Goal: Transaction & Acquisition: Purchase product/service

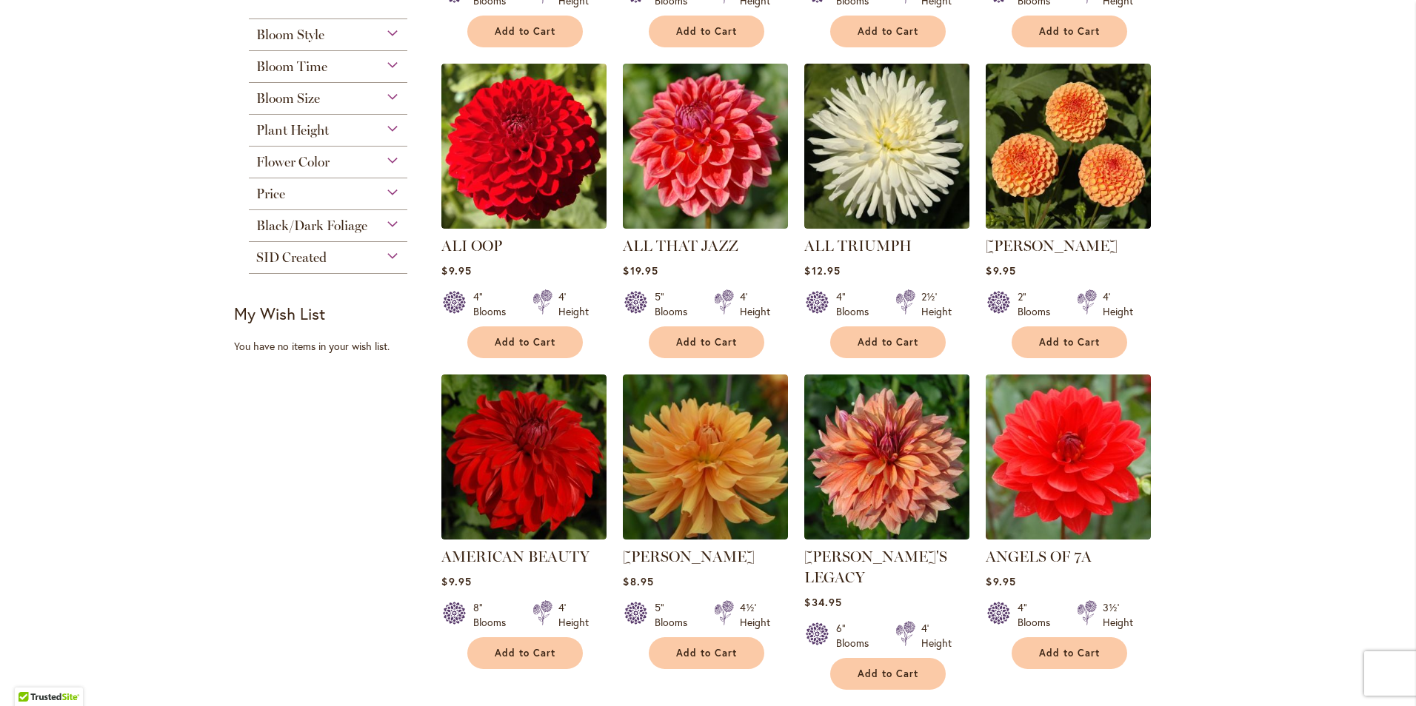
scroll to position [592, 0]
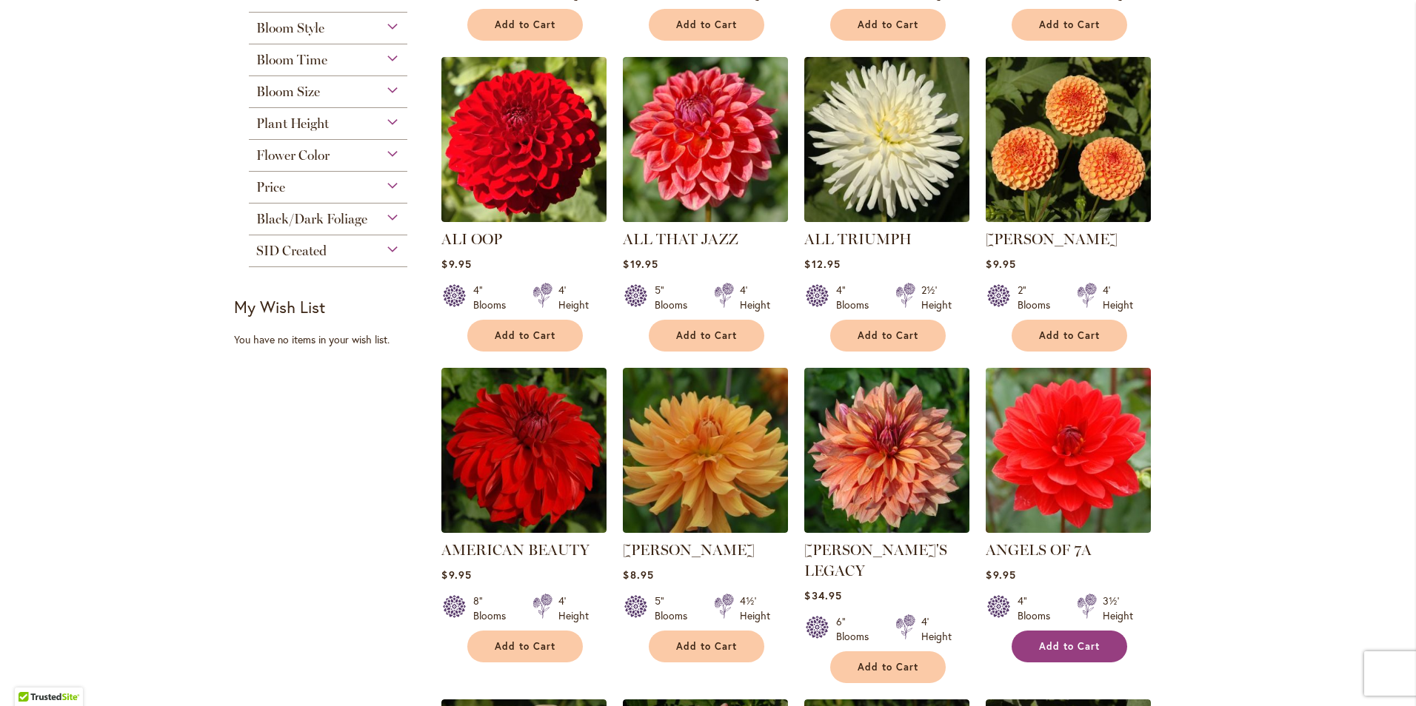
click at [1039, 649] on span "Add to Cart" at bounding box center [1069, 647] width 61 height 13
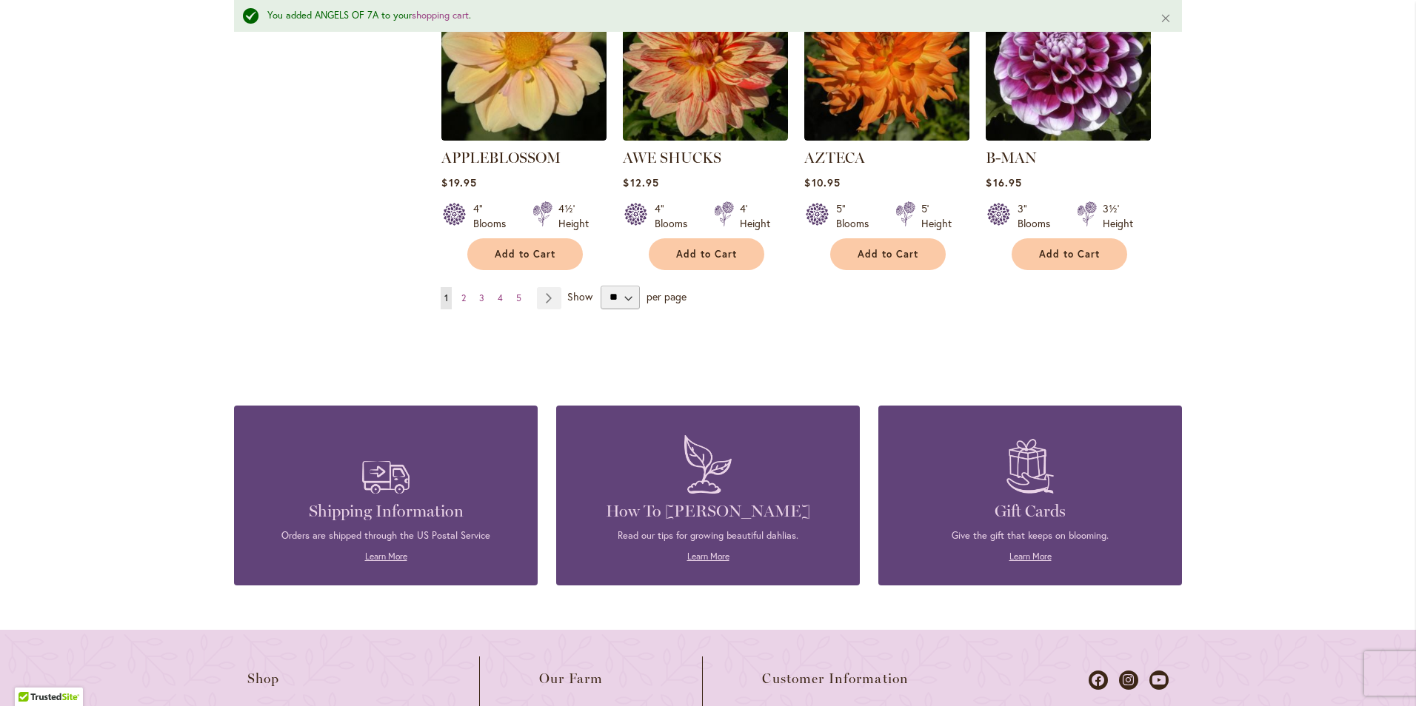
scroll to position [1520, 0]
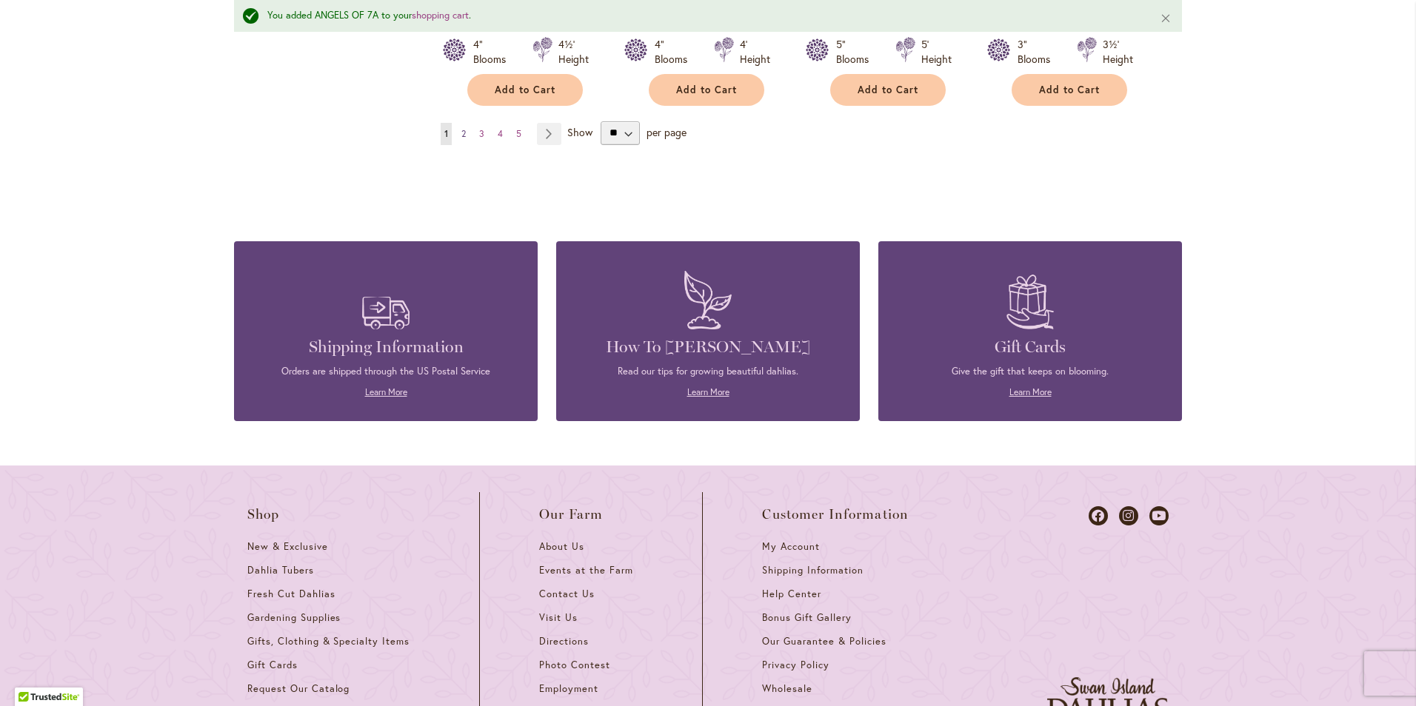
click at [461, 128] on span "2" at bounding box center [463, 133] width 4 height 11
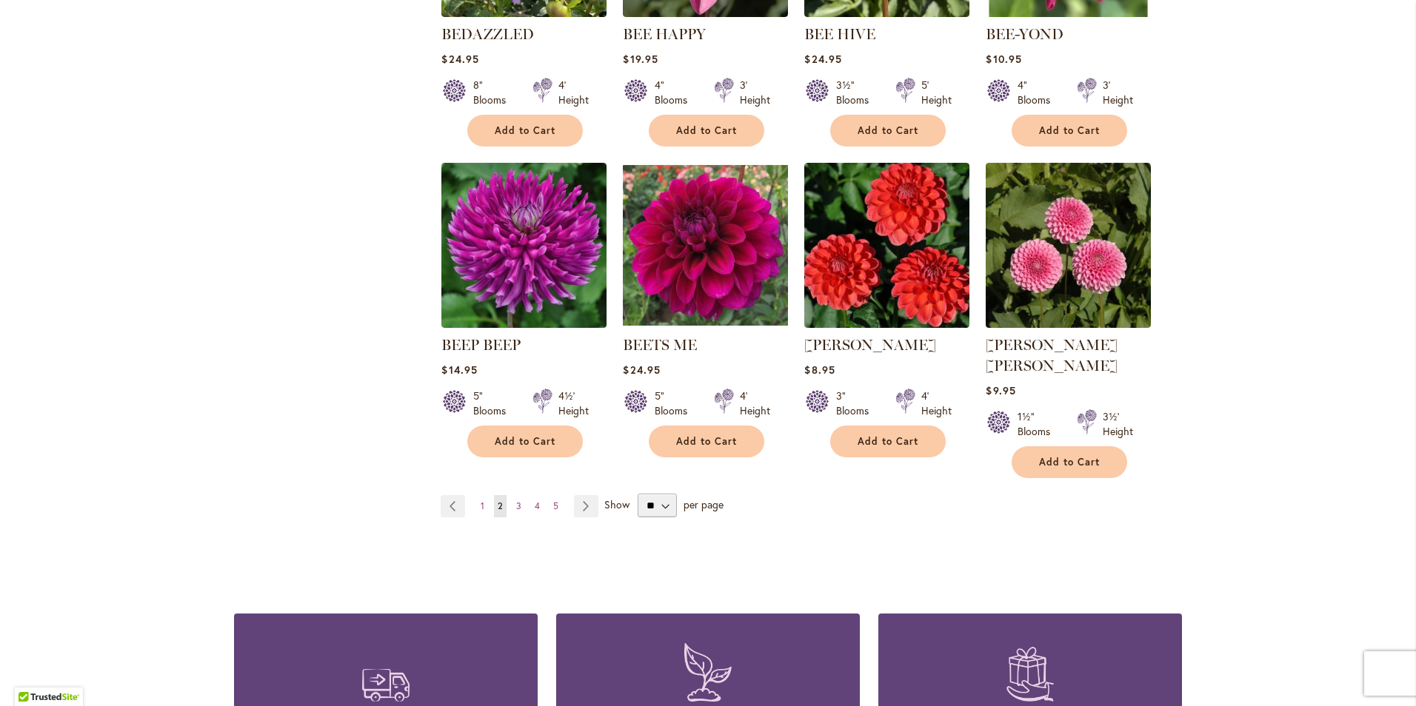
scroll to position [1111, 0]
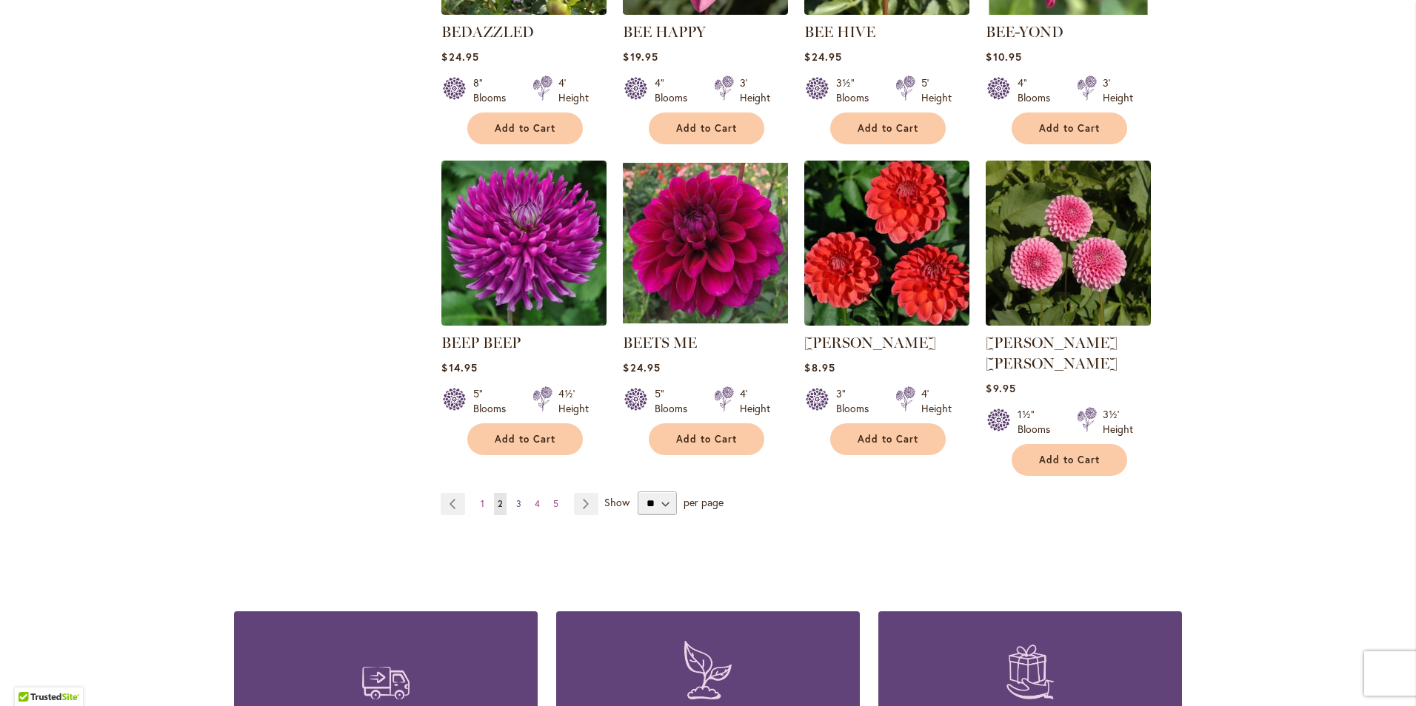
click at [516, 498] on span "3" at bounding box center [518, 503] width 5 height 11
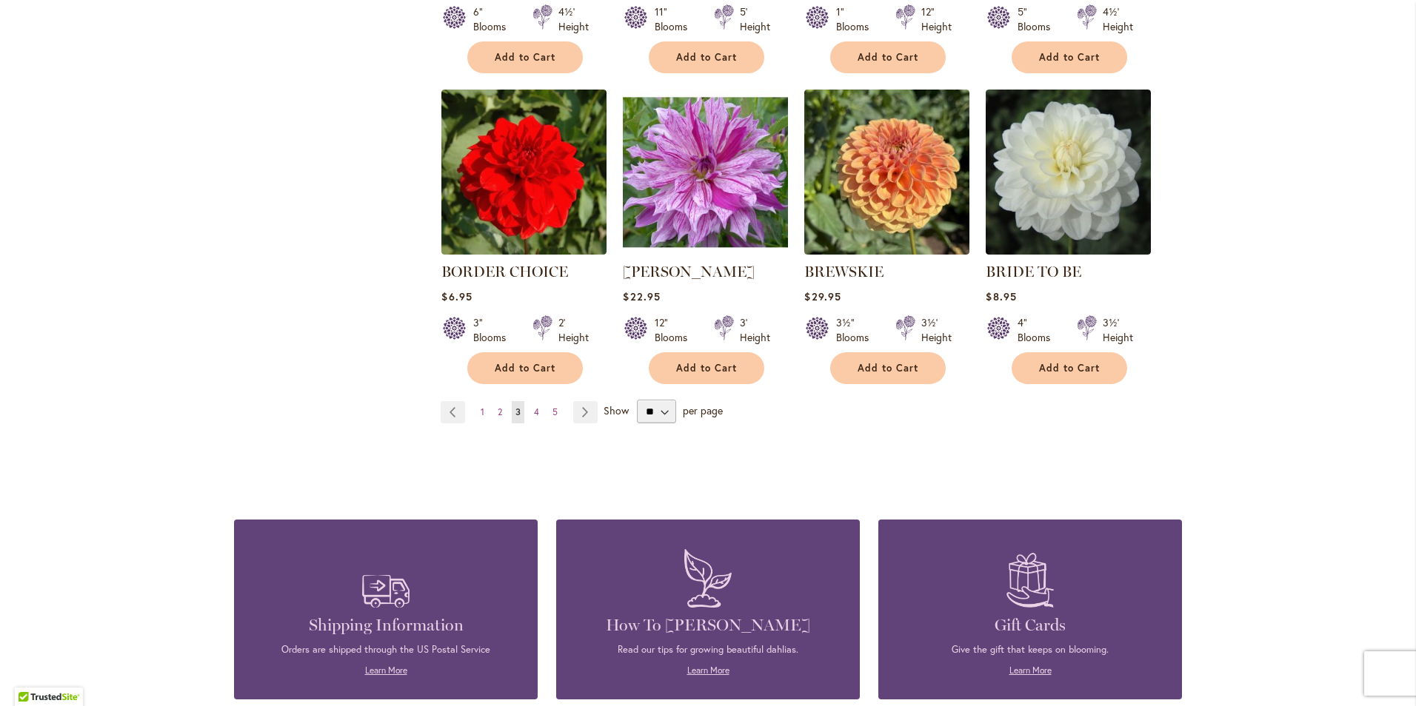
scroll to position [1185, 0]
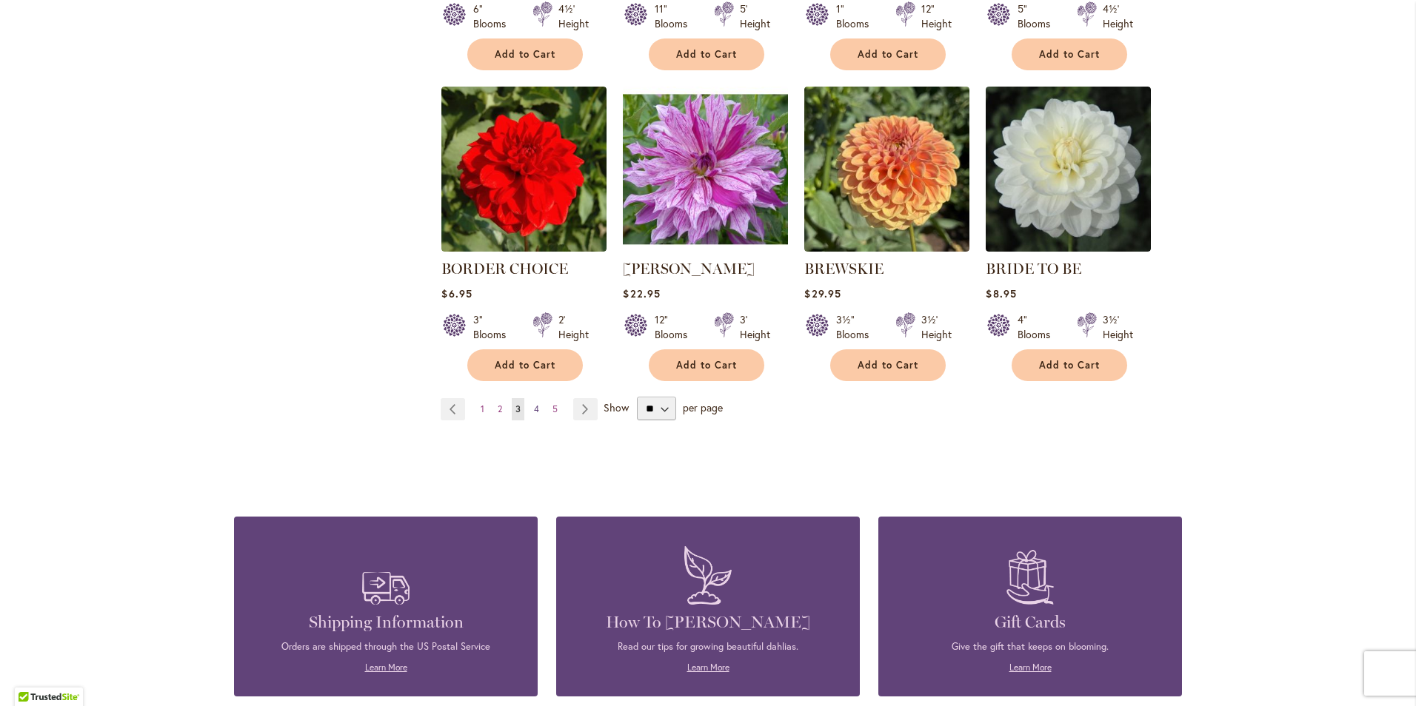
click at [535, 412] on link "Page 4" at bounding box center [536, 409] width 13 height 22
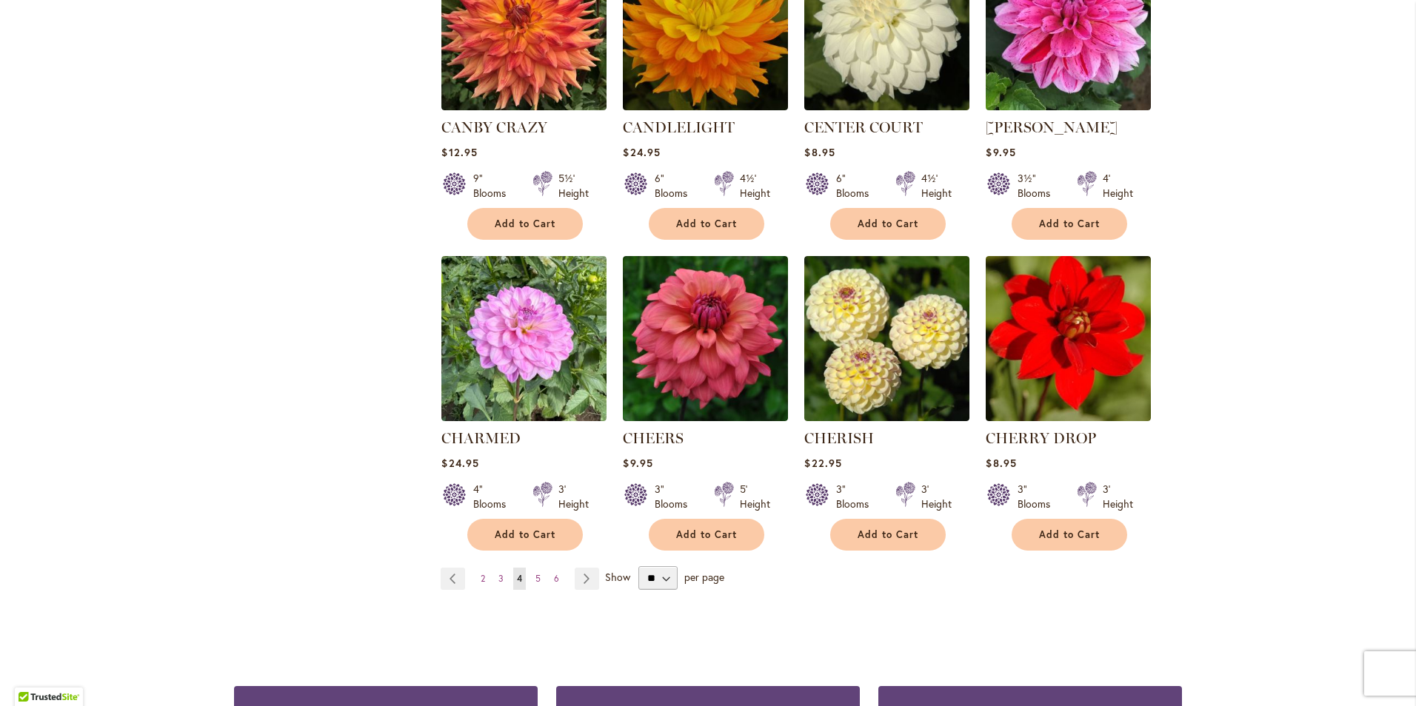
scroll to position [1037, 0]
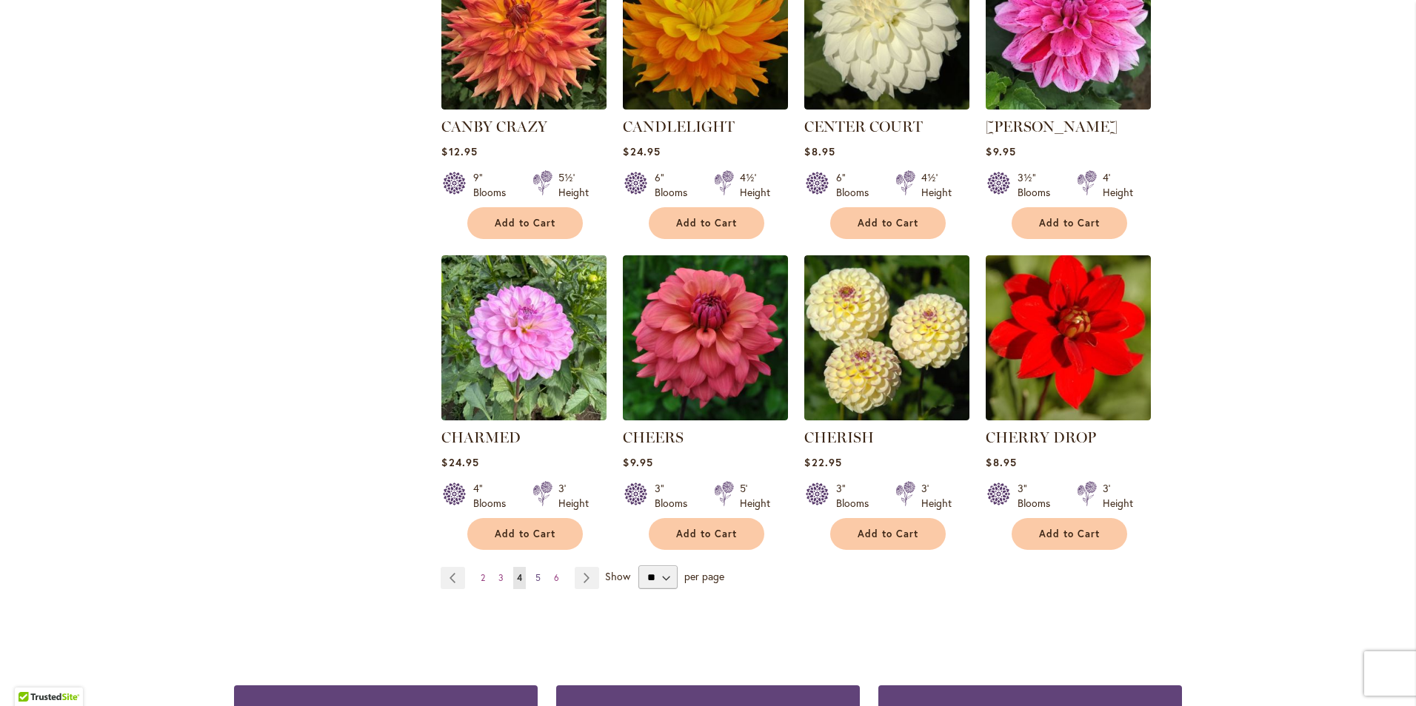
click at [535, 575] on span "5" at bounding box center [537, 577] width 5 height 11
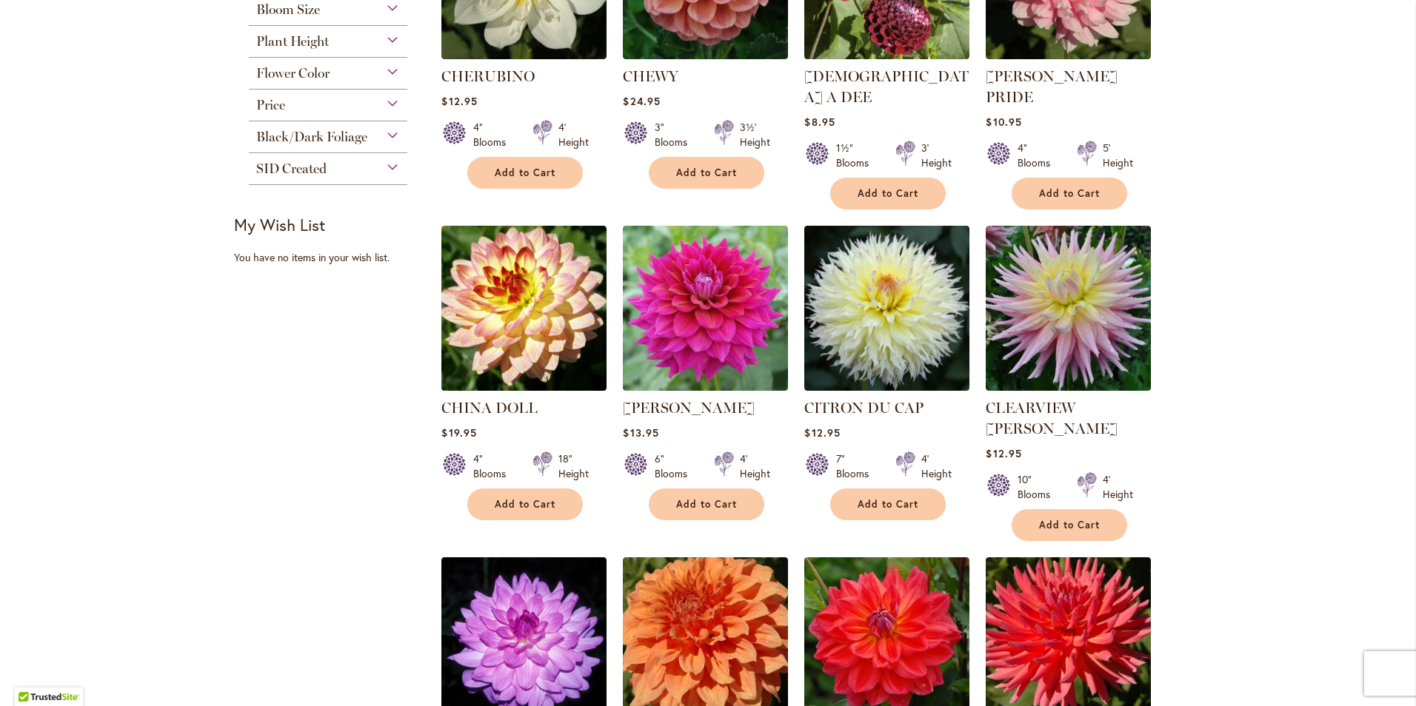
scroll to position [741, 0]
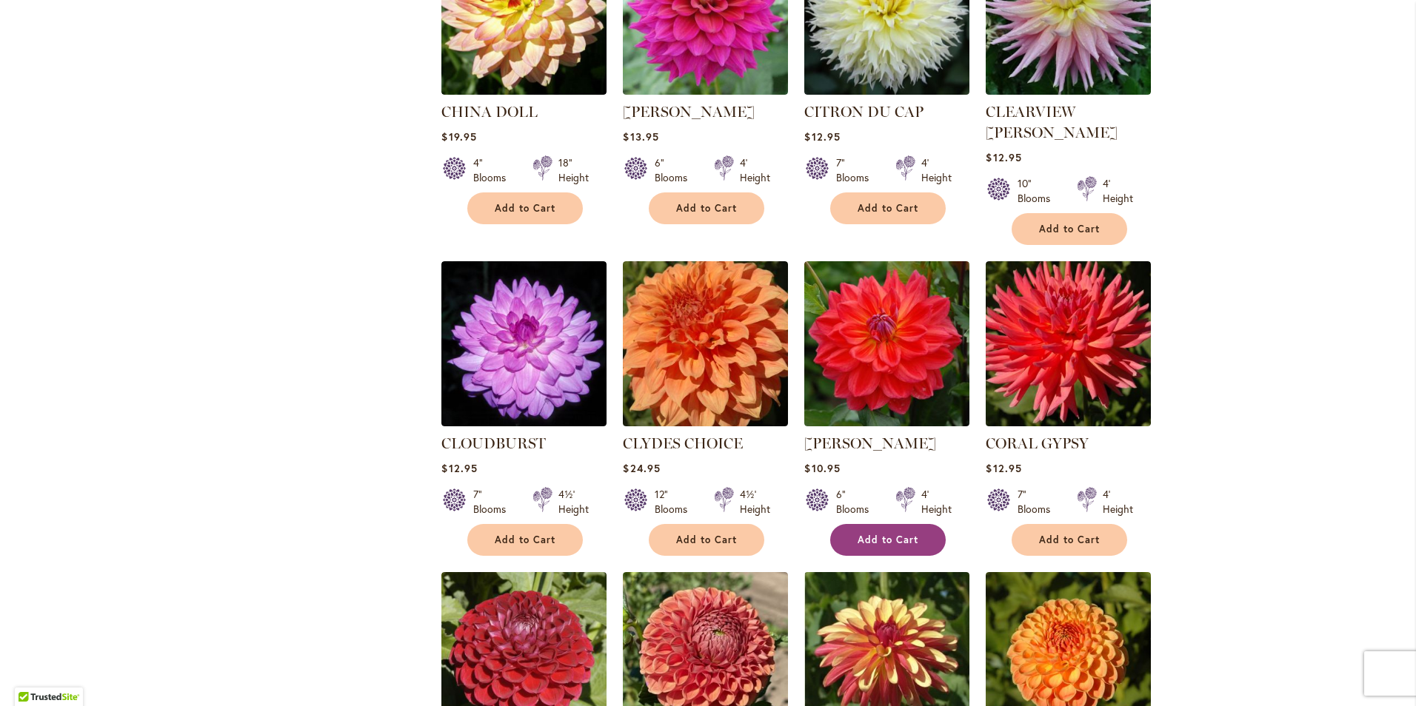
click at [892, 534] on span "Add to Cart" at bounding box center [888, 540] width 61 height 13
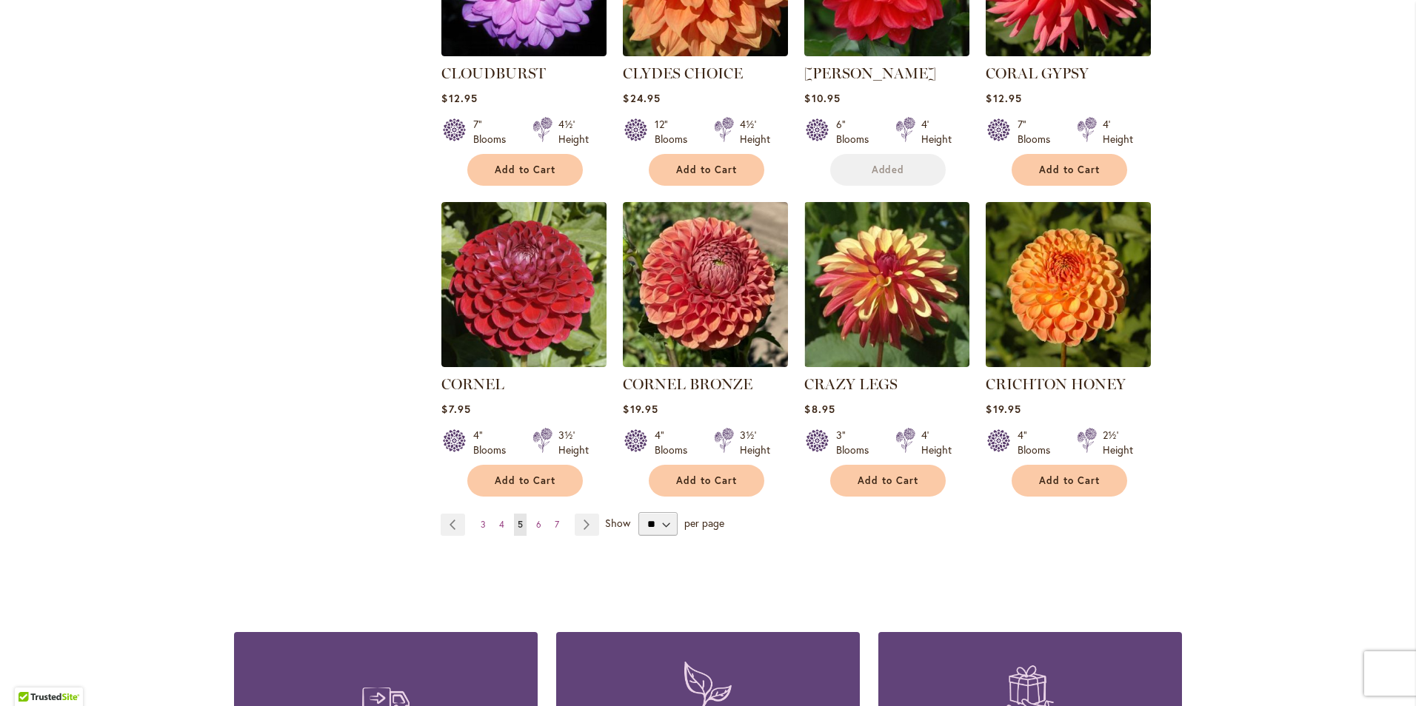
scroll to position [1150, 0]
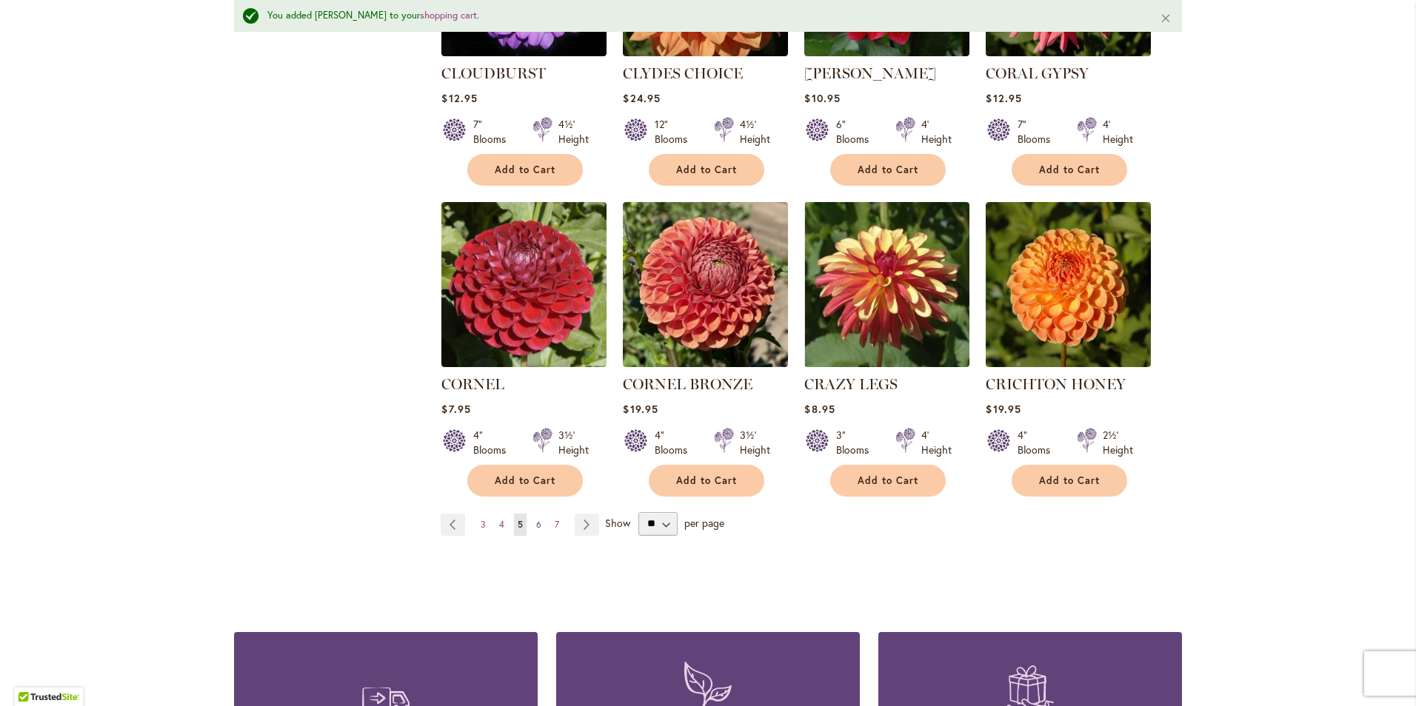
click at [536, 519] on span "6" at bounding box center [538, 524] width 5 height 11
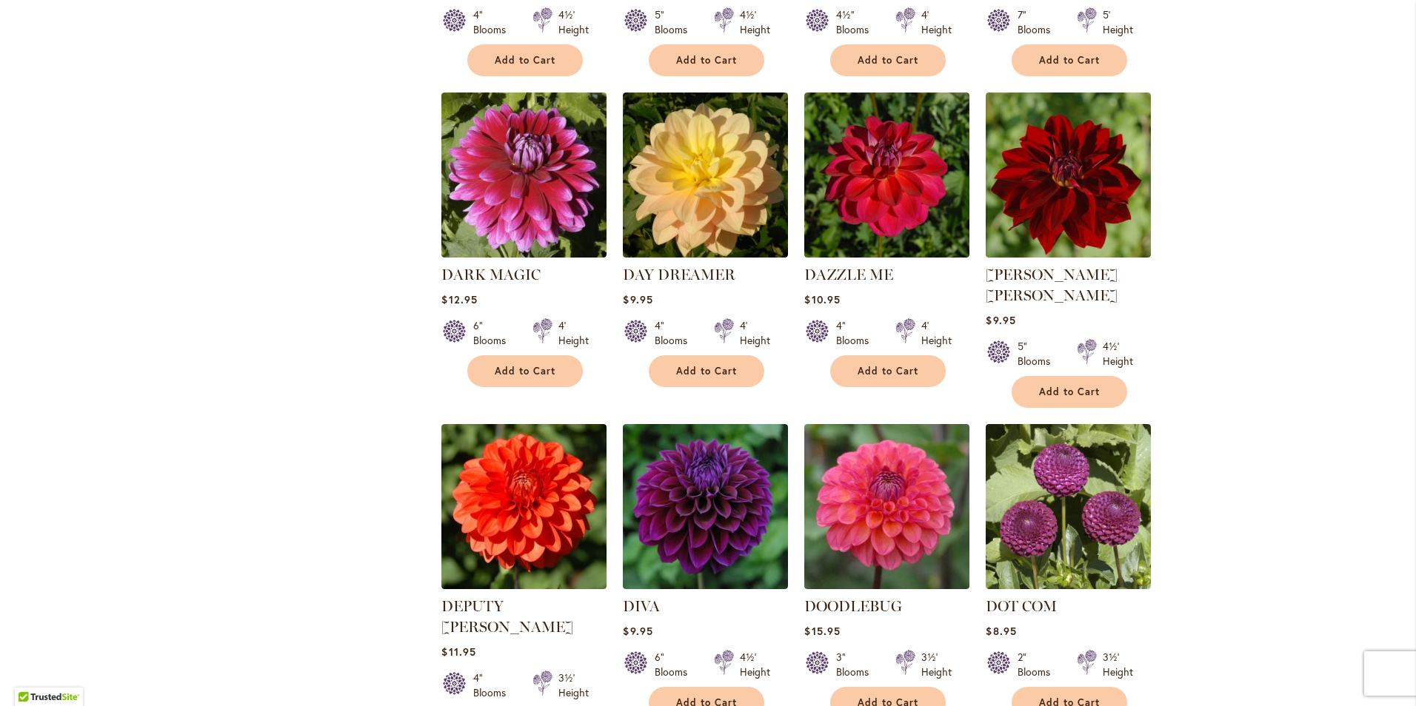
scroll to position [1111, 0]
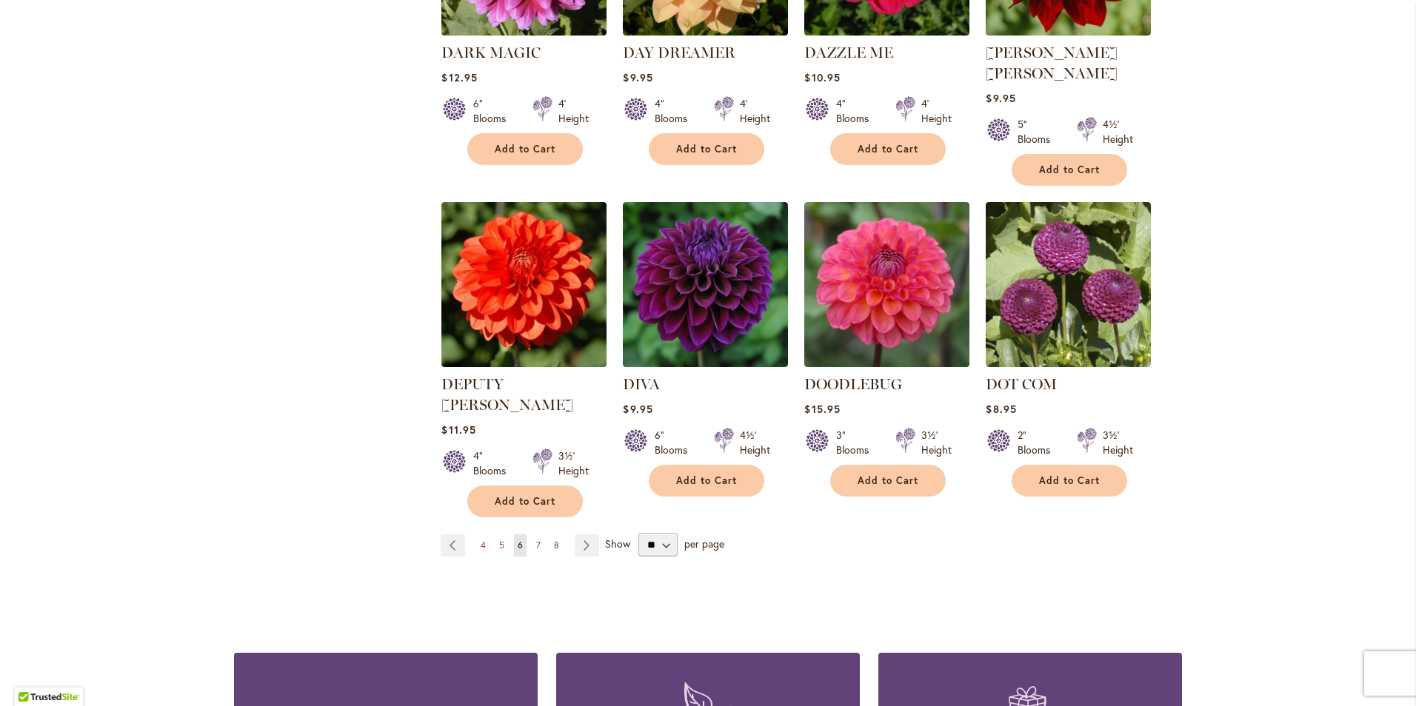
click at [554, 540] on span "8" at bounding box center [556, 545] width 5 height 11
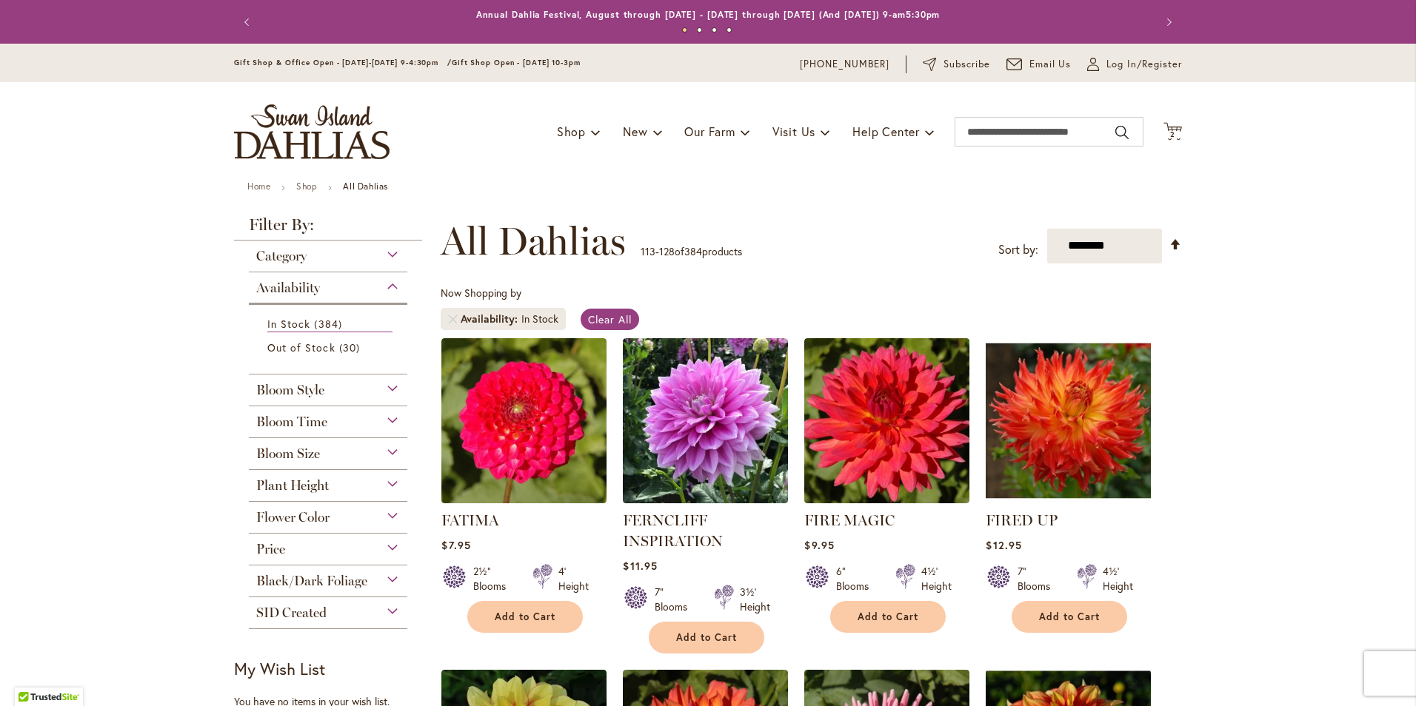
scroll to position [296, 0]
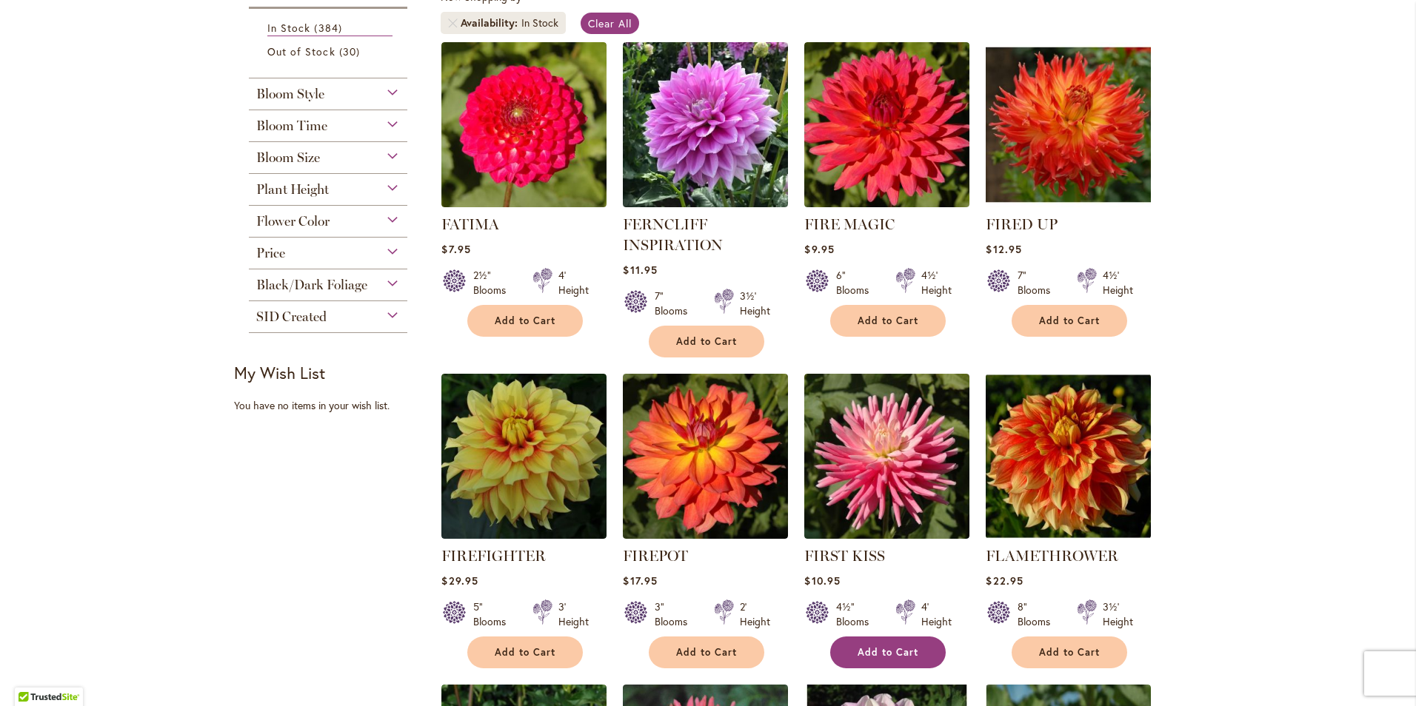
click at [885, 649] on span "Add to Cart" at bounding box center [888, 652] width 61 height 13
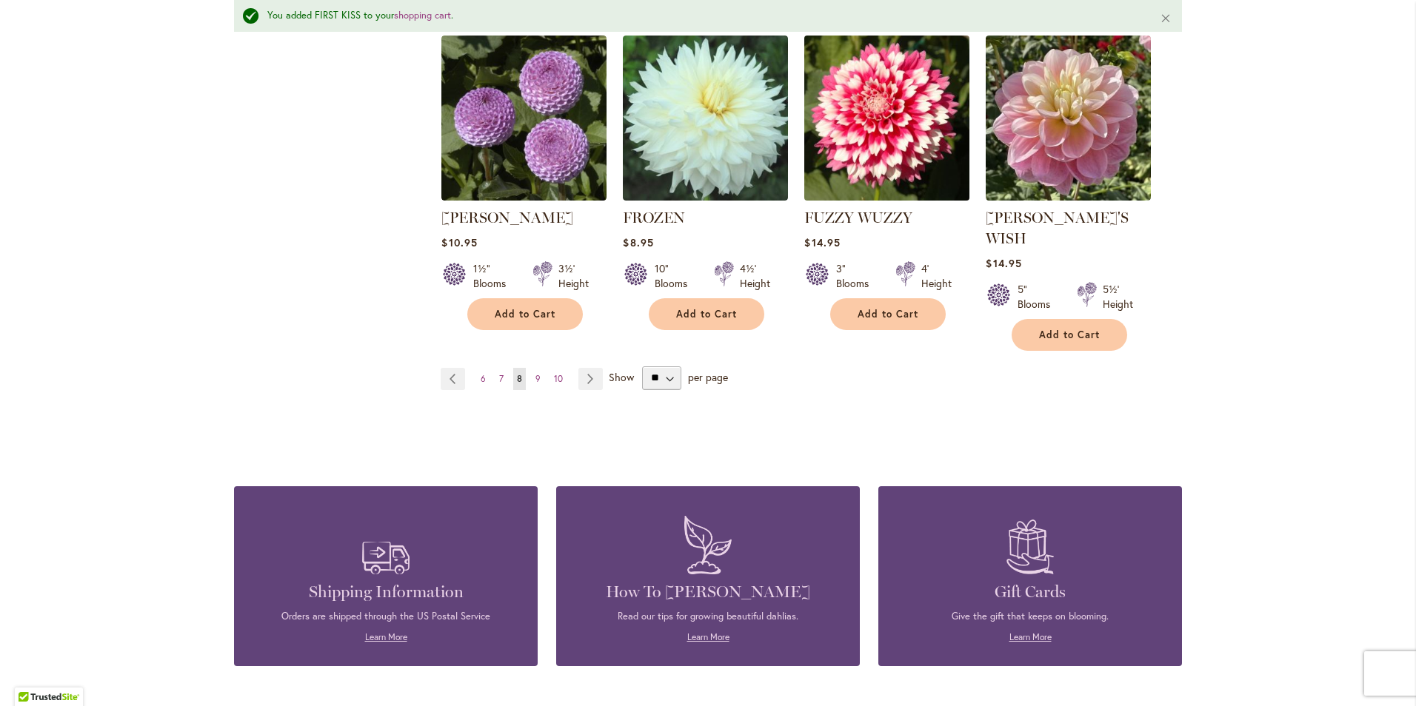
scroll to position [1372, 0]
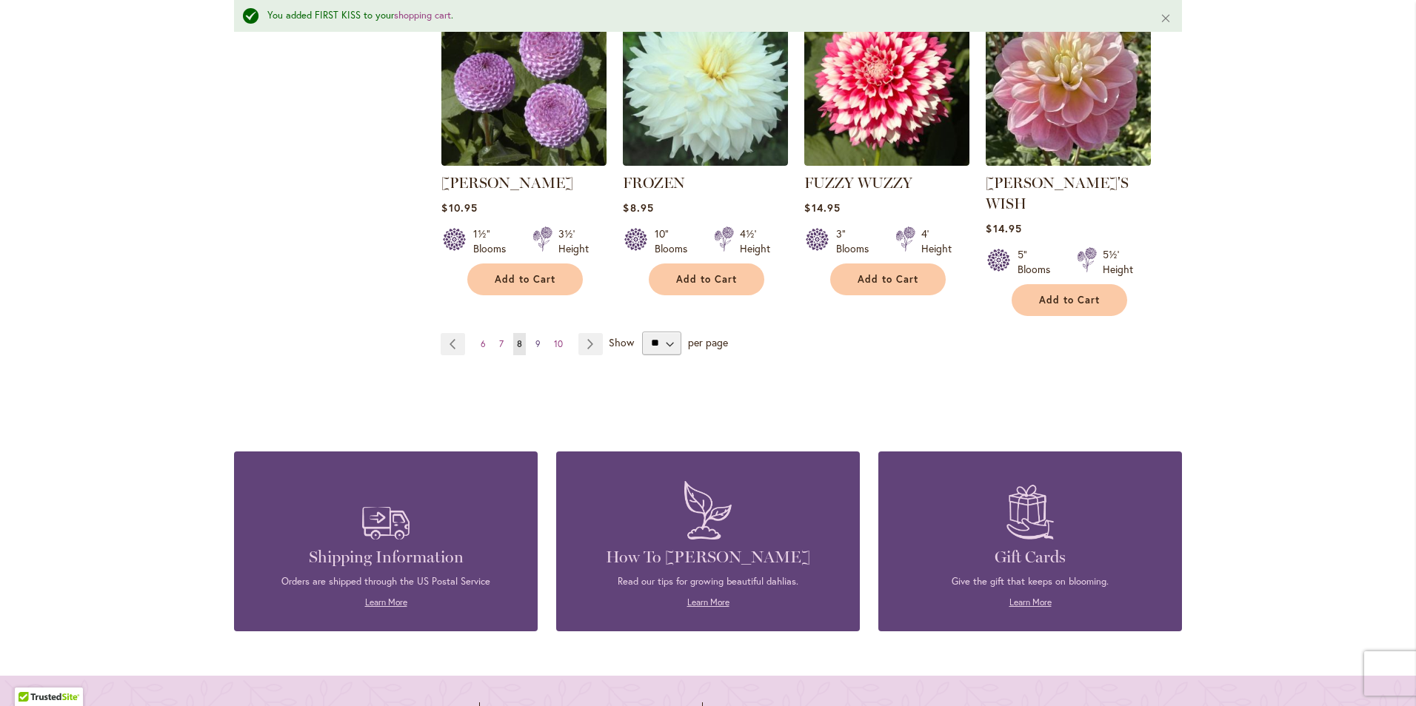
click at [535, 338] on span "9" at bounding box center [537, 343] width 5 height 11
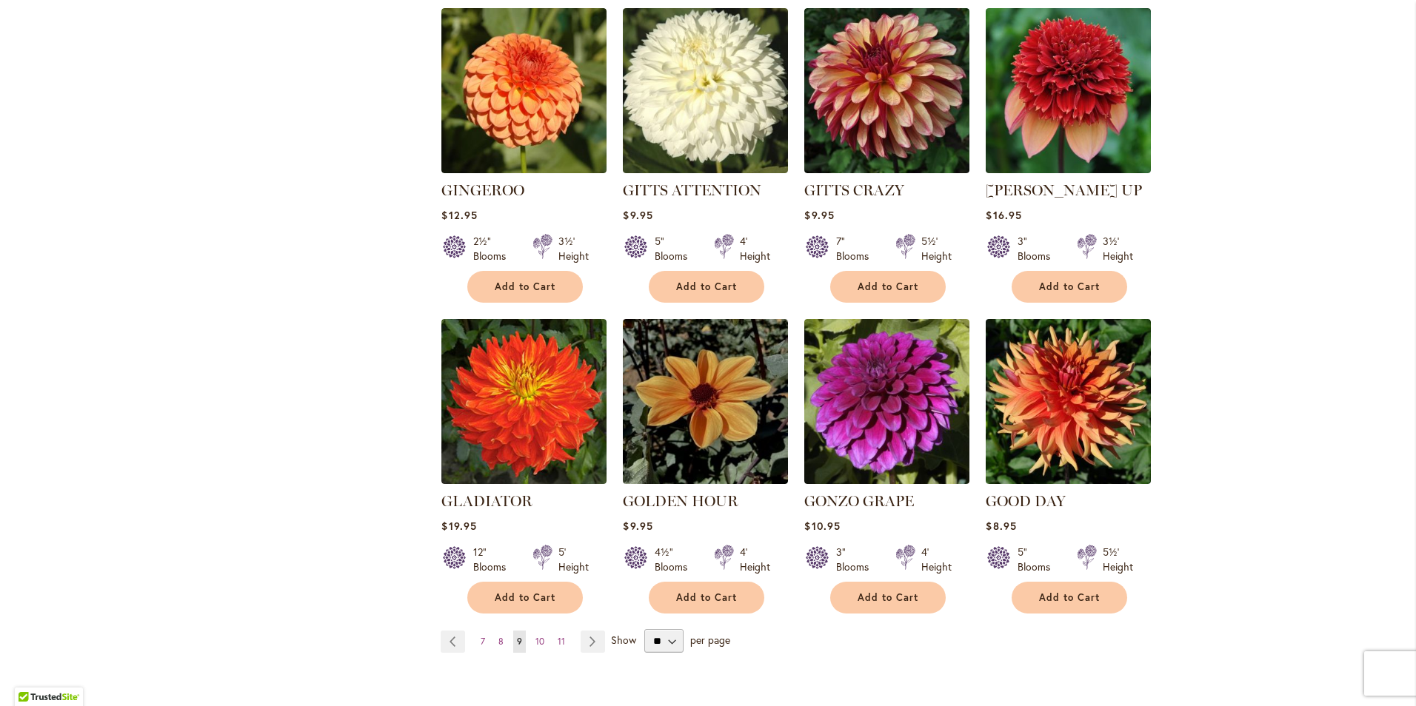
scroll to position [1037, 0]
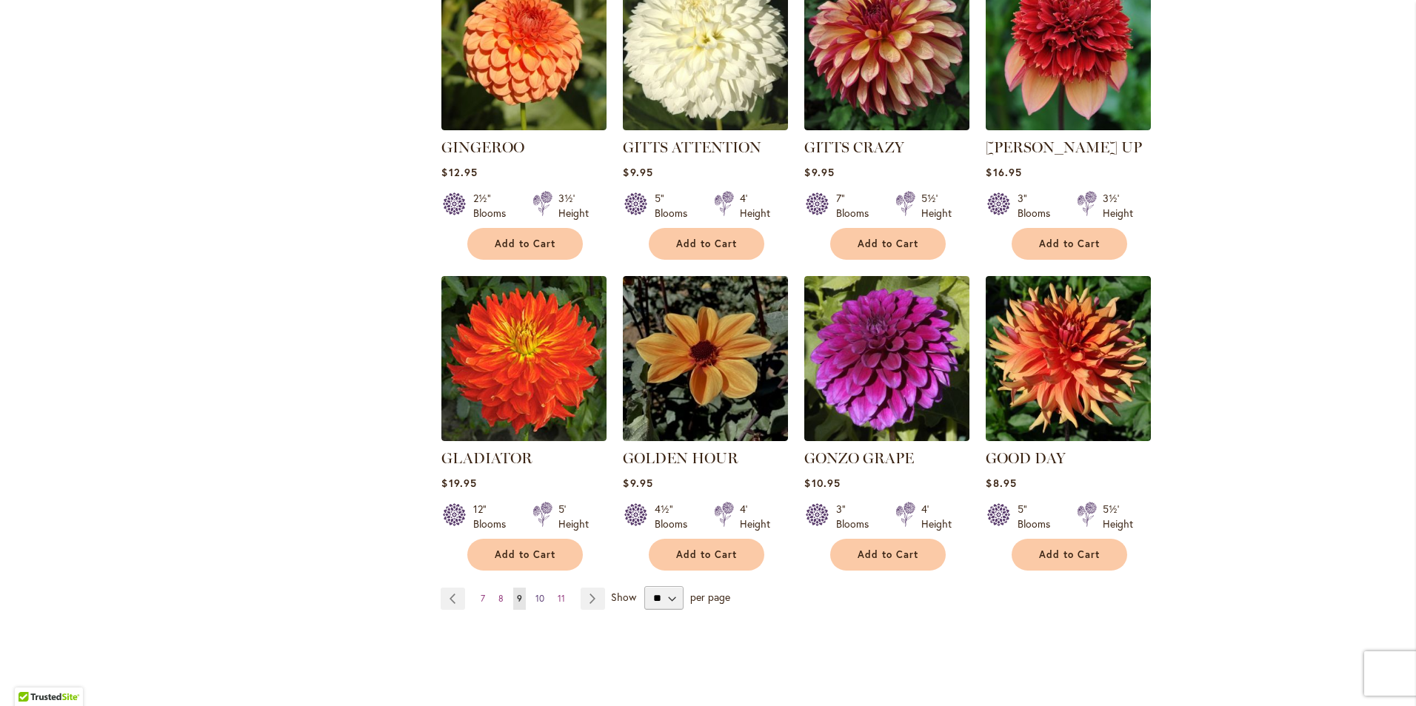
click at [537, 593] on span "10" at bounding box center [539, 598] width 9 height 11
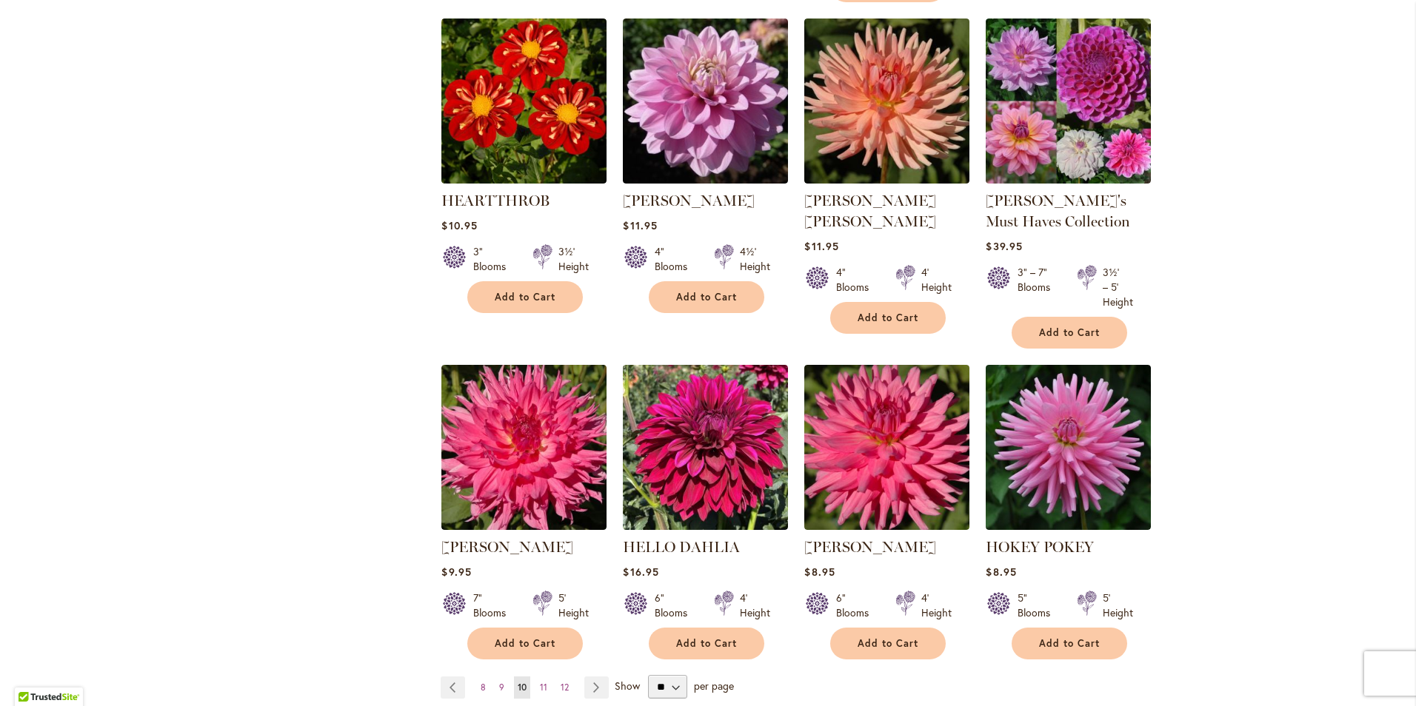
scroll to position [1185, 0]
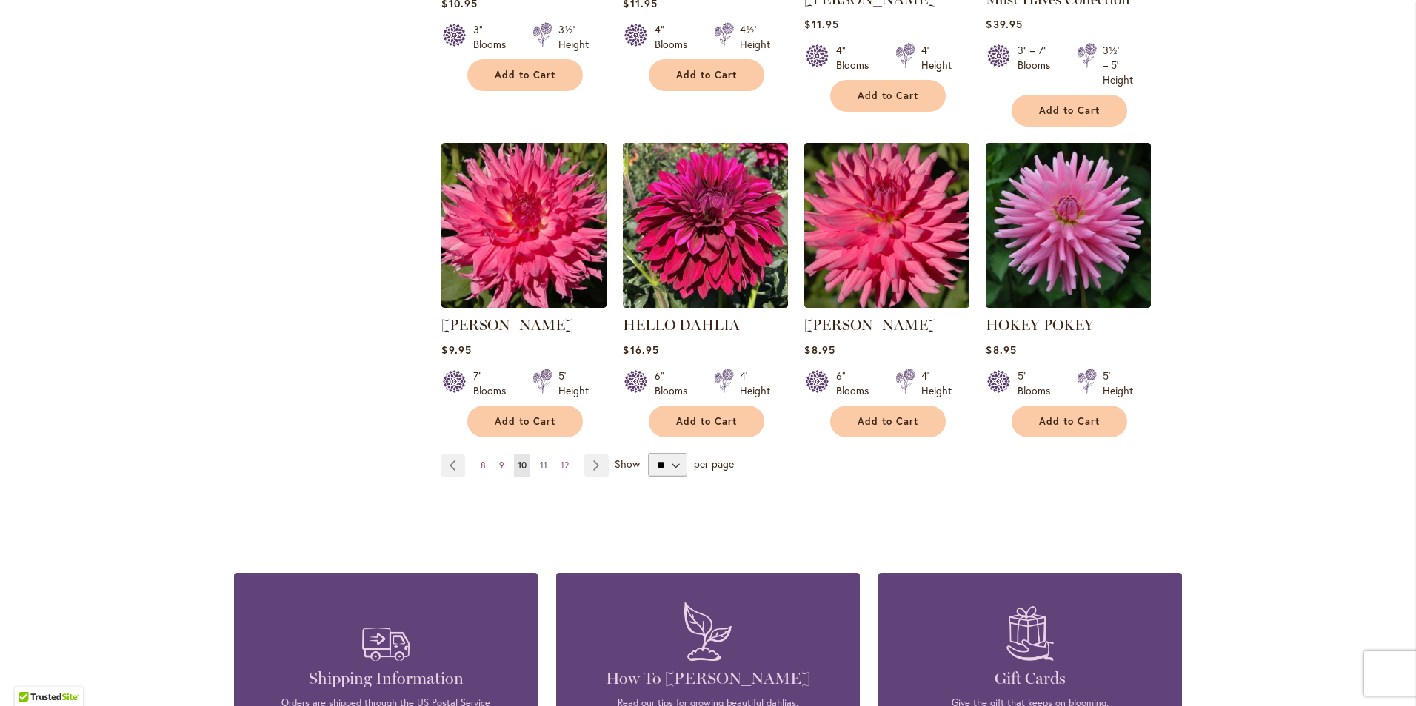
click at [540, 468] on span "11" at bounding box center [543, 465] width 7 height 11
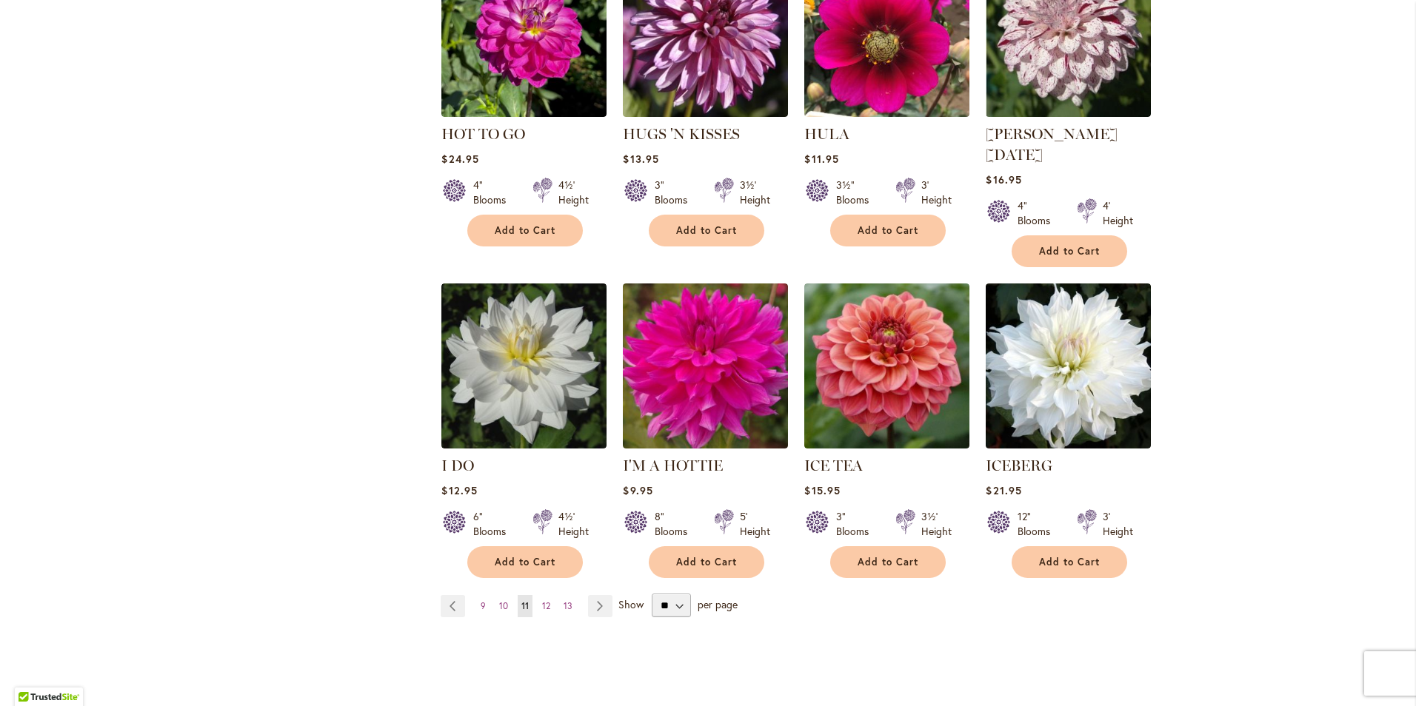
scroll to position [1111, 0]
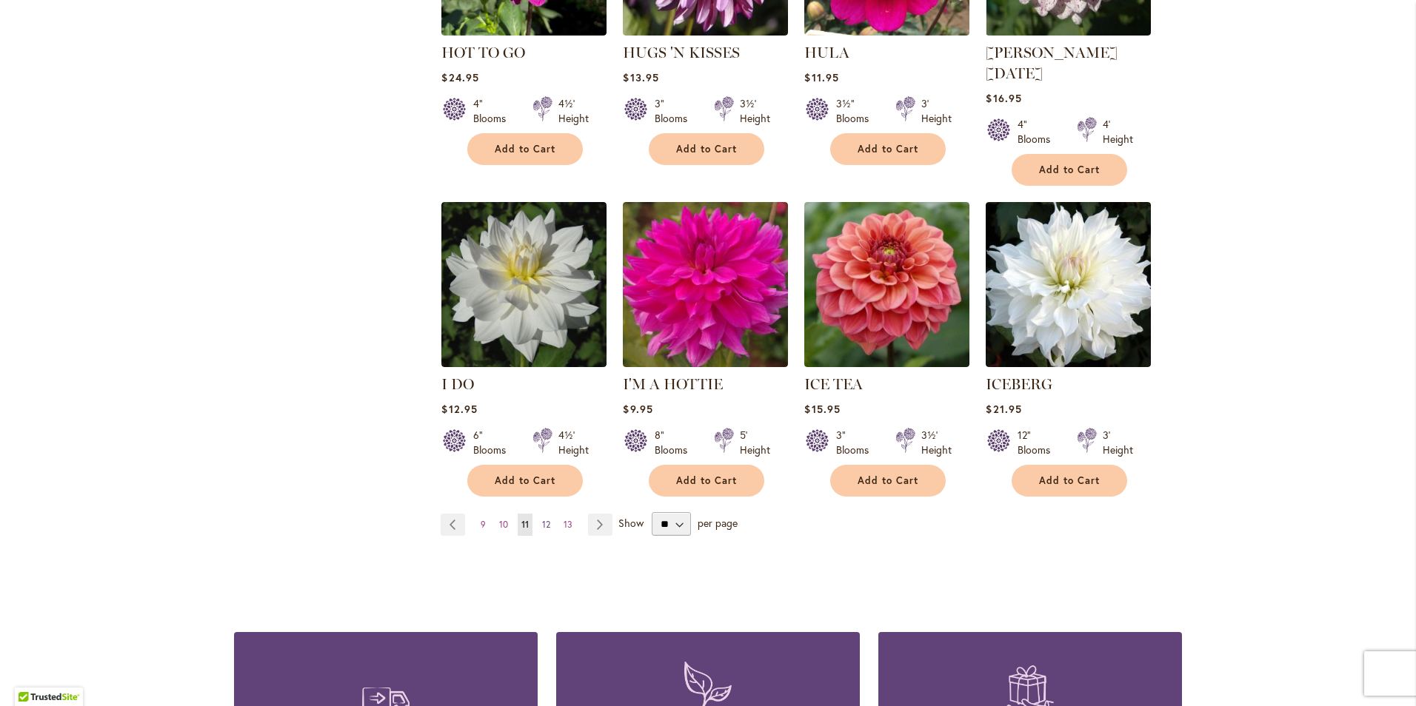
click at [542, 519] on span "12" at bounding box center [546, 524] width 8 height 11
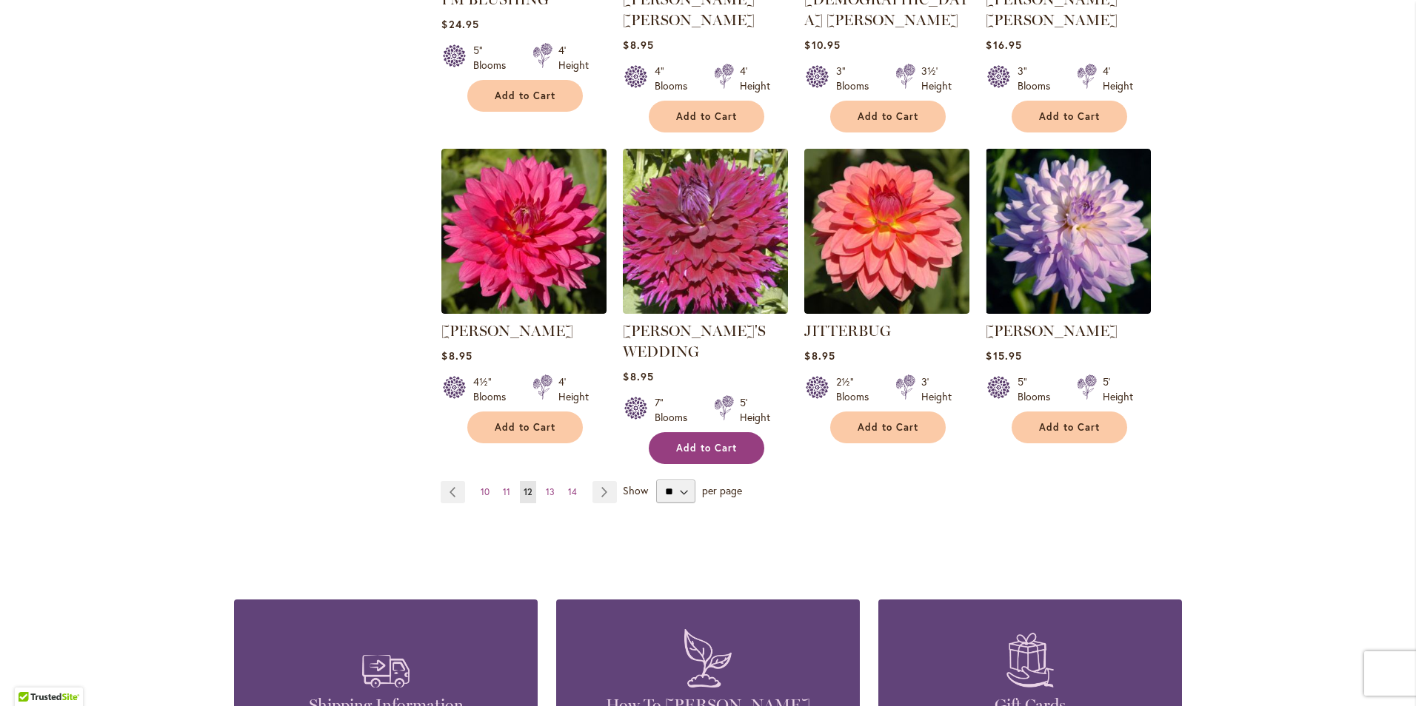
scroll to position [1185, 0]
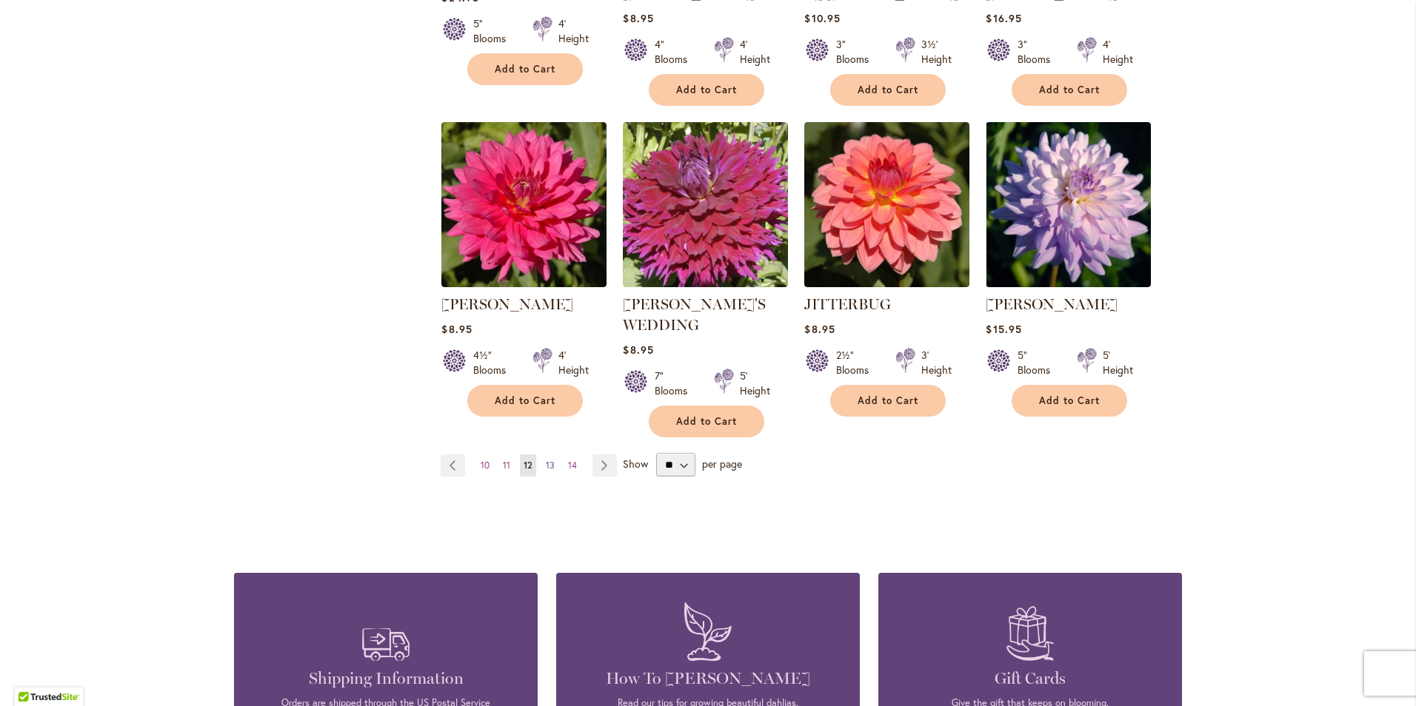
click at [546, 460] on span "13" at bounding box center [550, 465] width 9 height 11
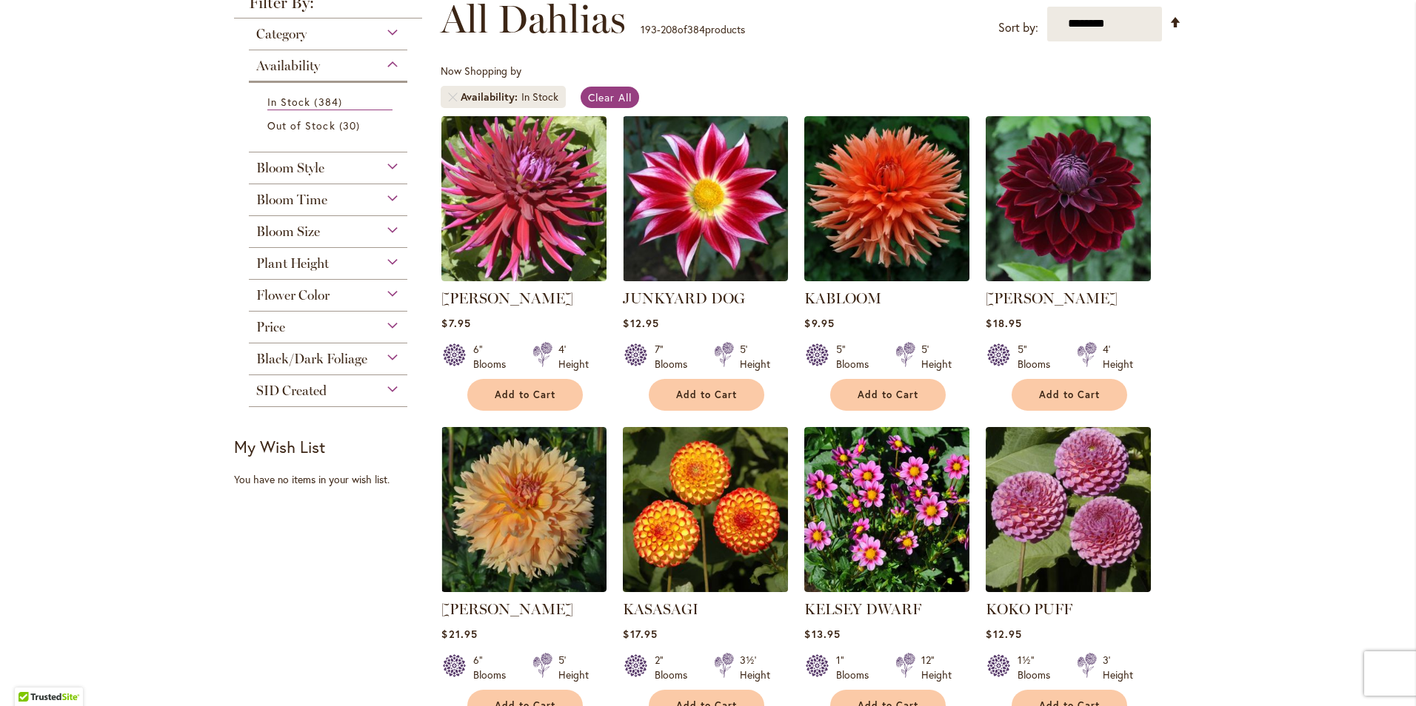
scroll to position [370, 0]
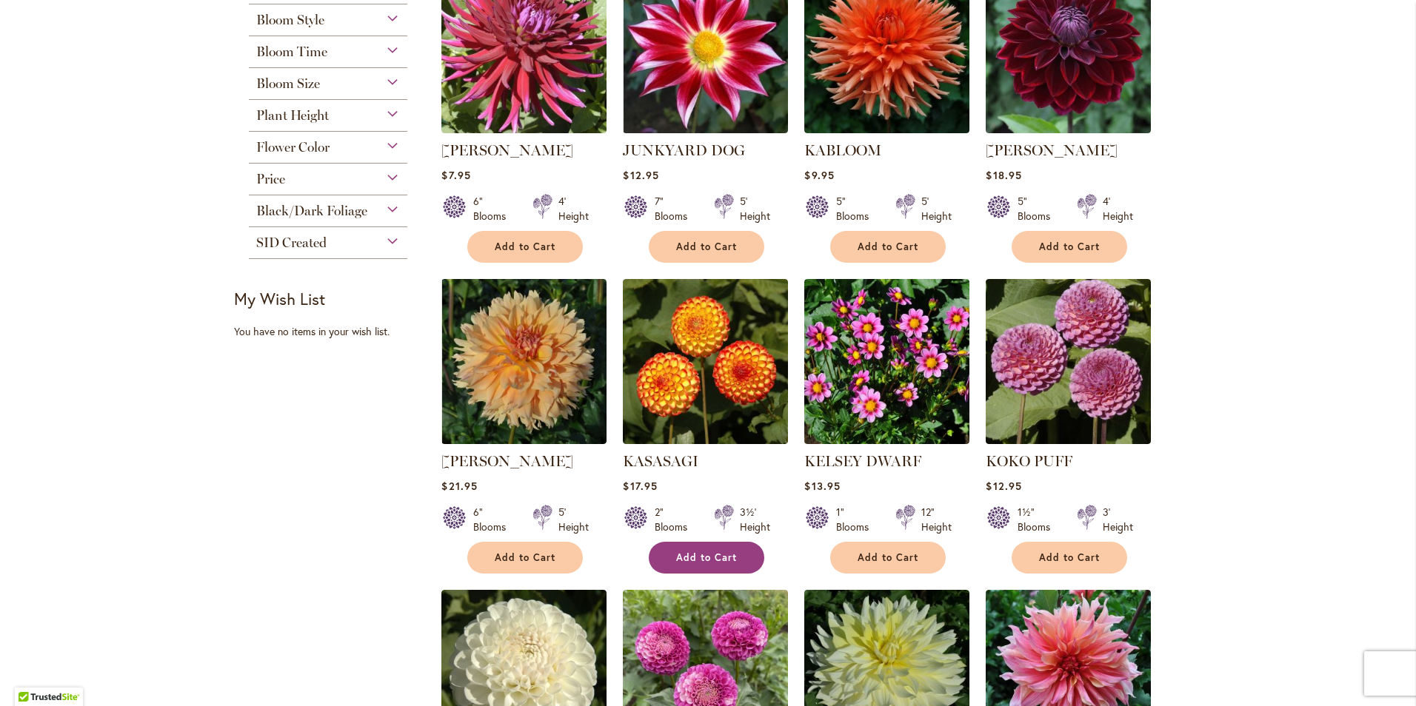
click at [701, 558] on span "Add to Cart" at bounding box center [706, 558] width 61 height 13
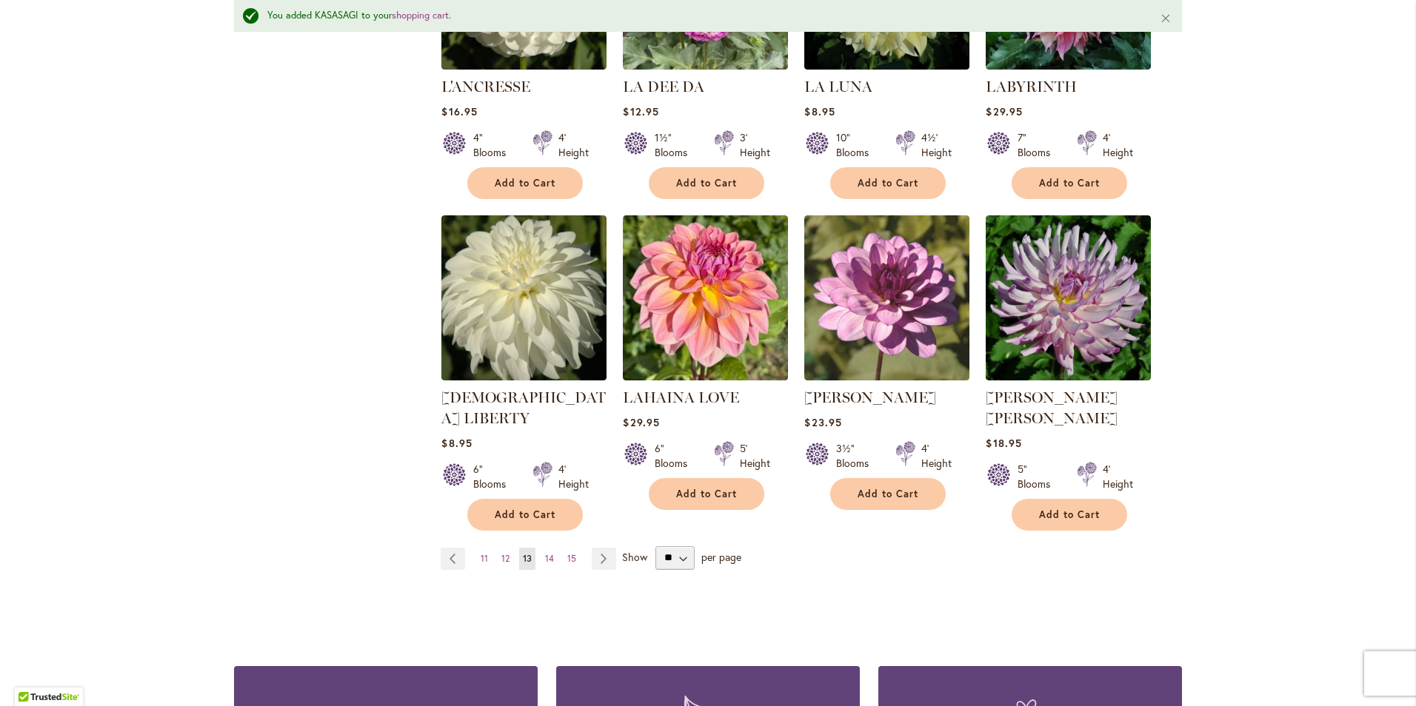
scroll to position [1298, 0]
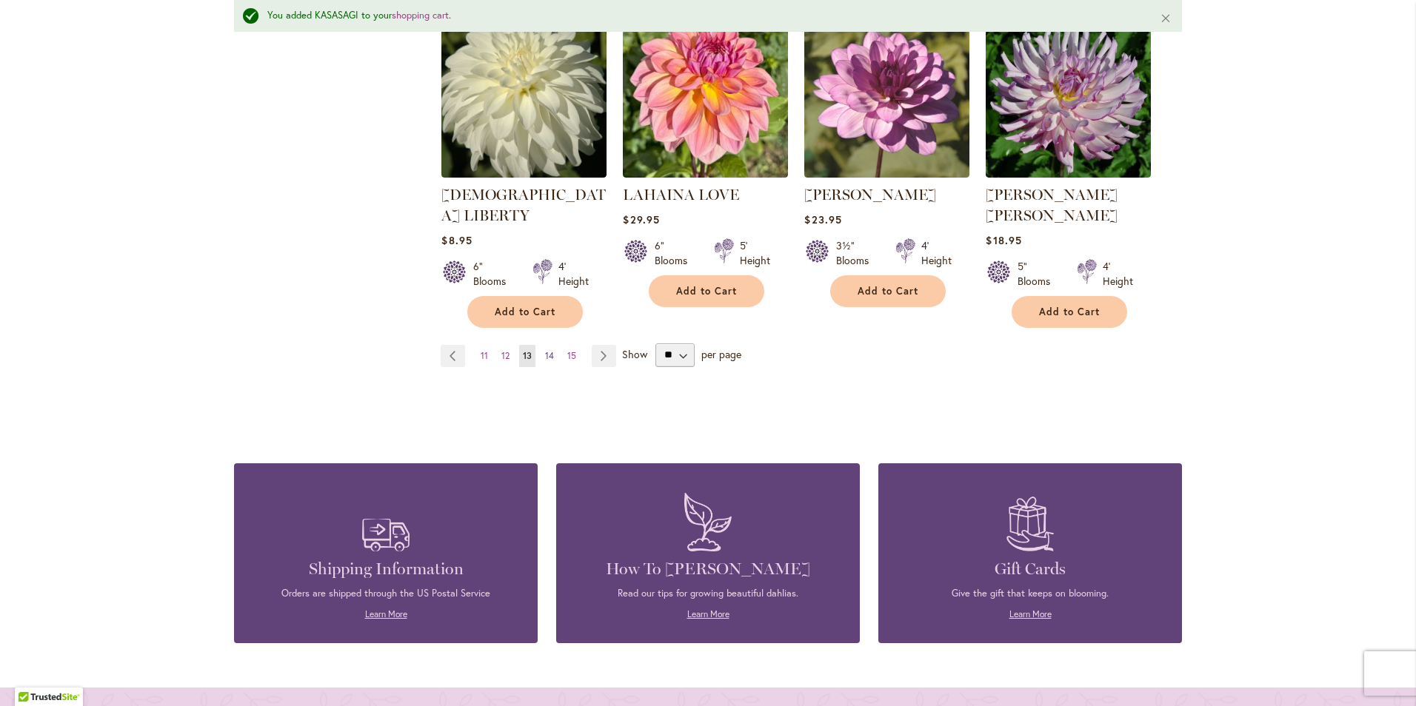
click at [550, 345] on link "Page 14" at bounding box center [549, 356] width 16 height 22
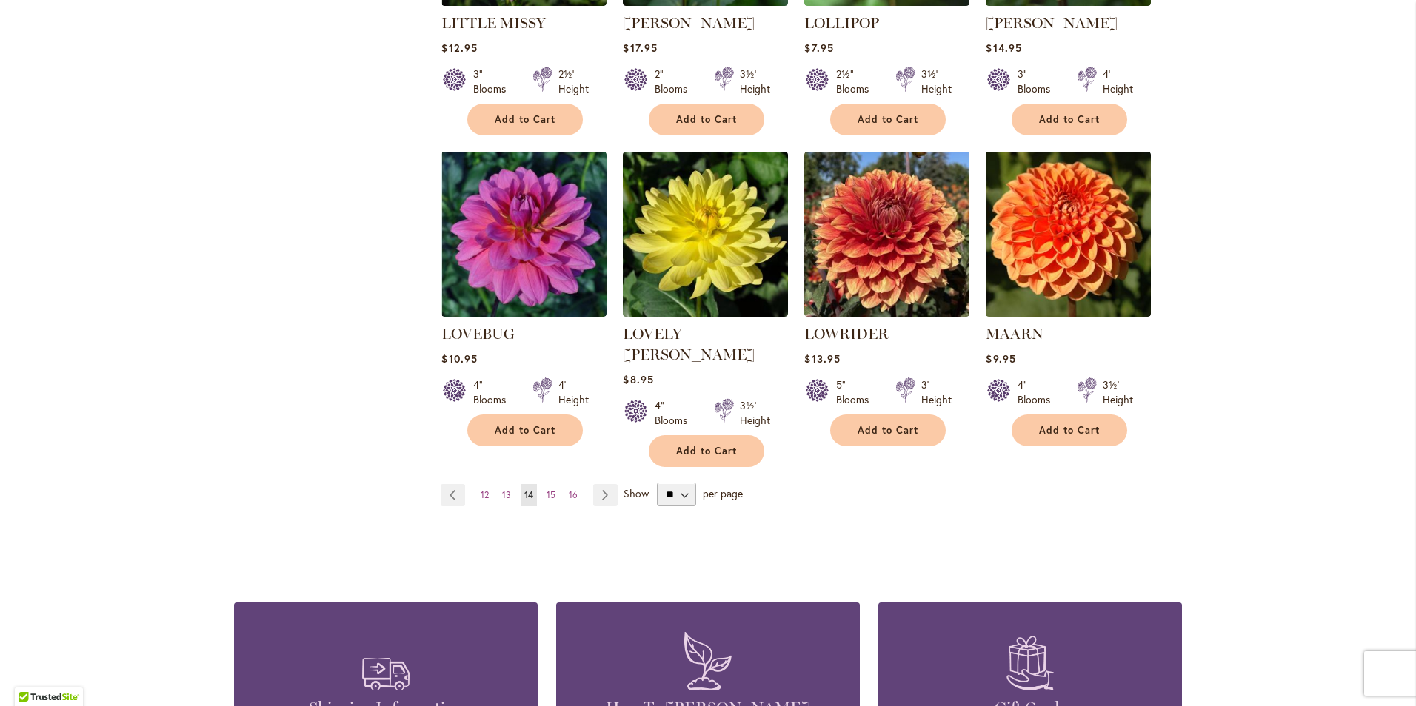
scroll to position [1185, 0]
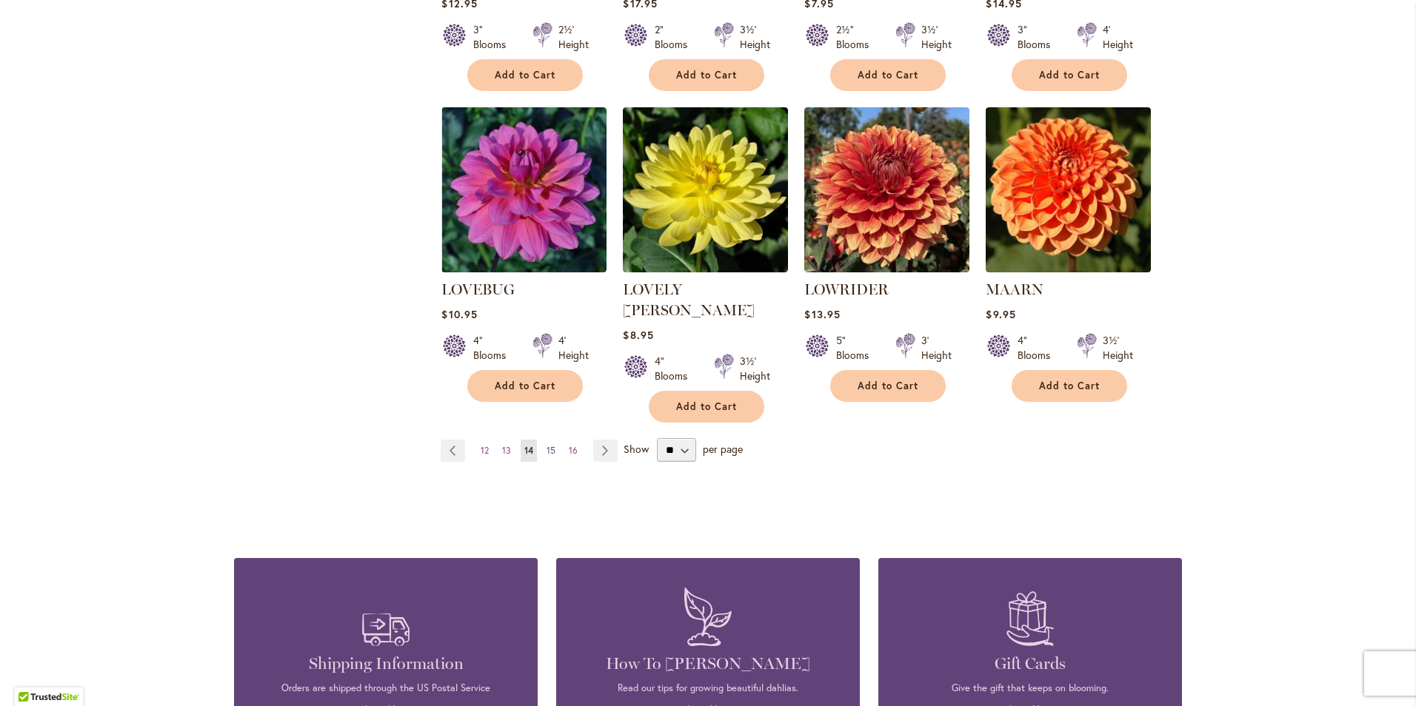
click at [546, 445] on span "15" at bounding box center [550, 450] width 9 height 11
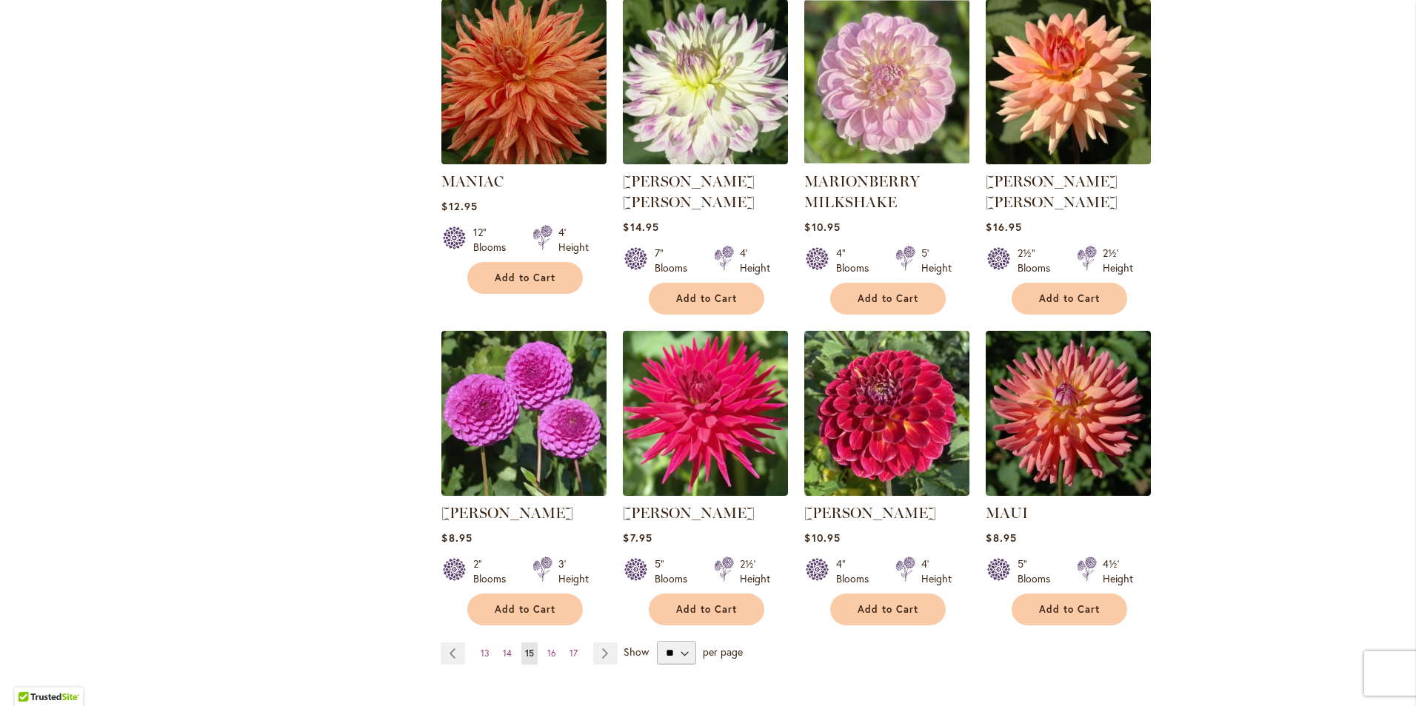
scroll to position [963, 0]
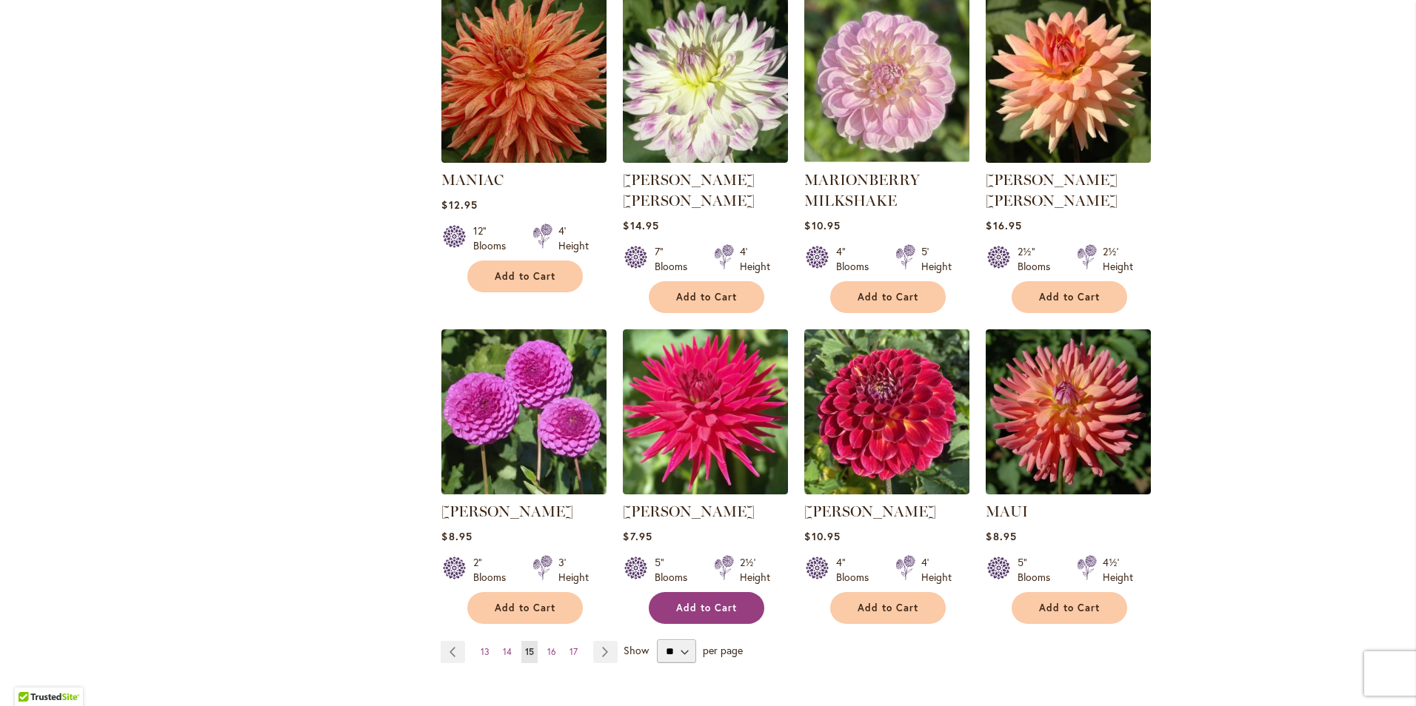
click at [677, 604] on span "Add to Cart" at bounding box center [706, 608] width 61 height 13
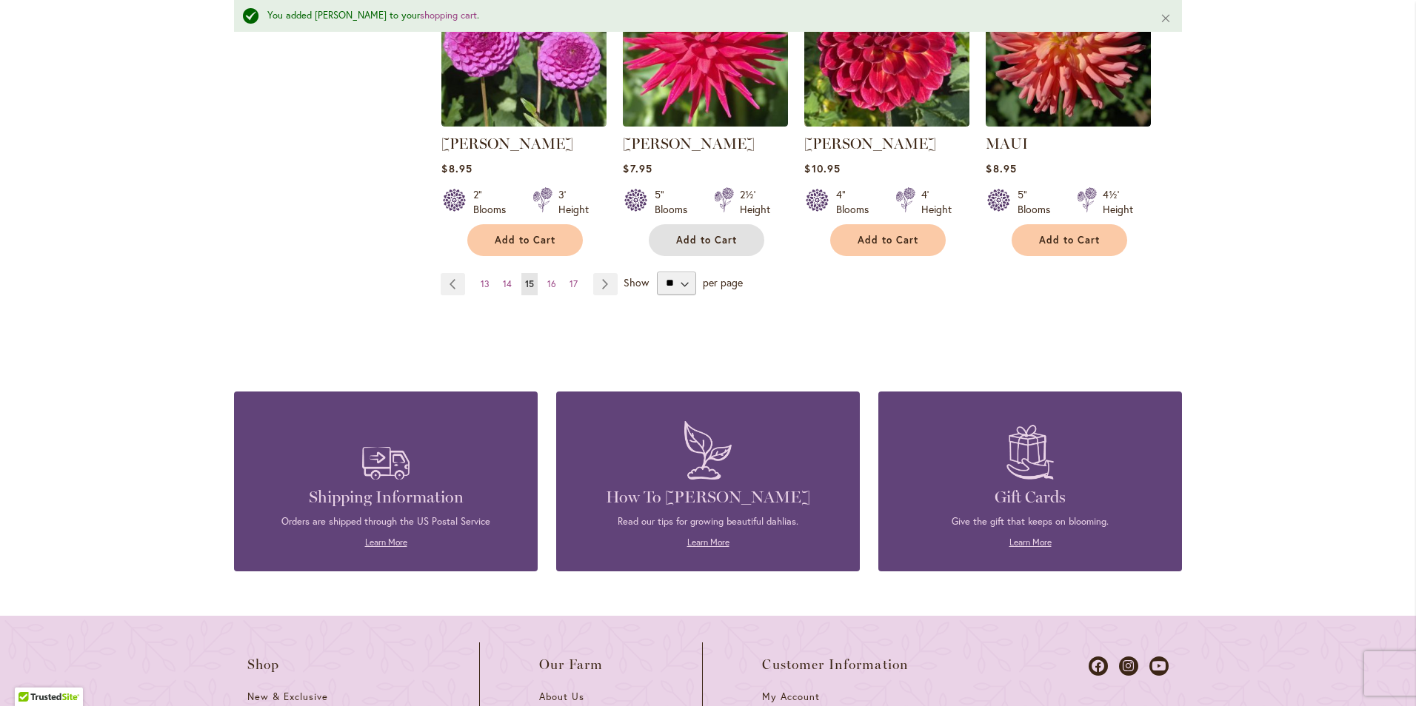
scroll to position [1372, 0]
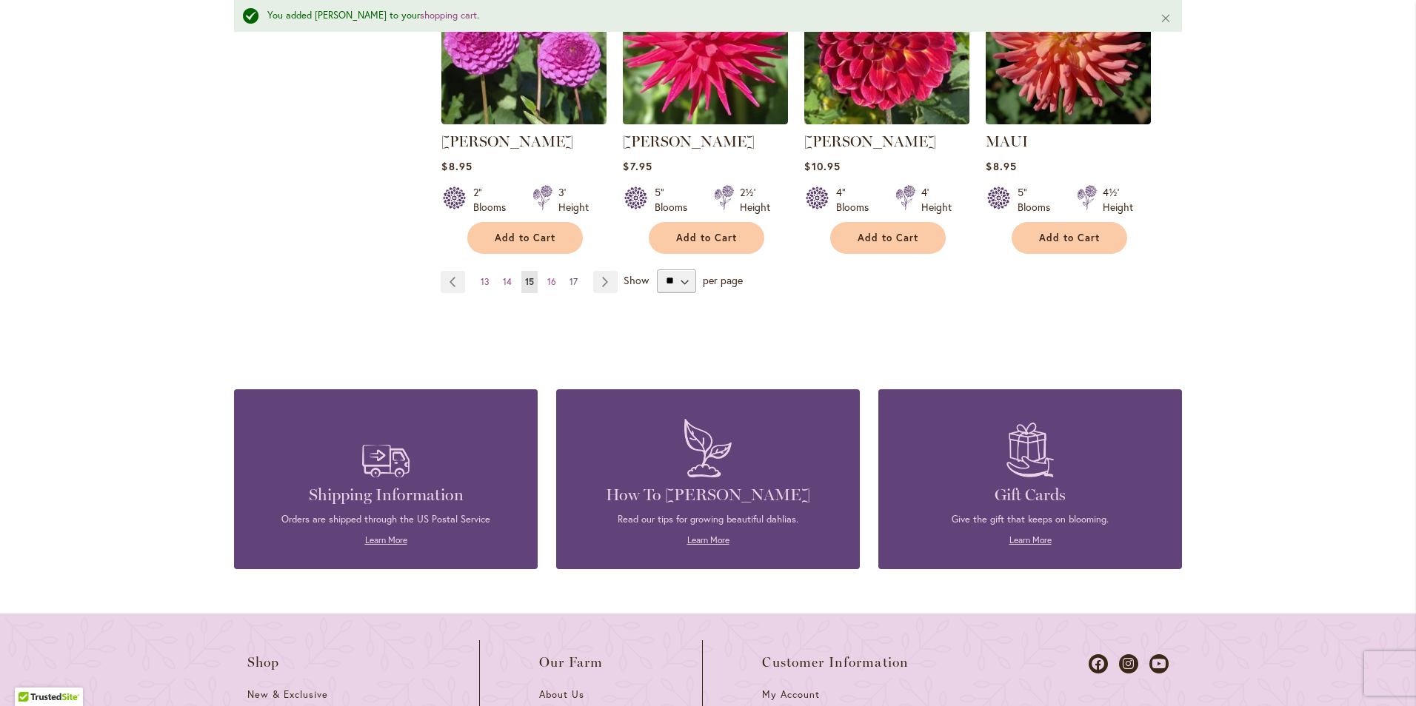
click at [570, 282] on span "17" at bounding box center [573, 281] width 8 height 11
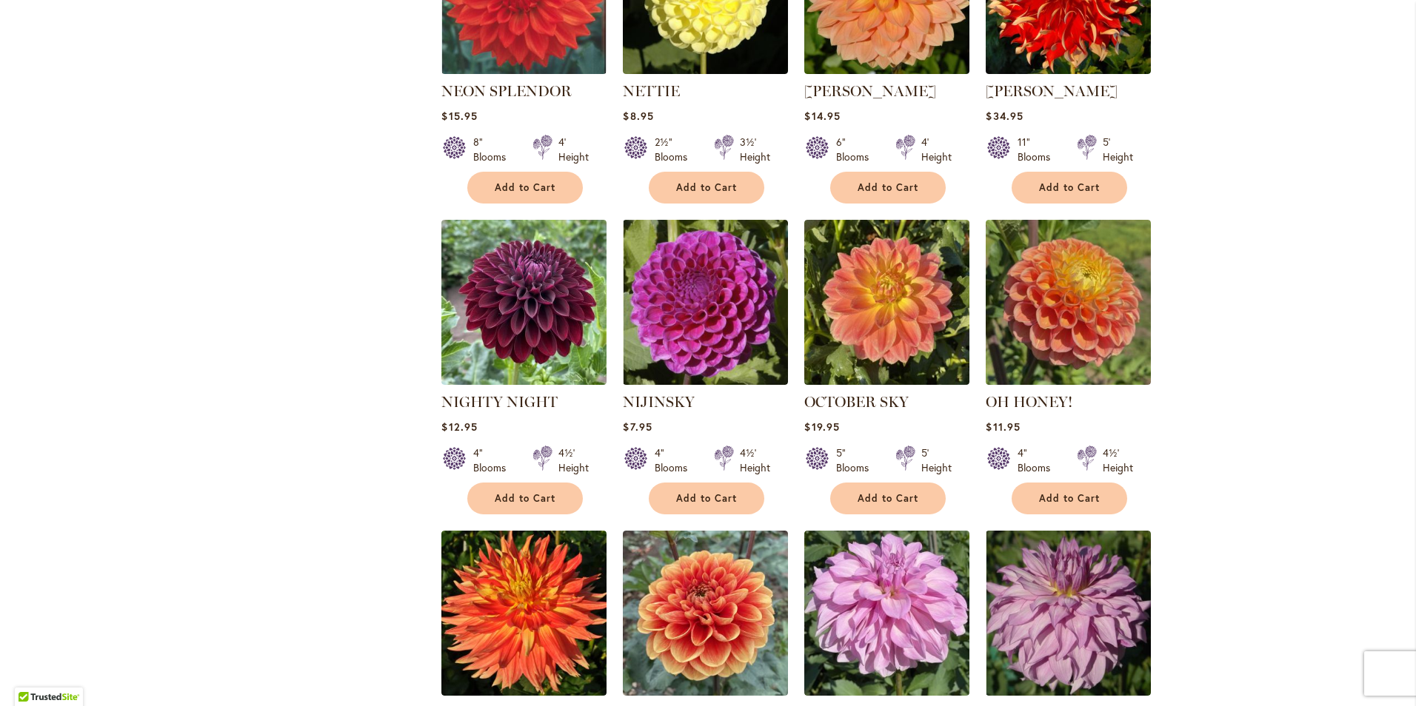
scroll to position [1111, 0]
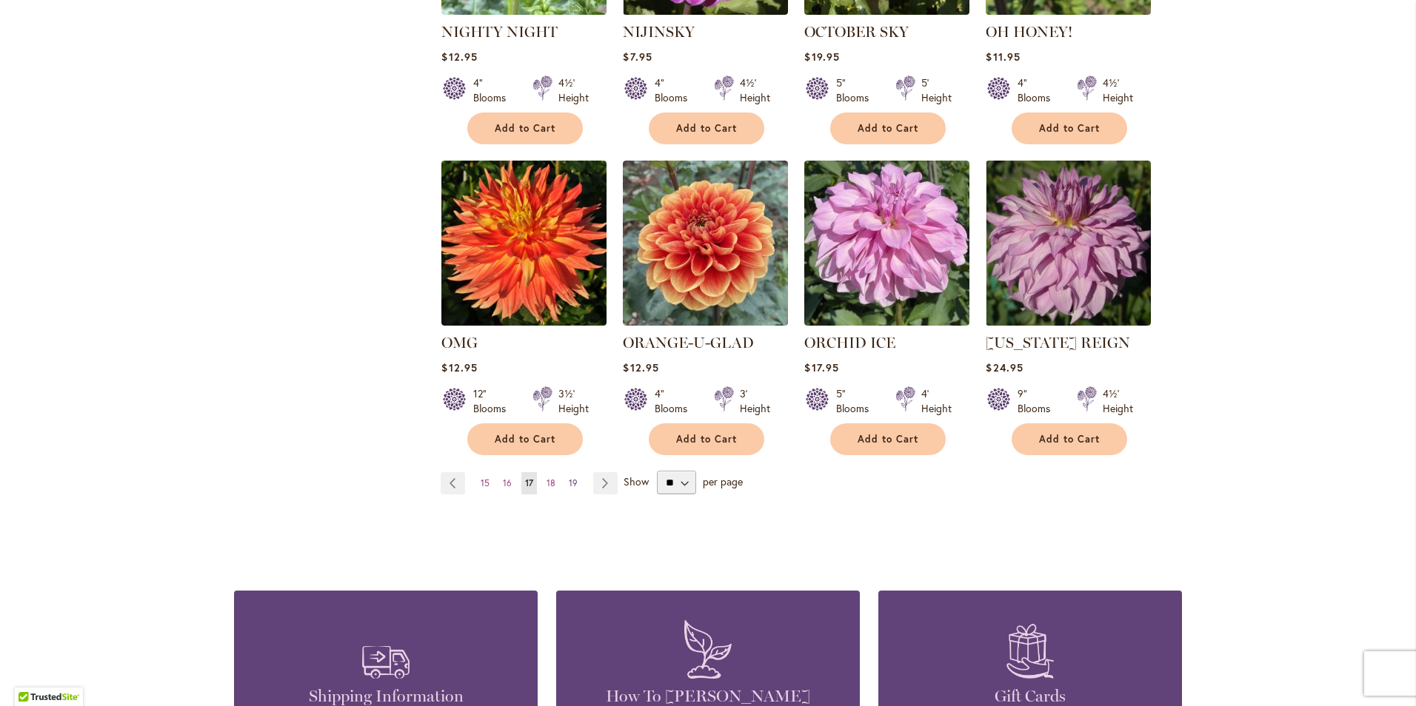
click at [569, 478] on span "19" at bounding box center [573, 483] width 9 height 11
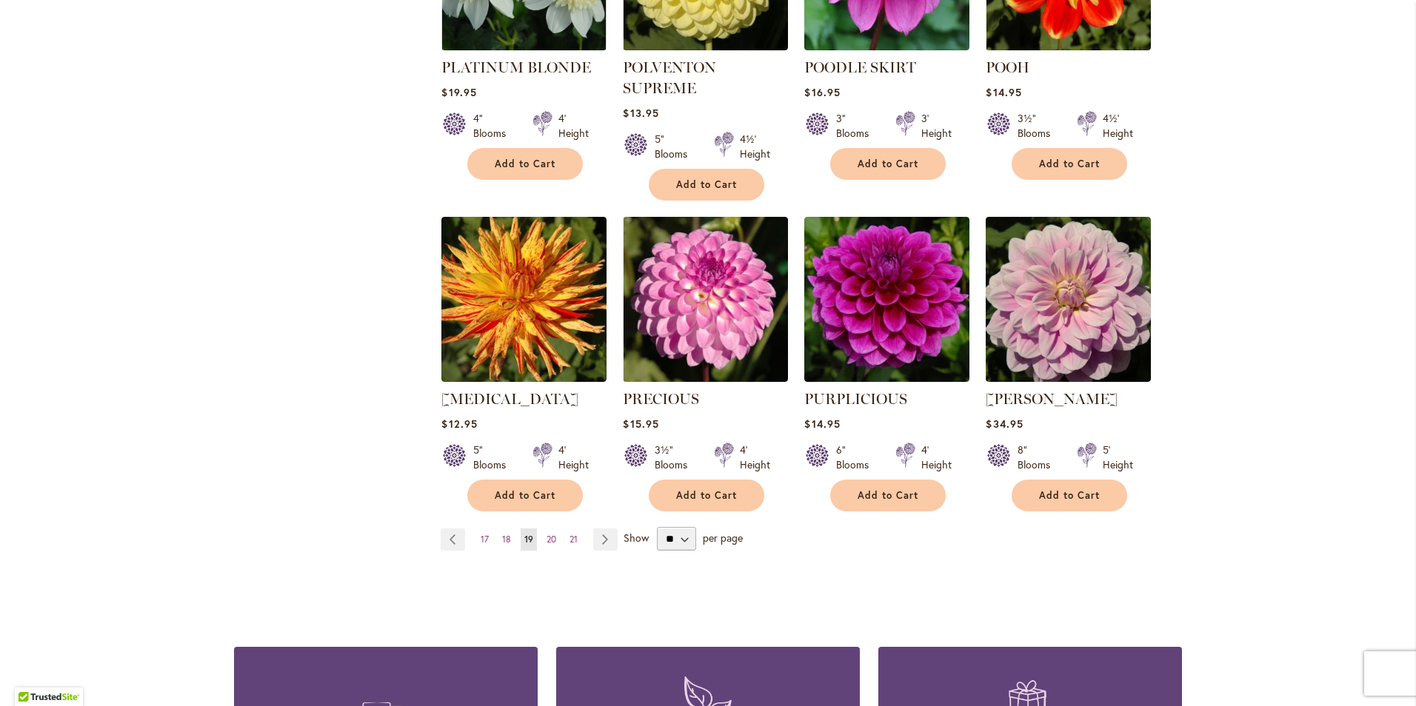
scroll to position [1111, 0]
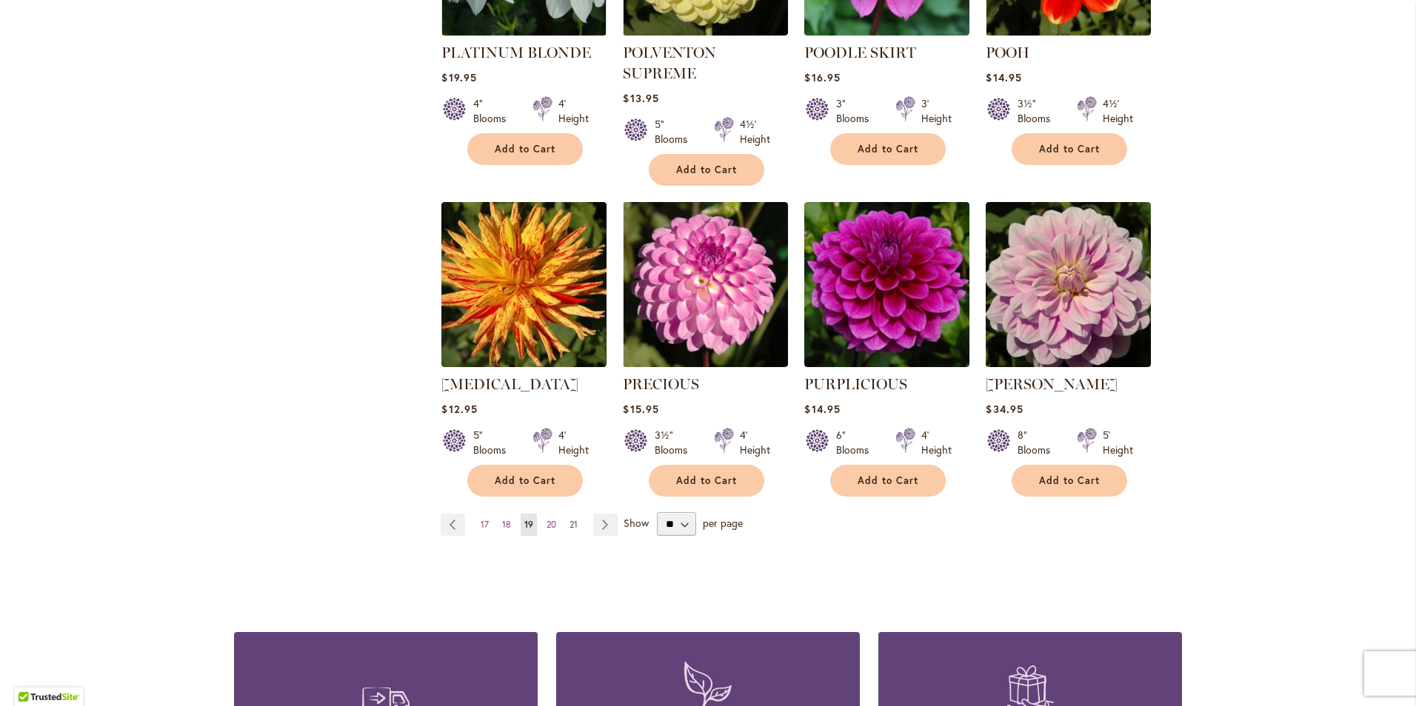
click at [569, 519] on span "21" at bounding box center [573, 524] width 8 height 11
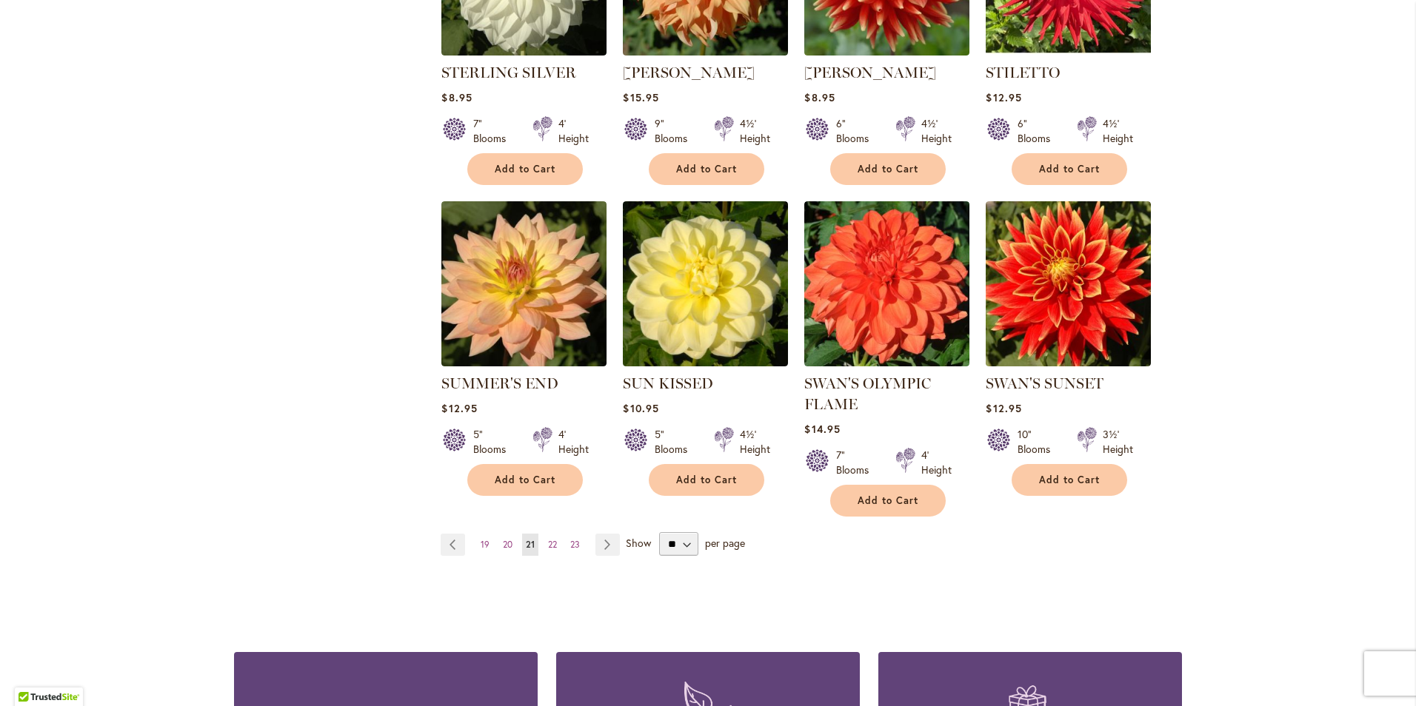
scroll to position [1111, 0]
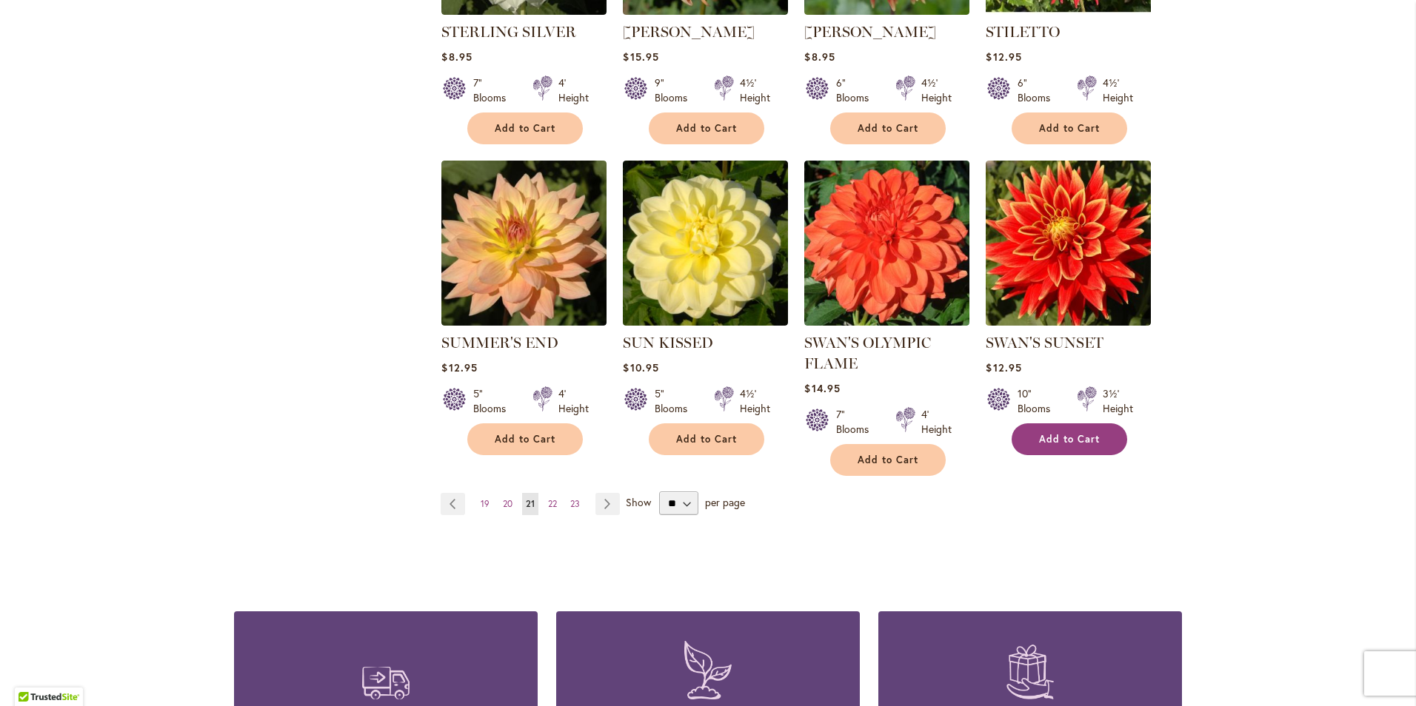
click at [1067, 447] on button "Add to Cart" at bounding box center [1070, 440] width 116 height 32
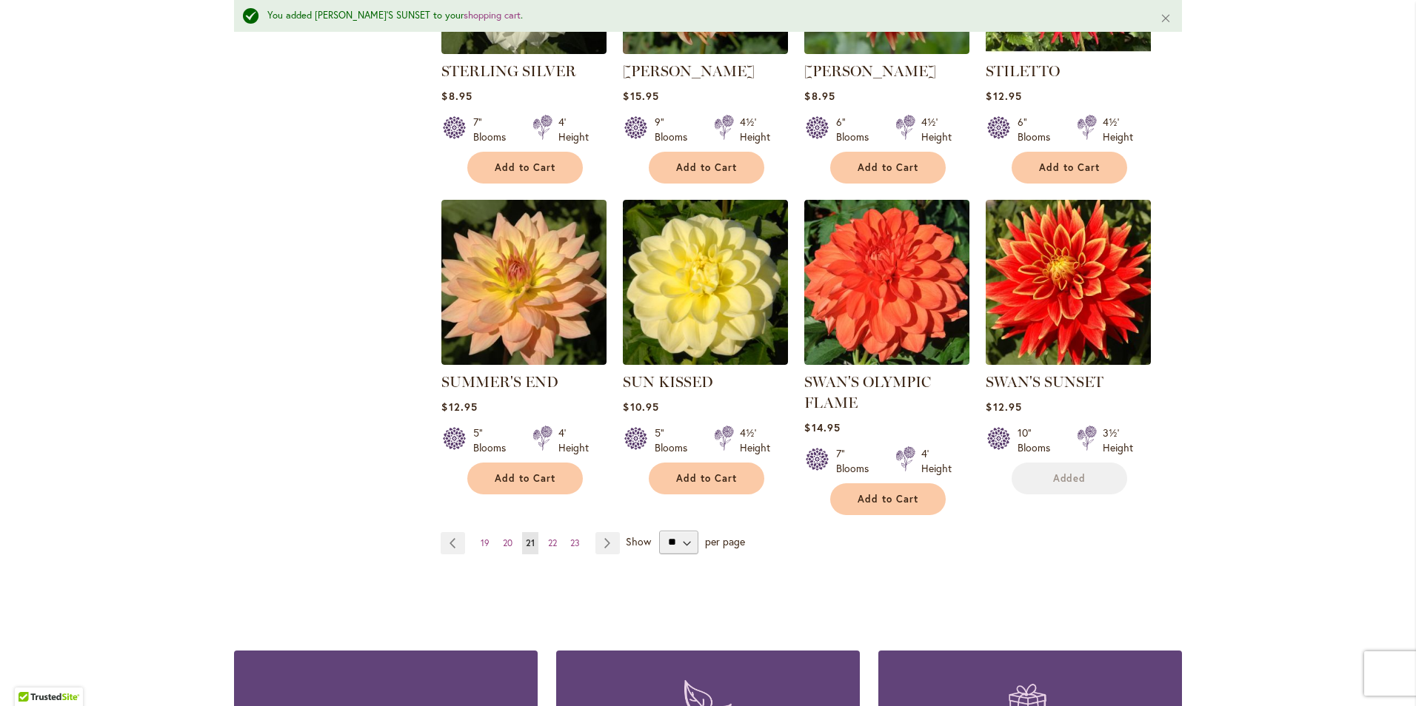
scroll to position [1150, 0]
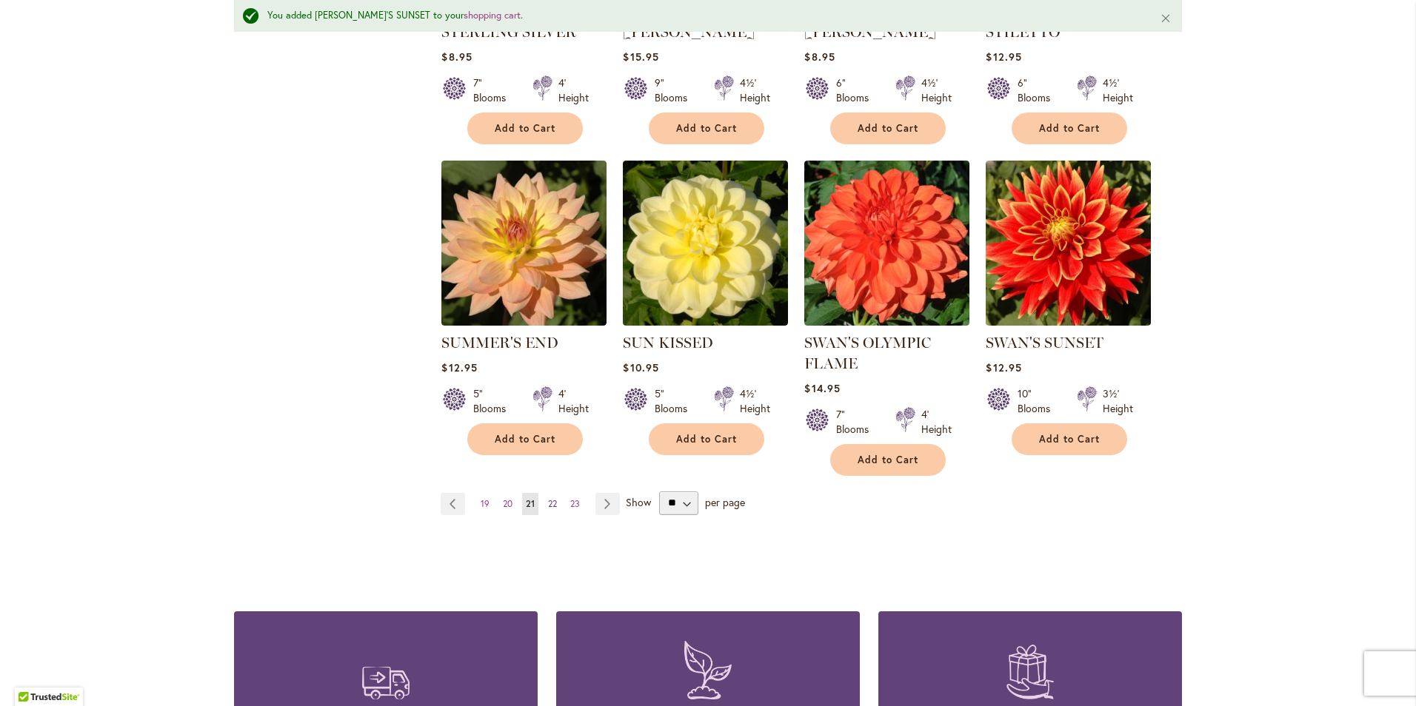
click at [550, 505] on span "22" at bounding box center [552, 503] width 9 height 11
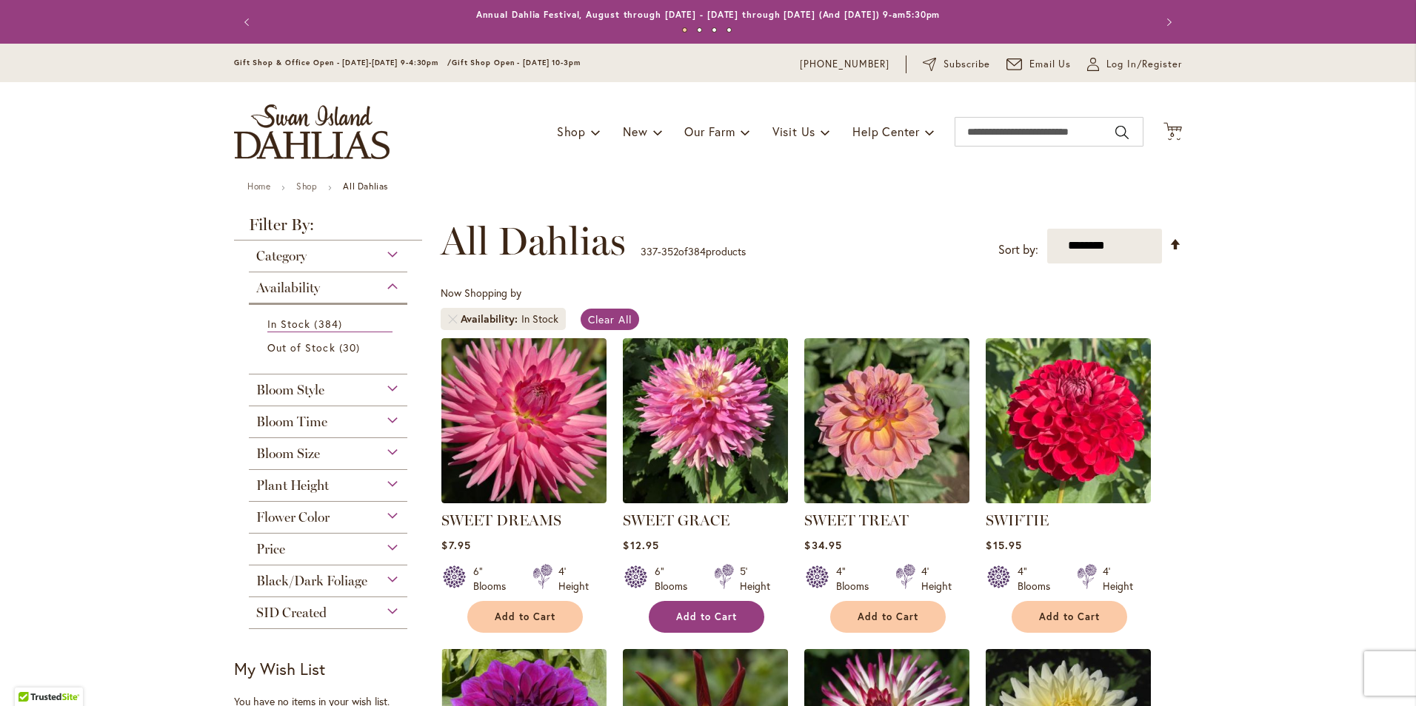
click at [704, 618] on span "Add to Cart" at bounding box center [706, 617] width 61 height 13
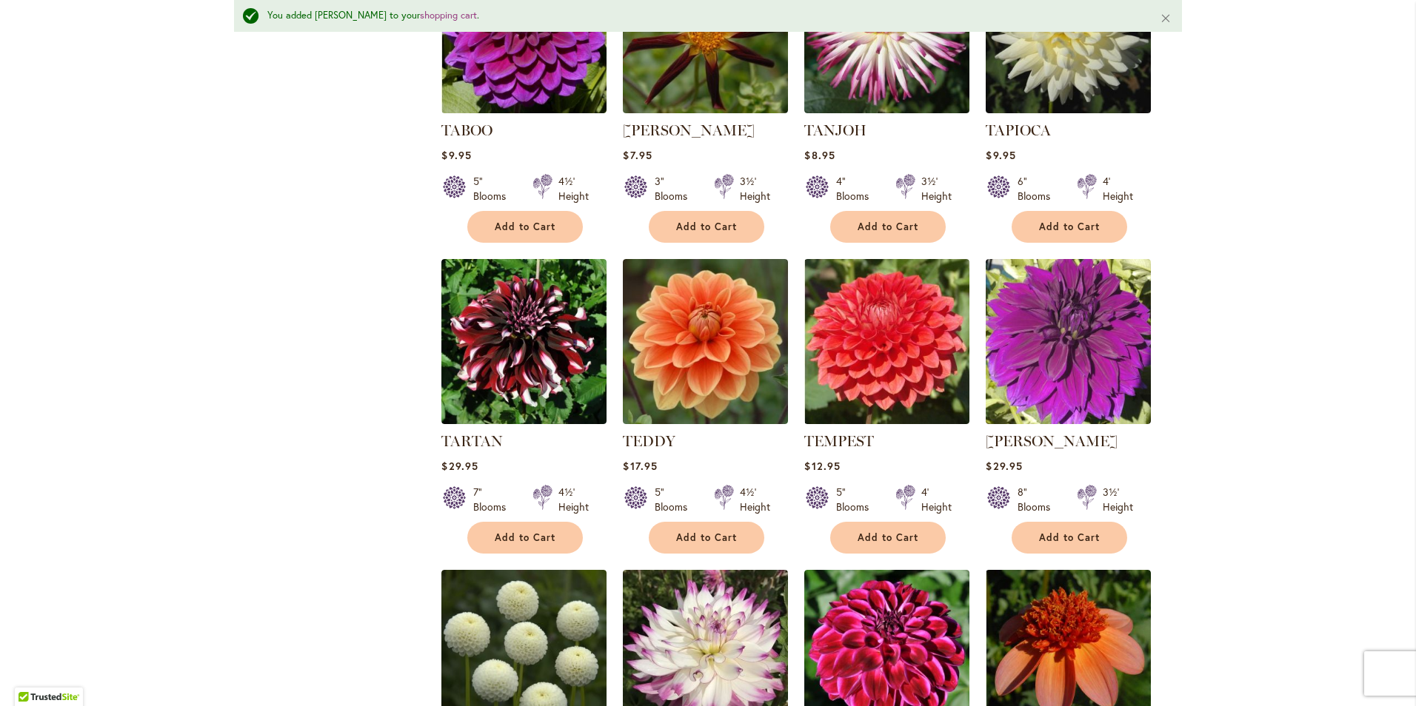
scroll to position [1111, 0]
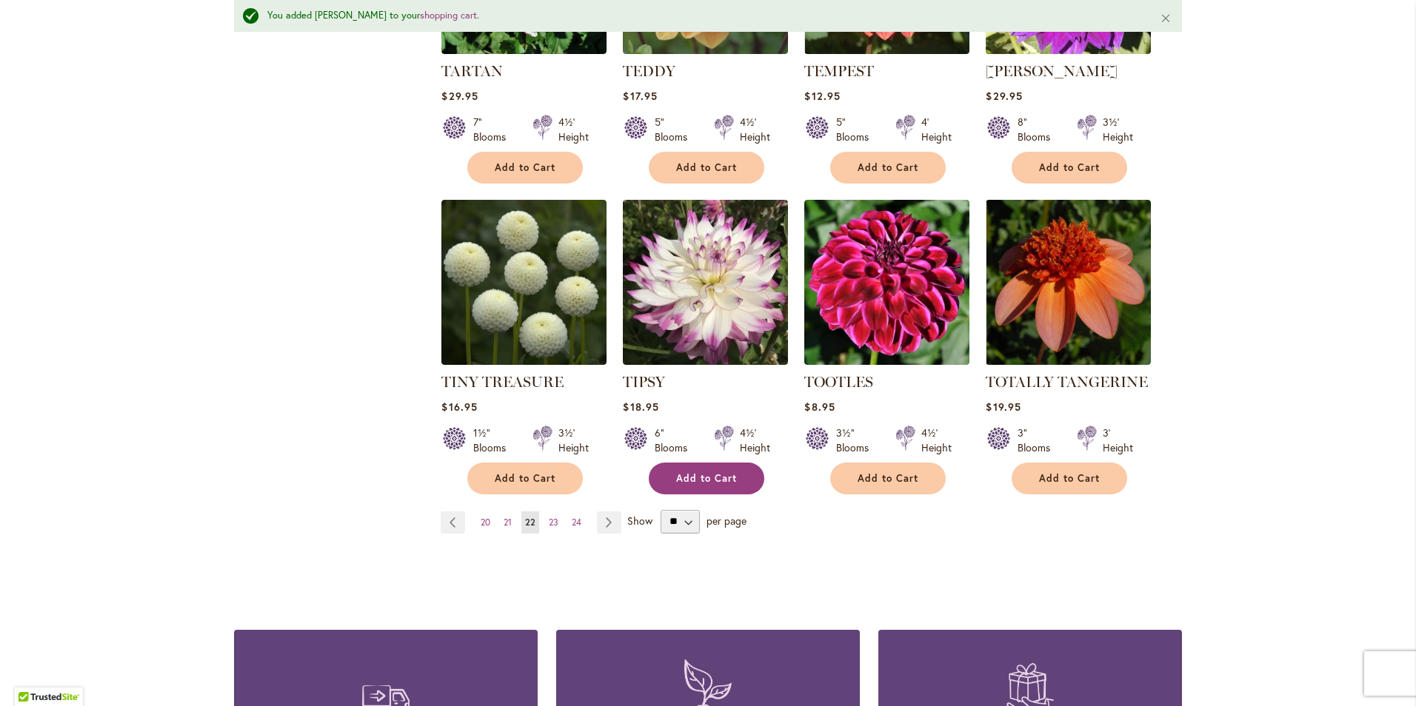
click at [705, 485] on button "Add to Cart" at bounding box center [707, 479] width 116 height 32
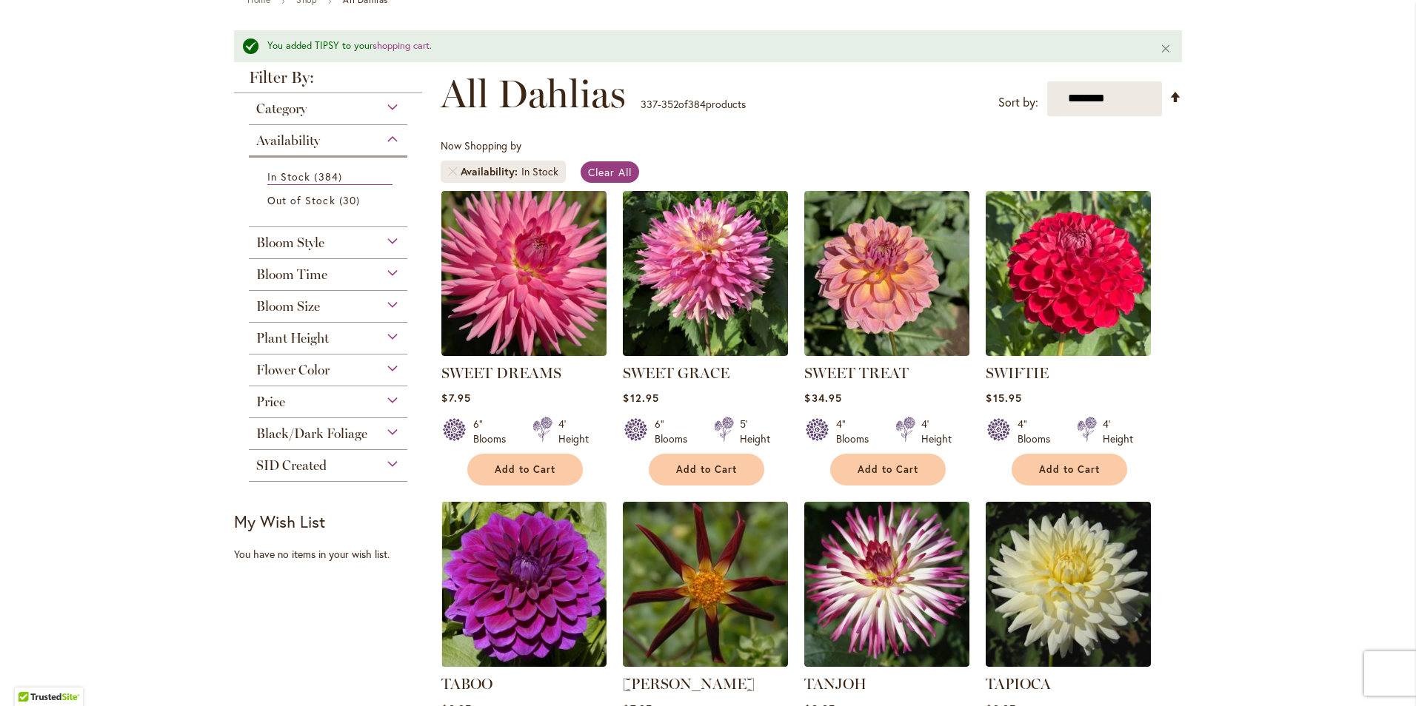
scroll to position [0, 0]
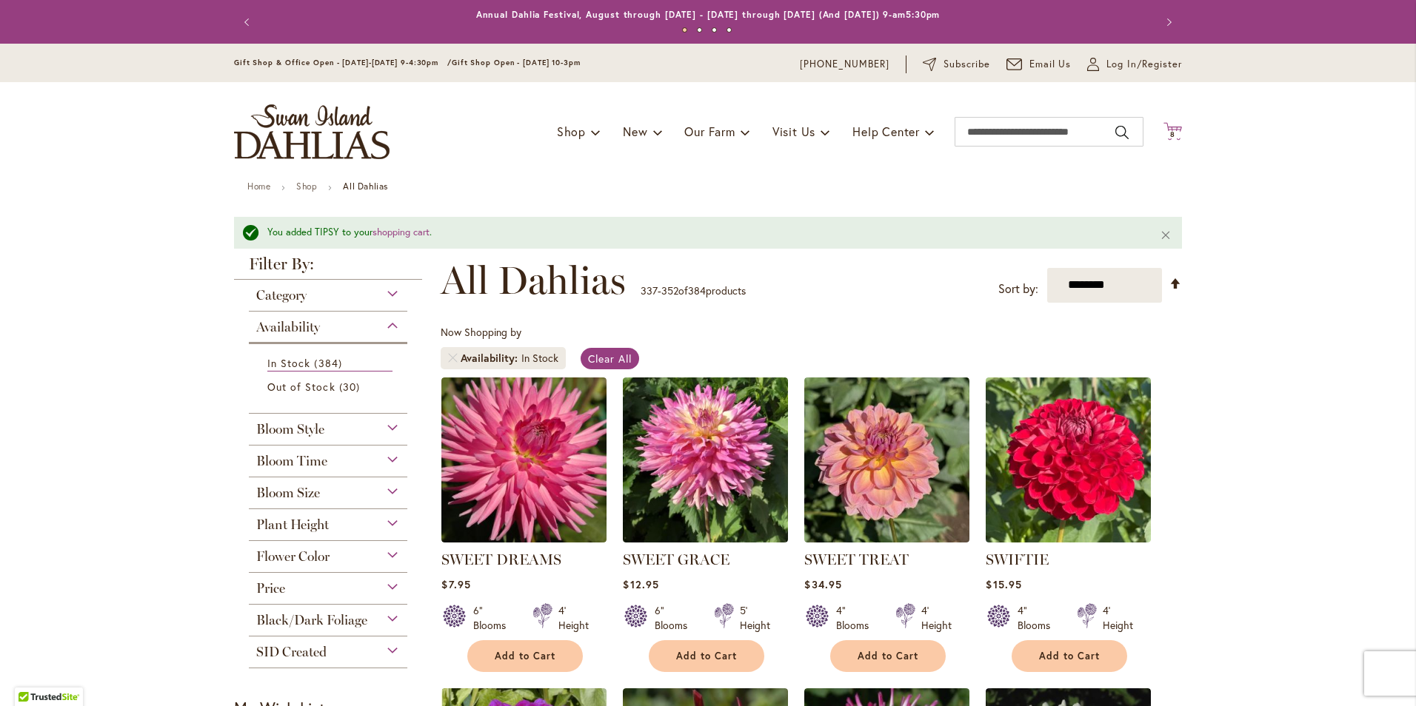
click at [1174, 133] on span "8 8 items" at bounding box center [1173, 134] width 15 height 7
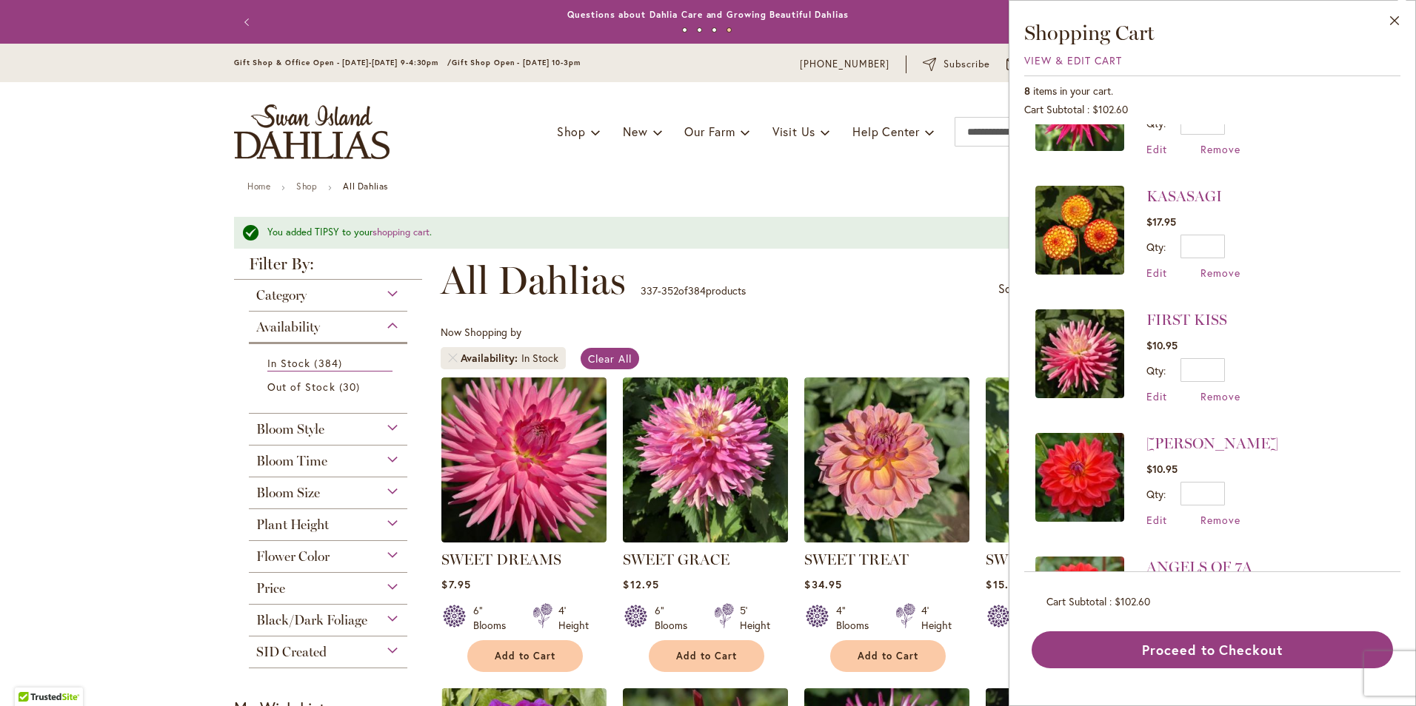
scroll to position [549, 0]
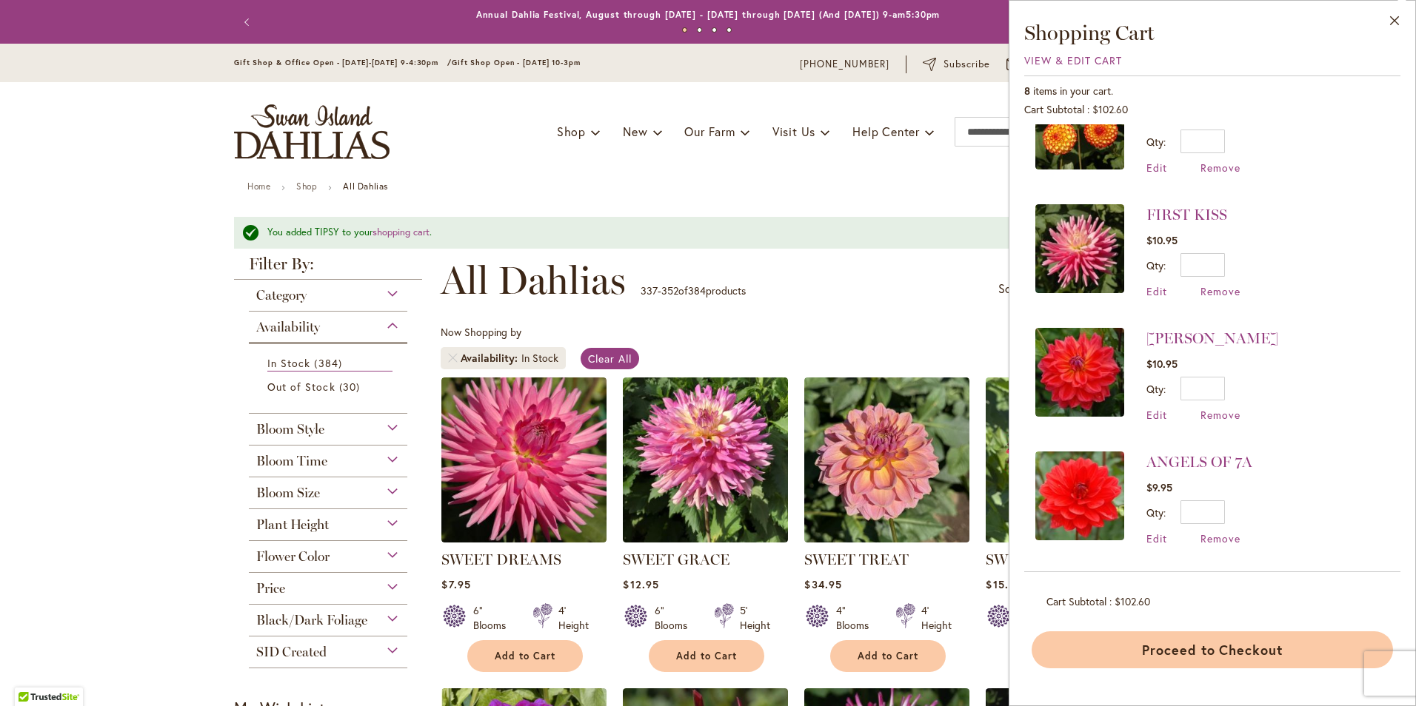
click at [1198, 648] on button "Proceed to Checkout" at bounding box center [1212, 650] width 361 height 37
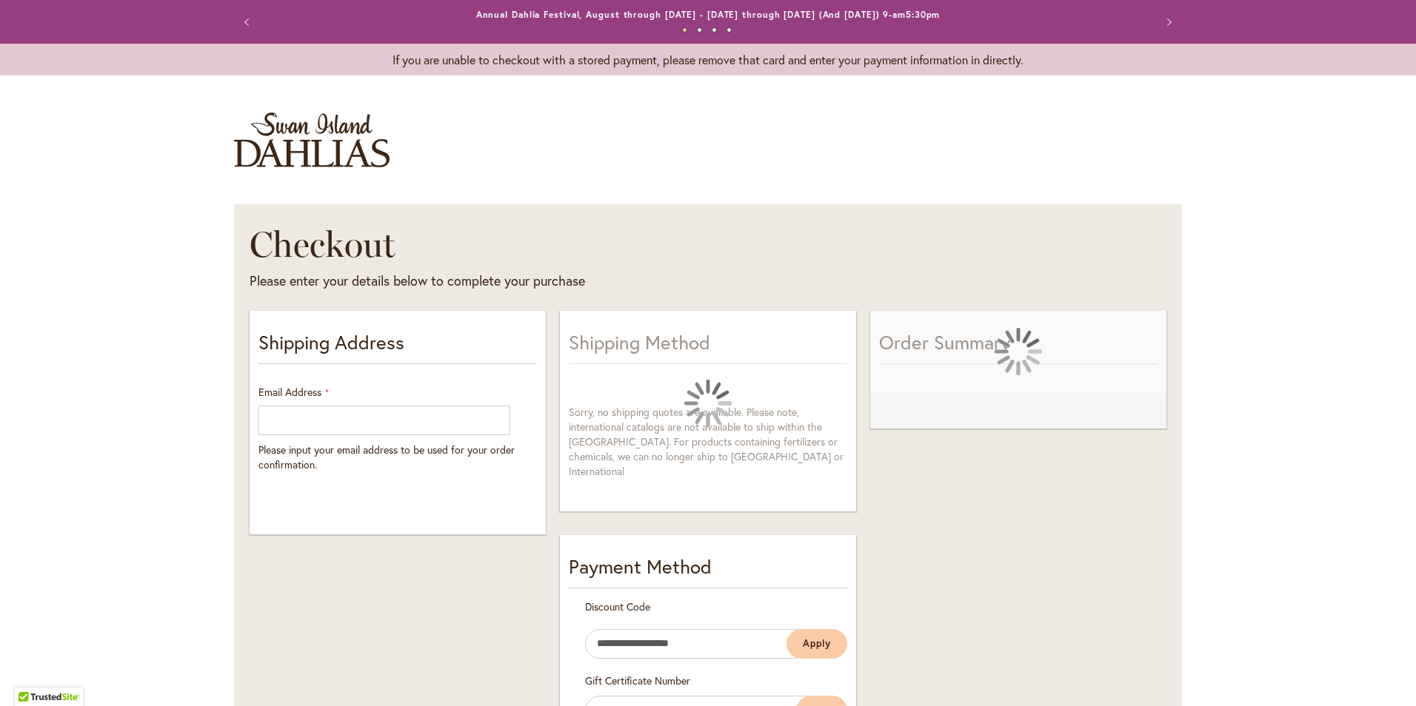
select select "**"
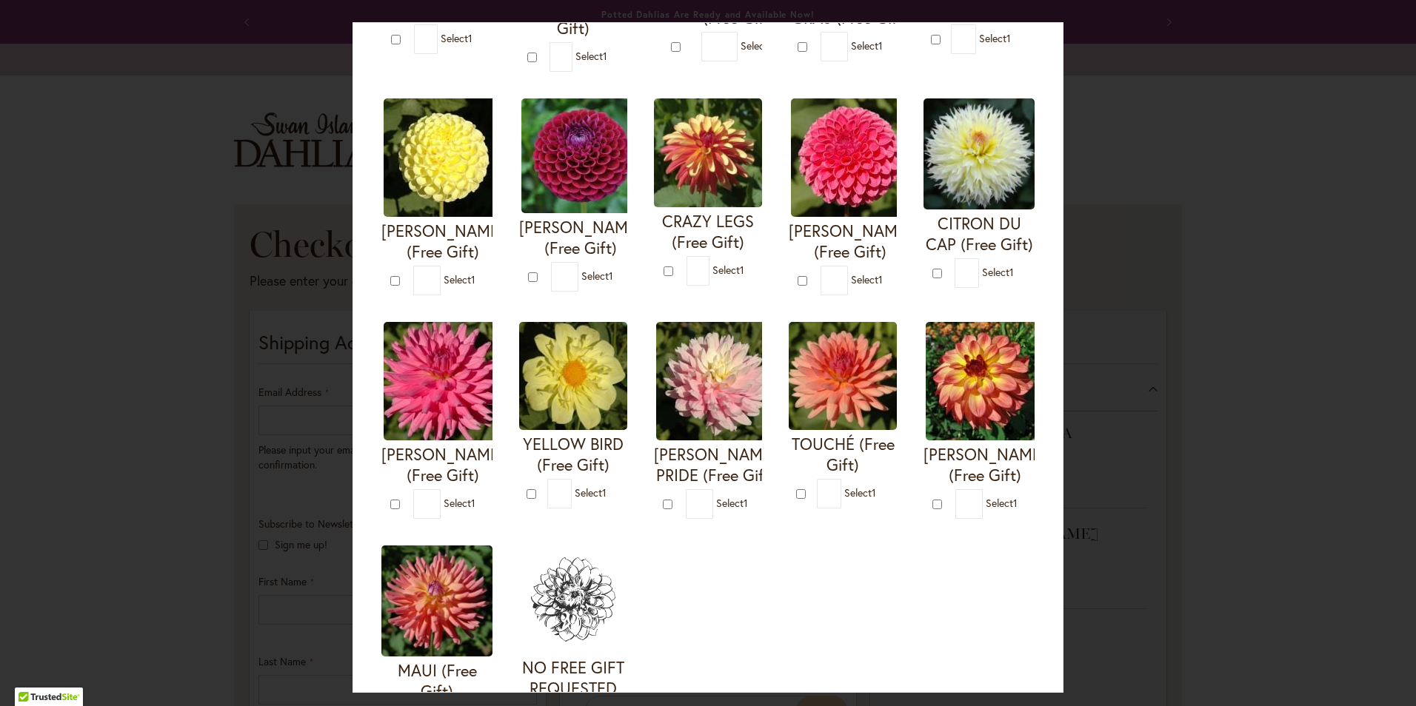
scroll to position [370, 0]
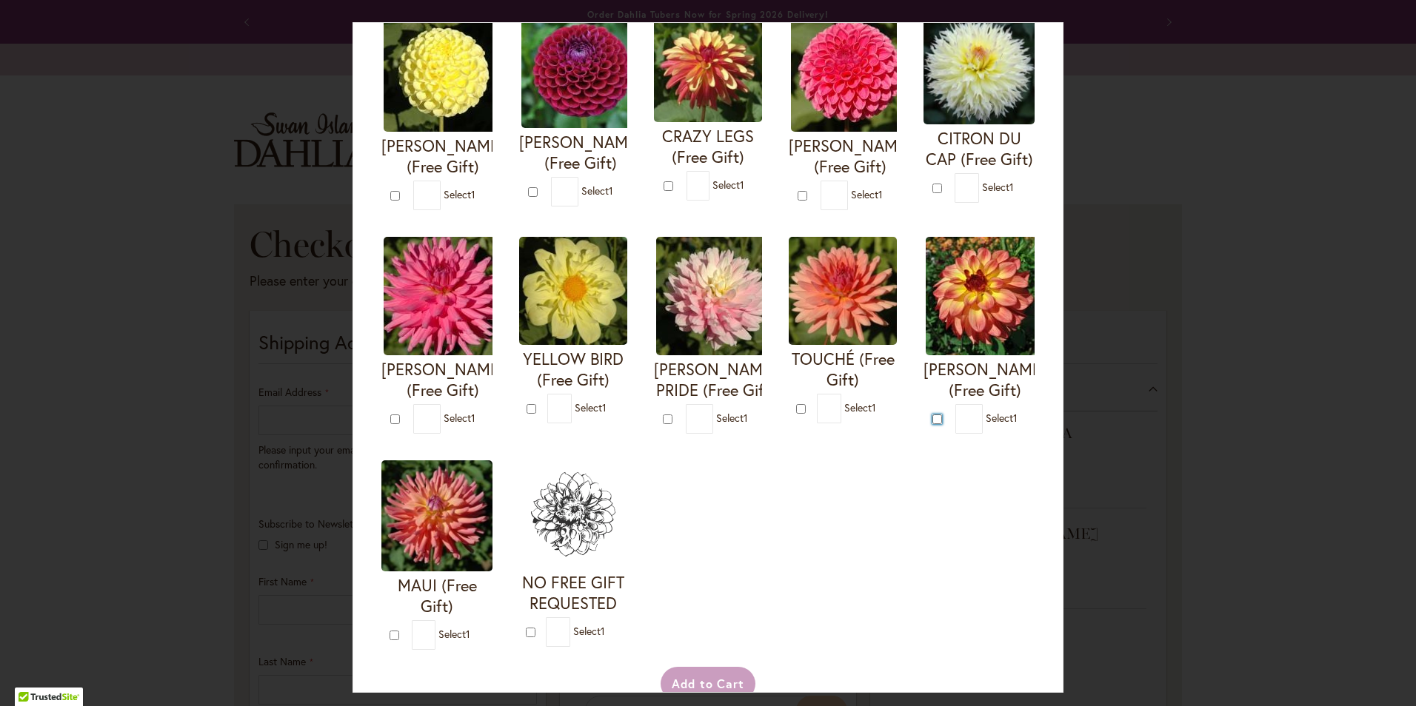
type input "*"
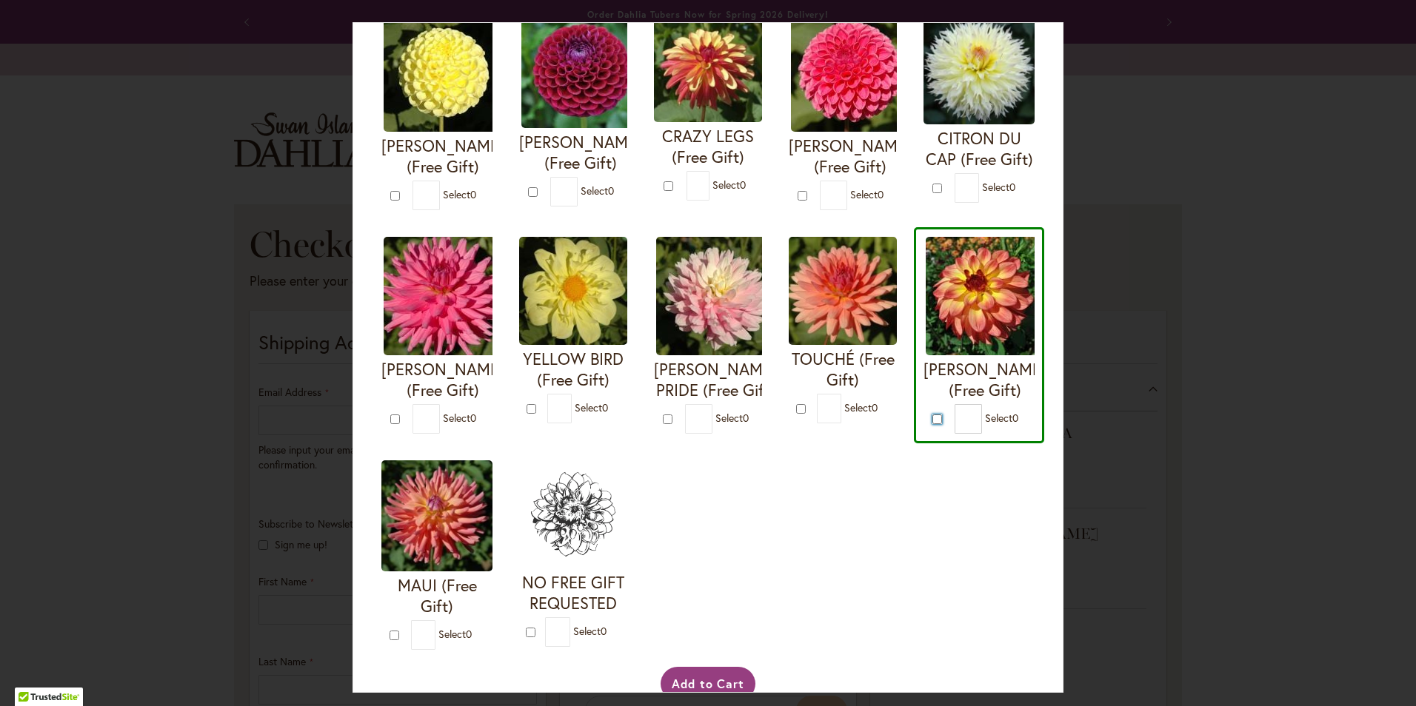
scroll to position [626, 0]
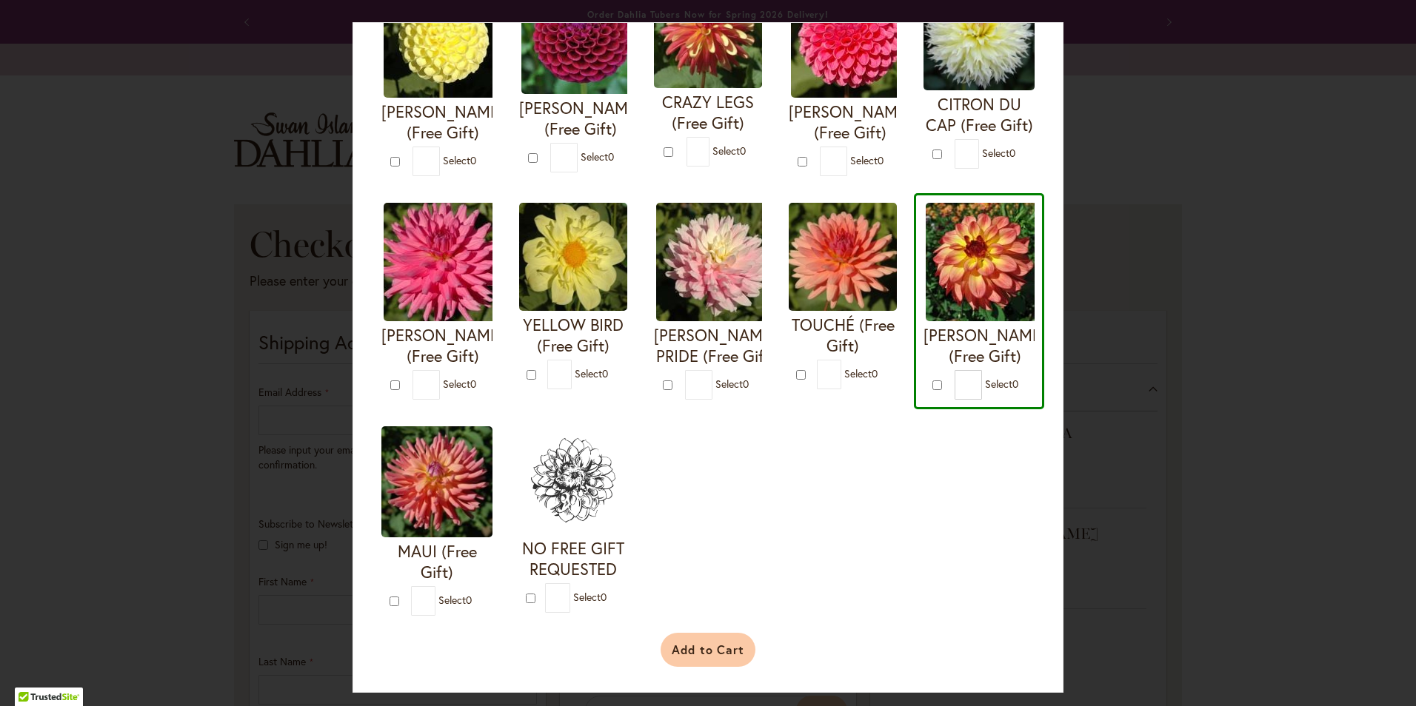
click at [671, 648] on button "Add to Cart" at bounding box center [709, 650] width 96 height 34
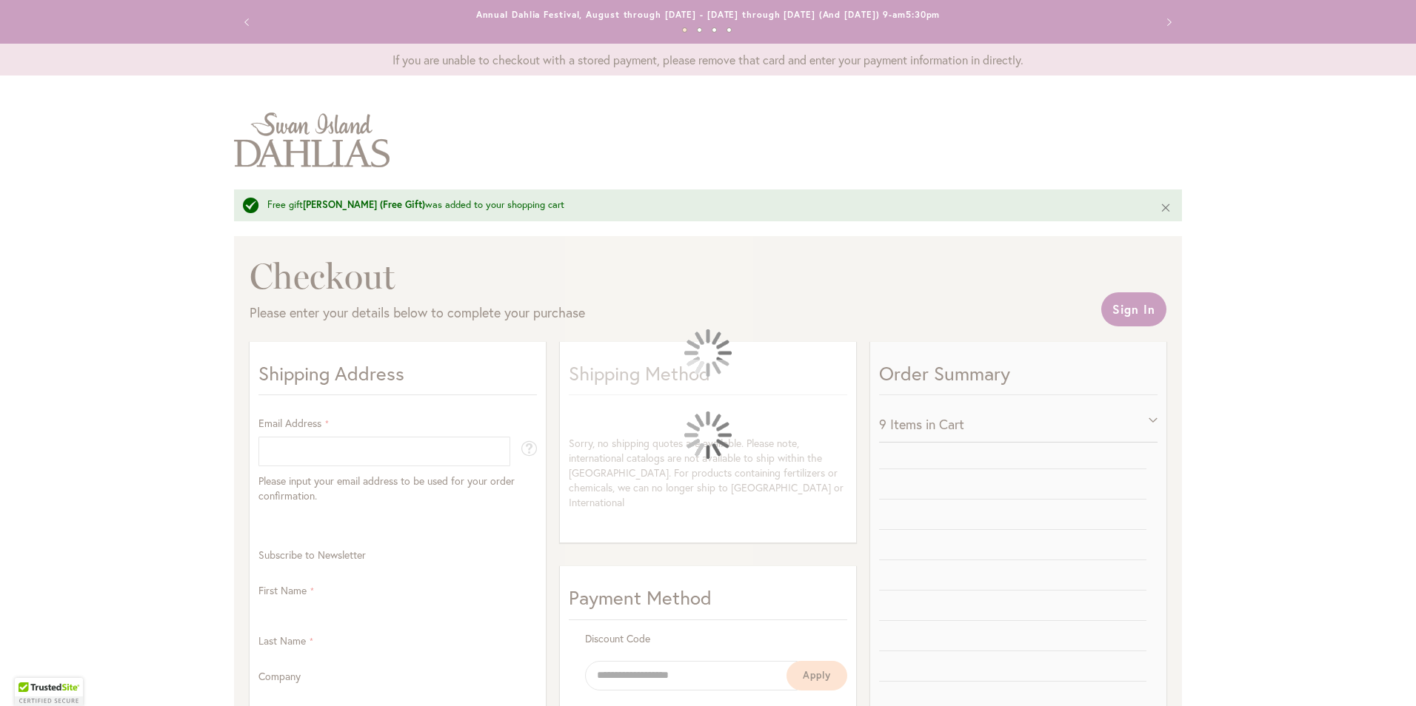
select select "**"
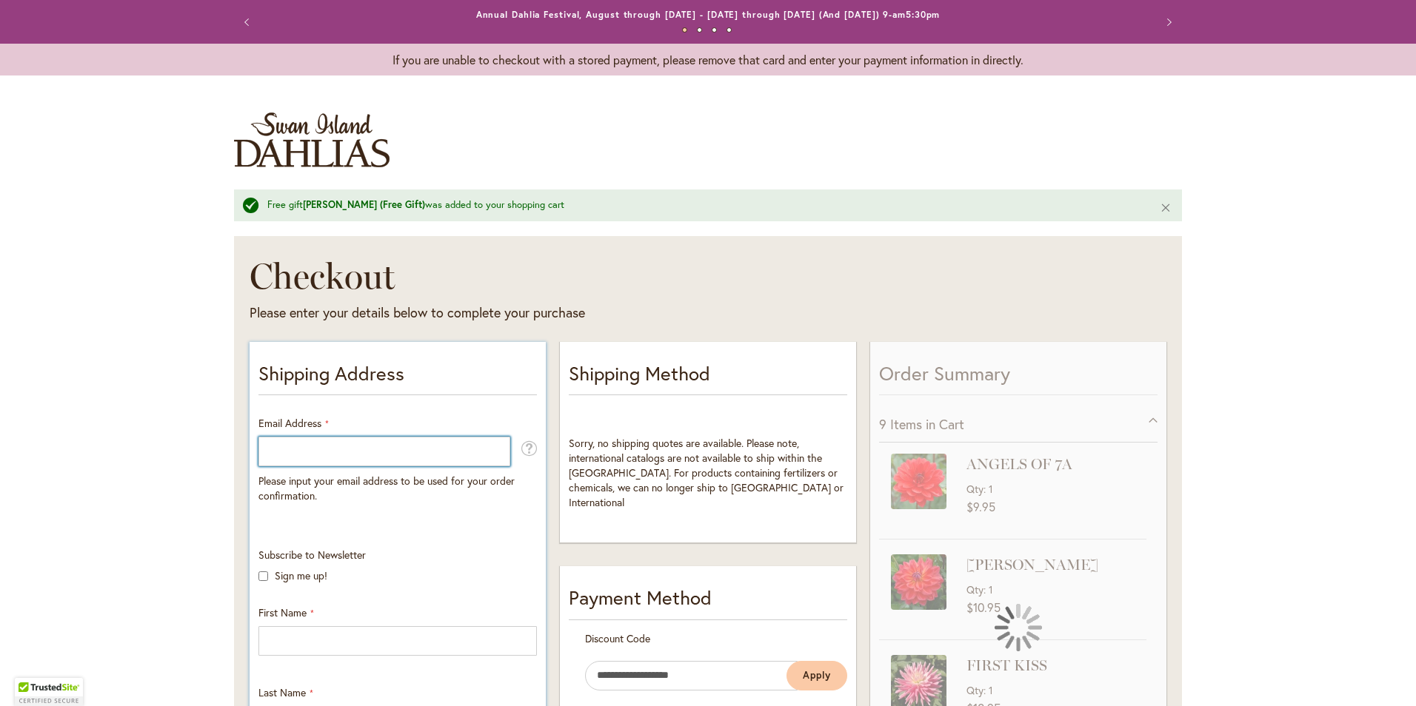
click at [274, 448] on input "Email Address" at bounding box center [384, 452] width 252 height 30
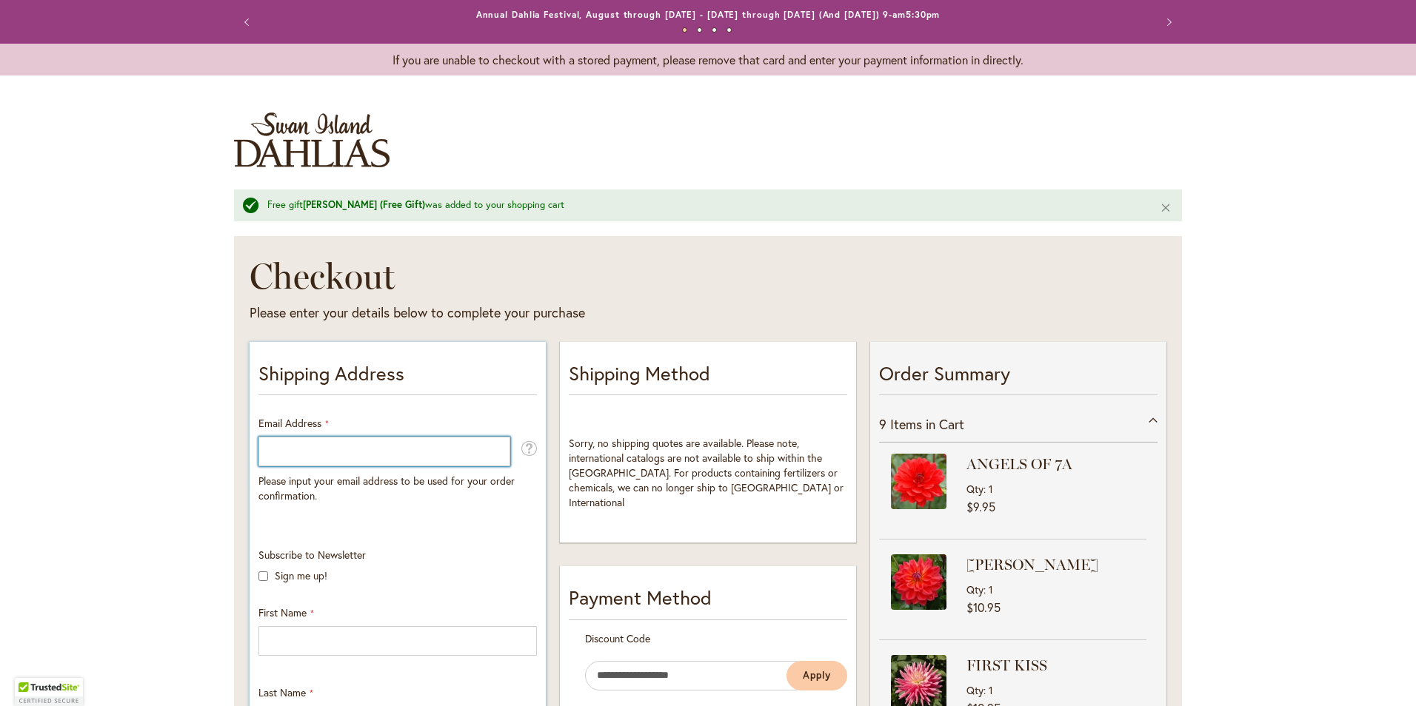
type input "**********"
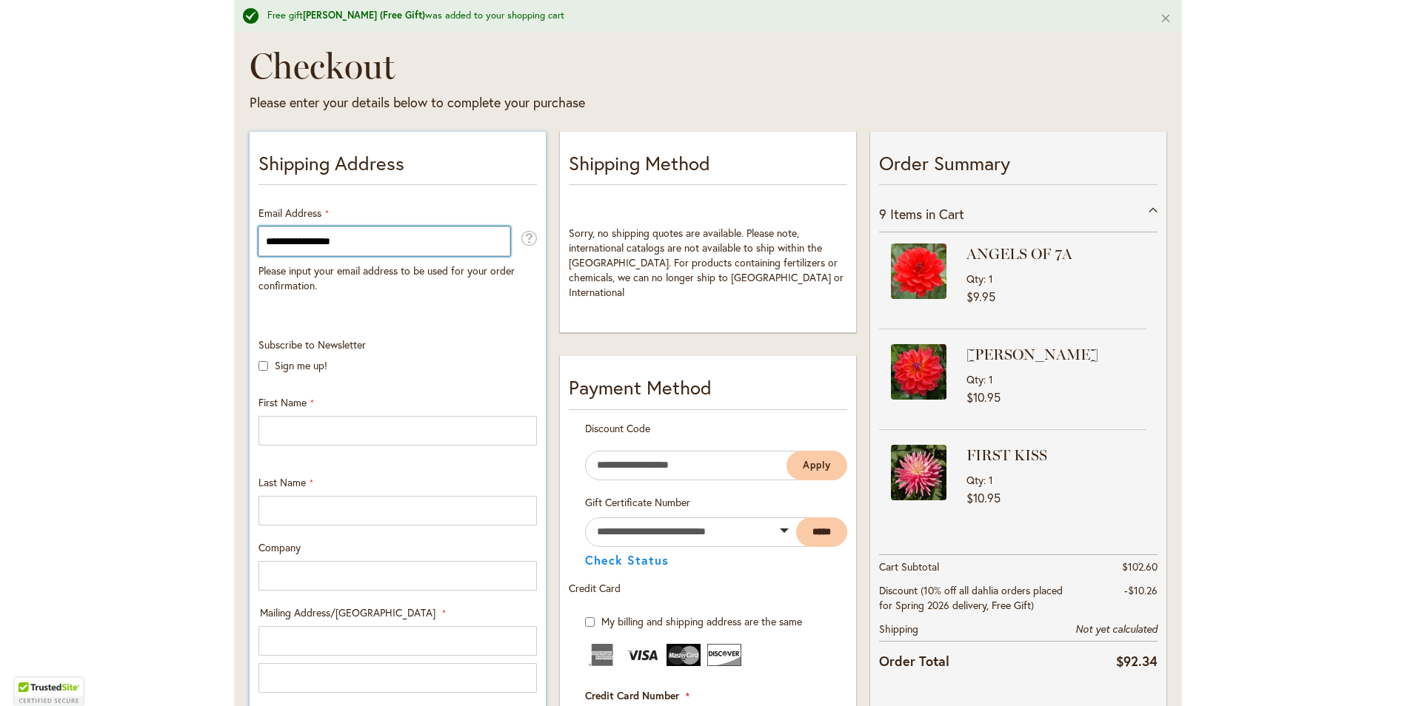
scroll to position [222, 0]
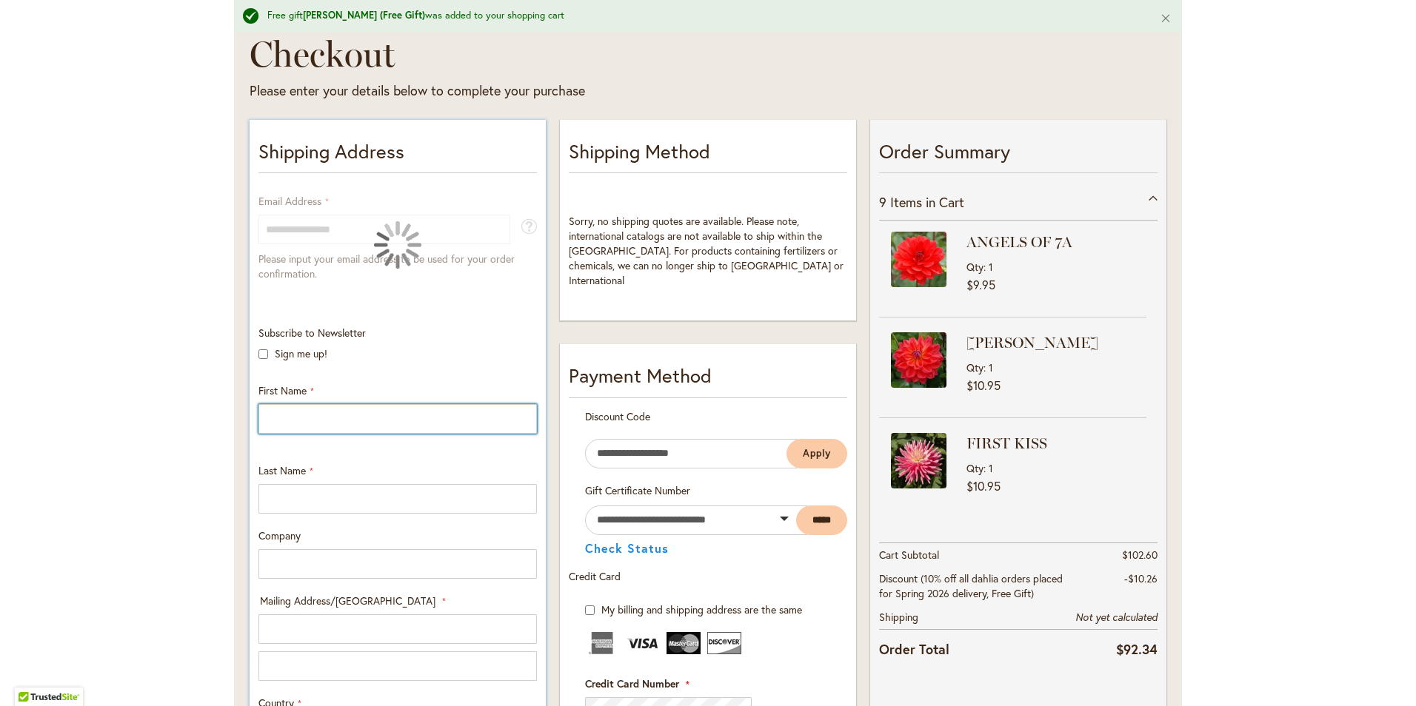
click at [356, 415] on input "First Name" at bounding box center [397, 419] width 278 height 30
type input "***"
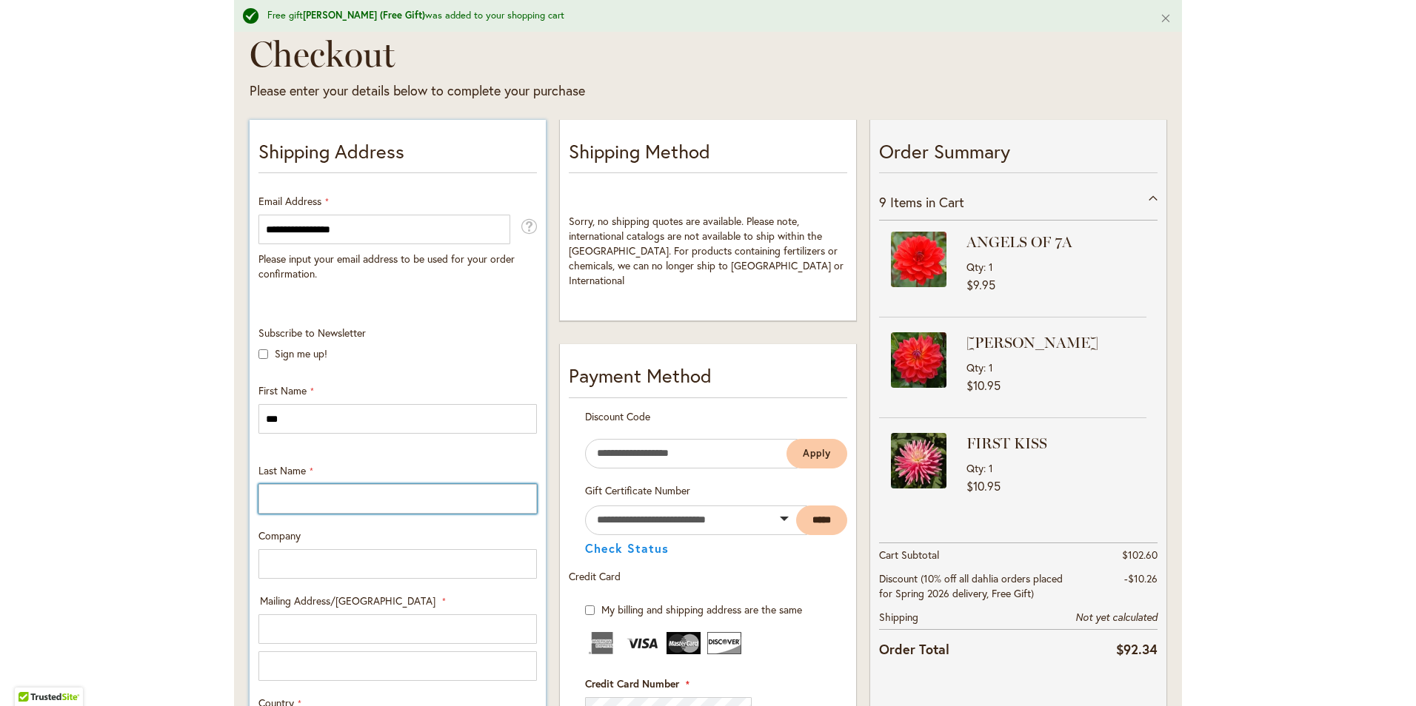
type input "****"
type input "**********"
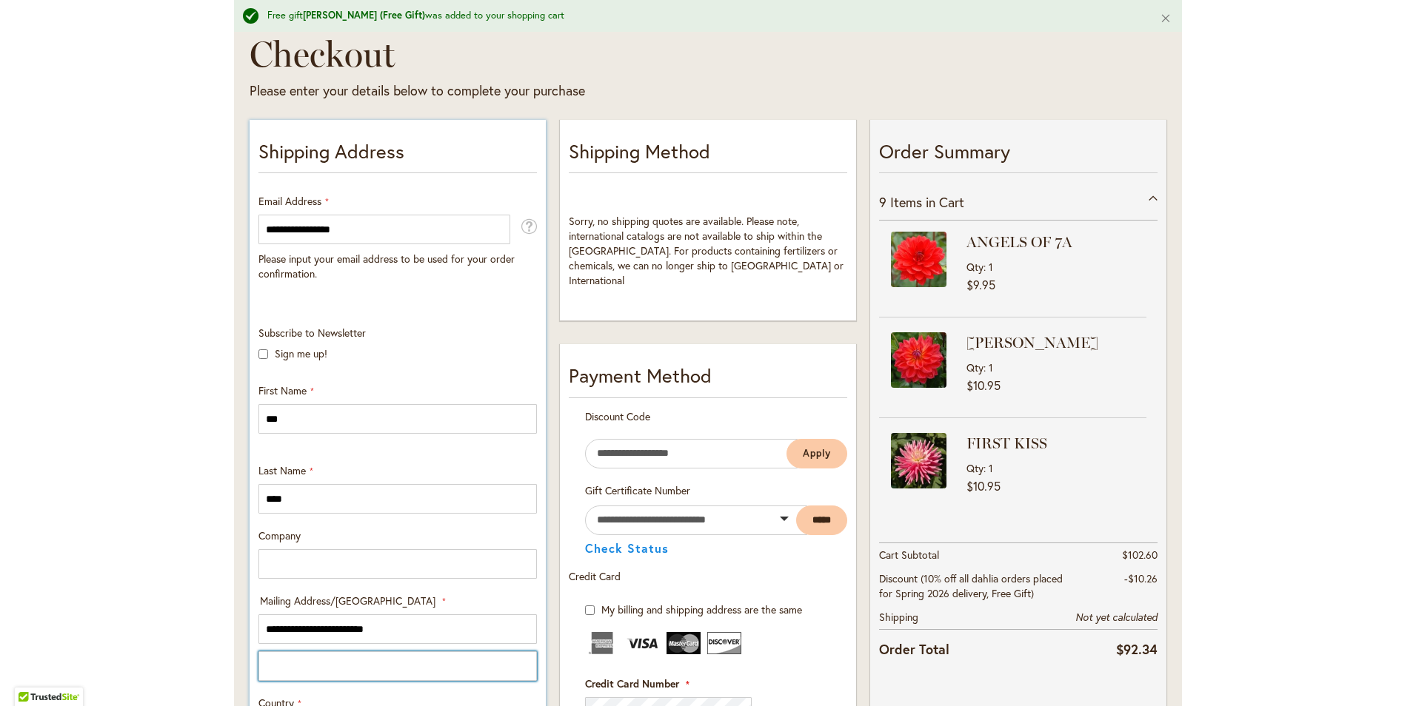
type input "**********"
select select "**"
type input "**********"
type input "*****"
type input "**********"
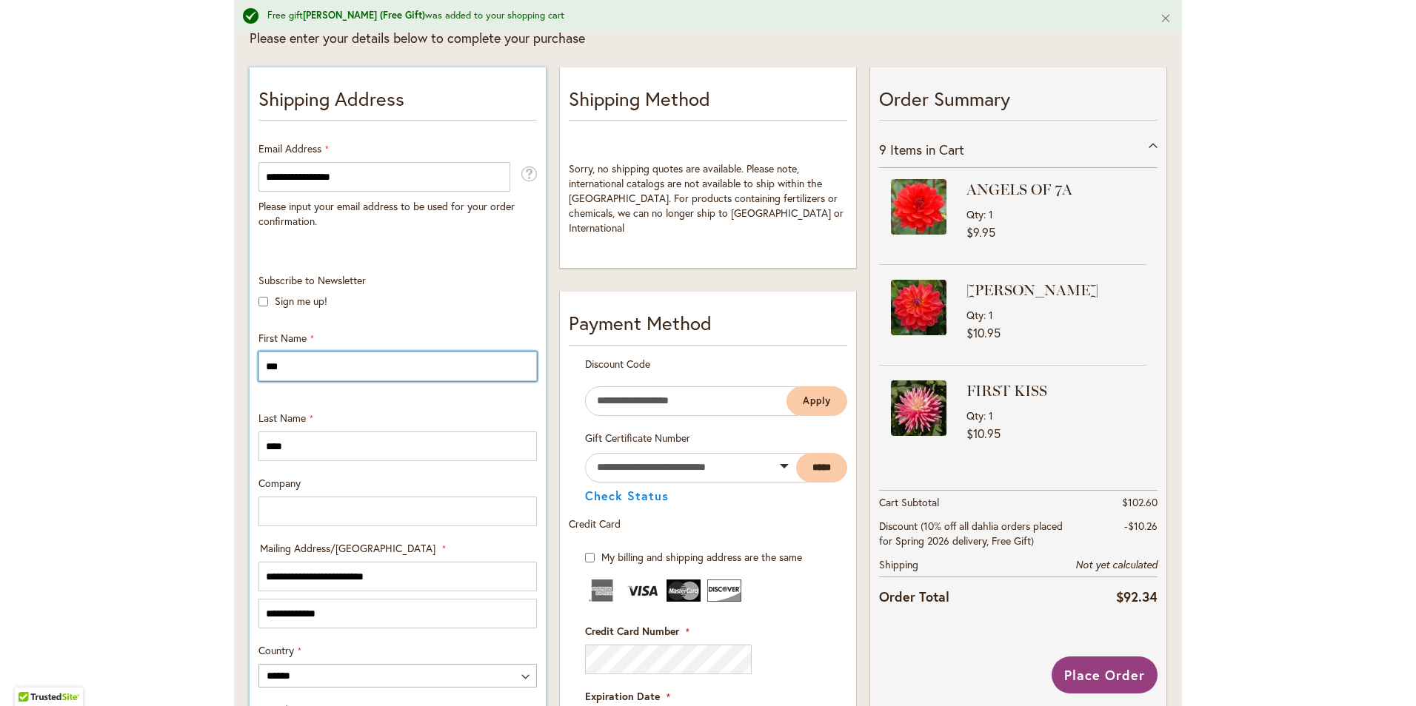
scroll to position [296, 0]
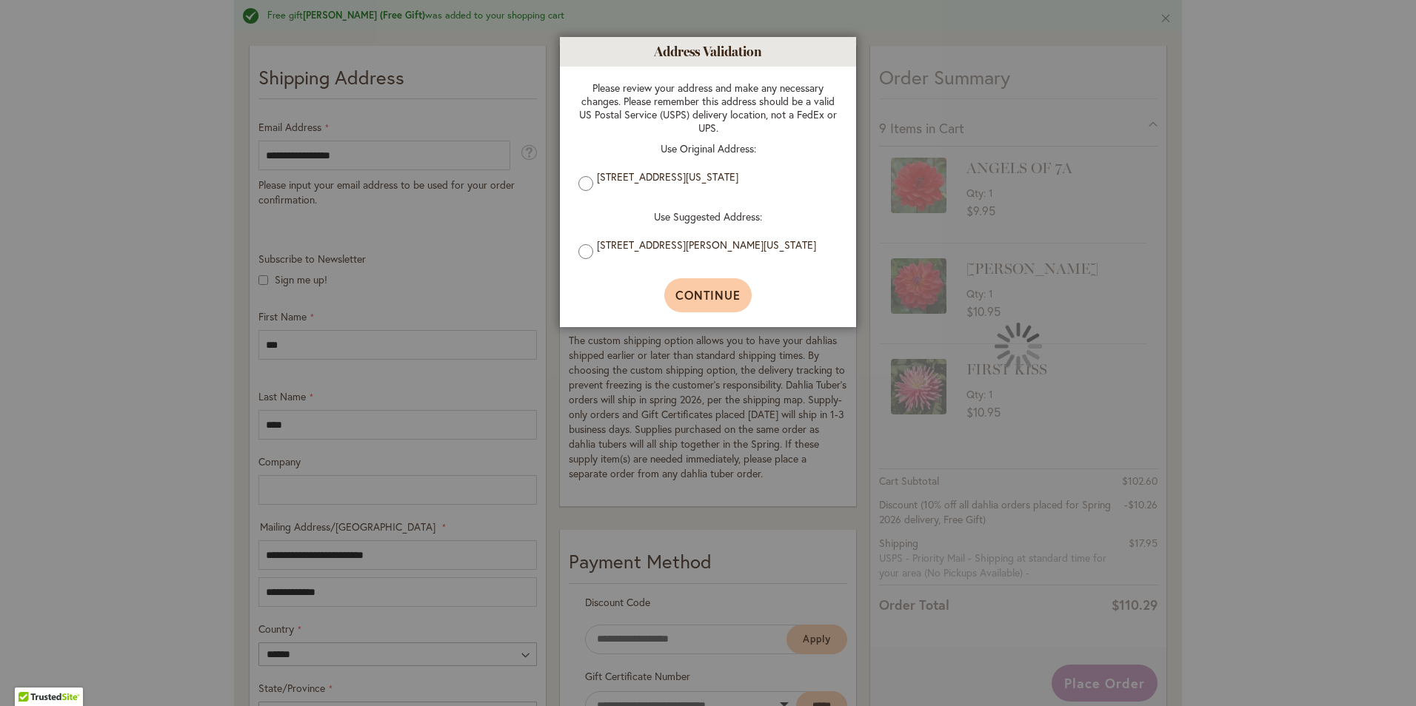
click at [701, 303] on span "Continue" at bounding box center [708, 295] width 66 height 16
type input "**********"
type input "*********"
type input "**********"
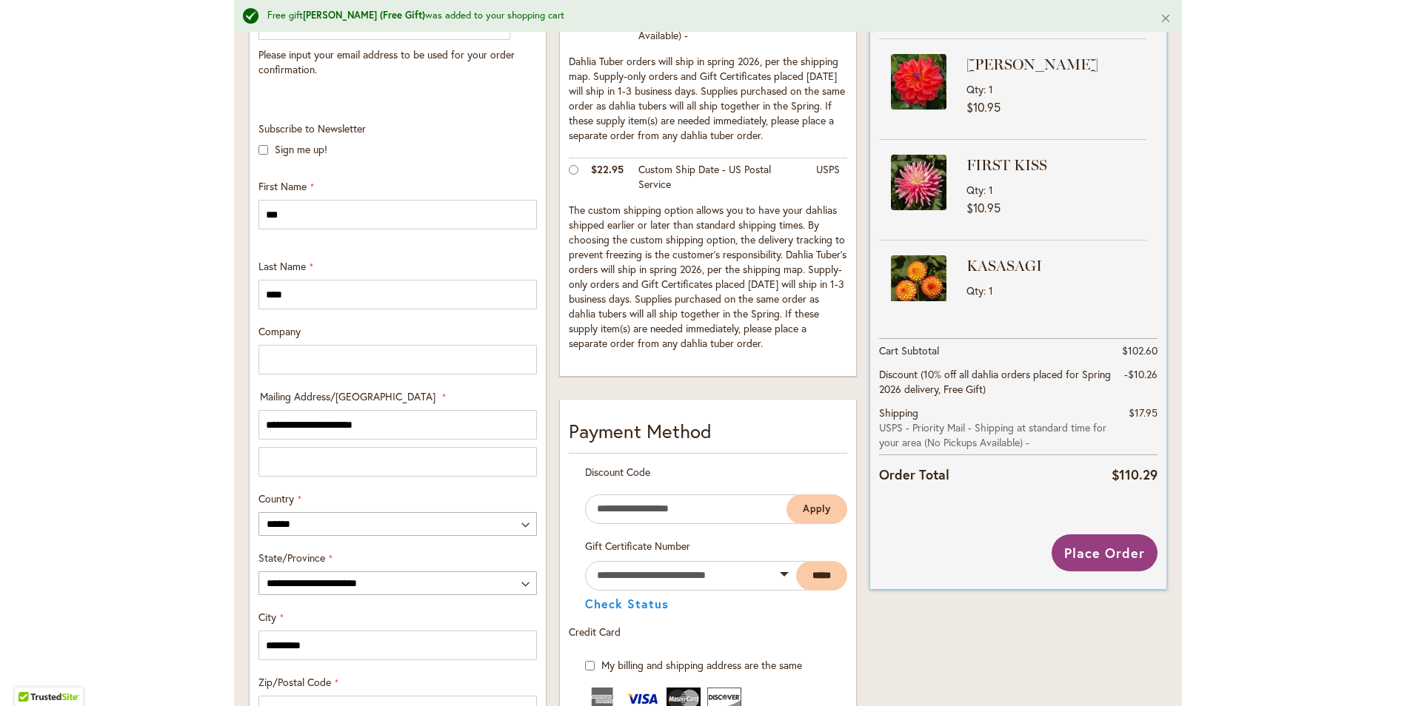
scroll to position [538, 0]
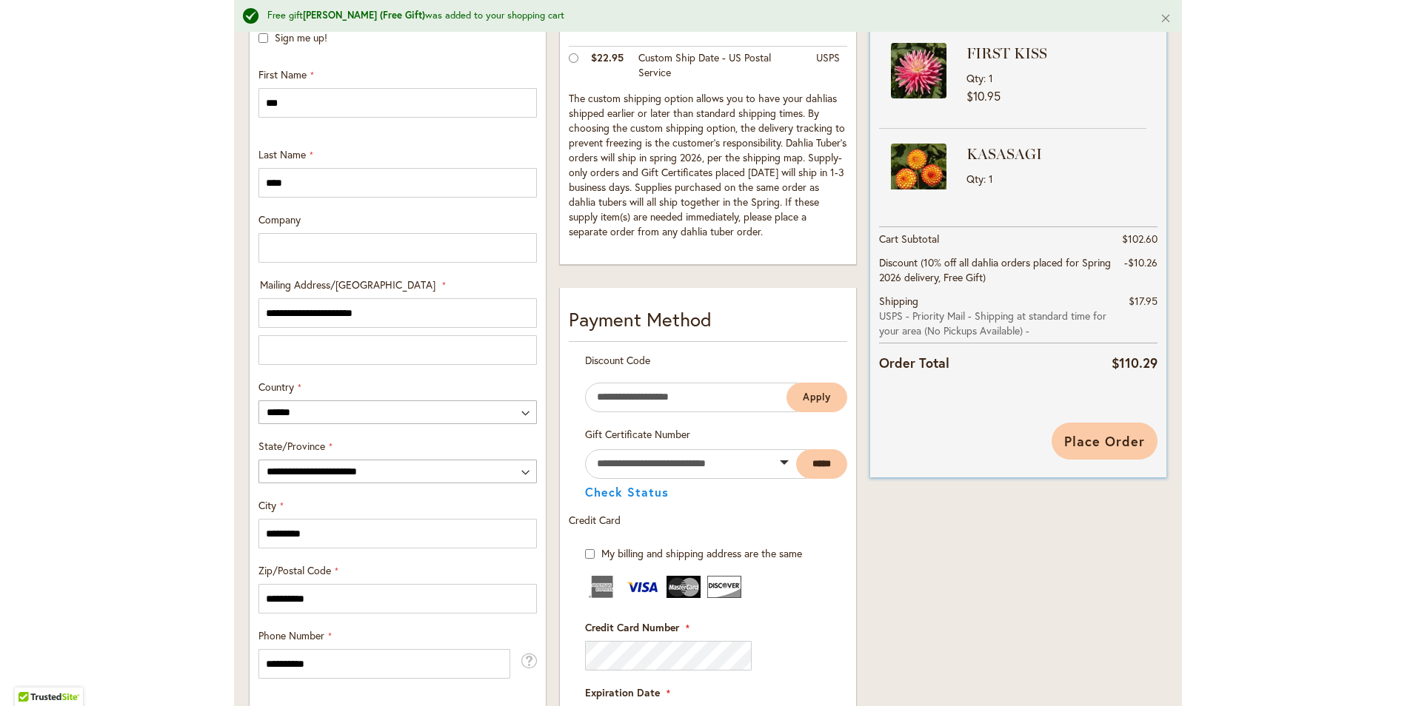
click at [1100, 433] on span "Place Order" at bounding box center [1104, 441] width 81 height 18
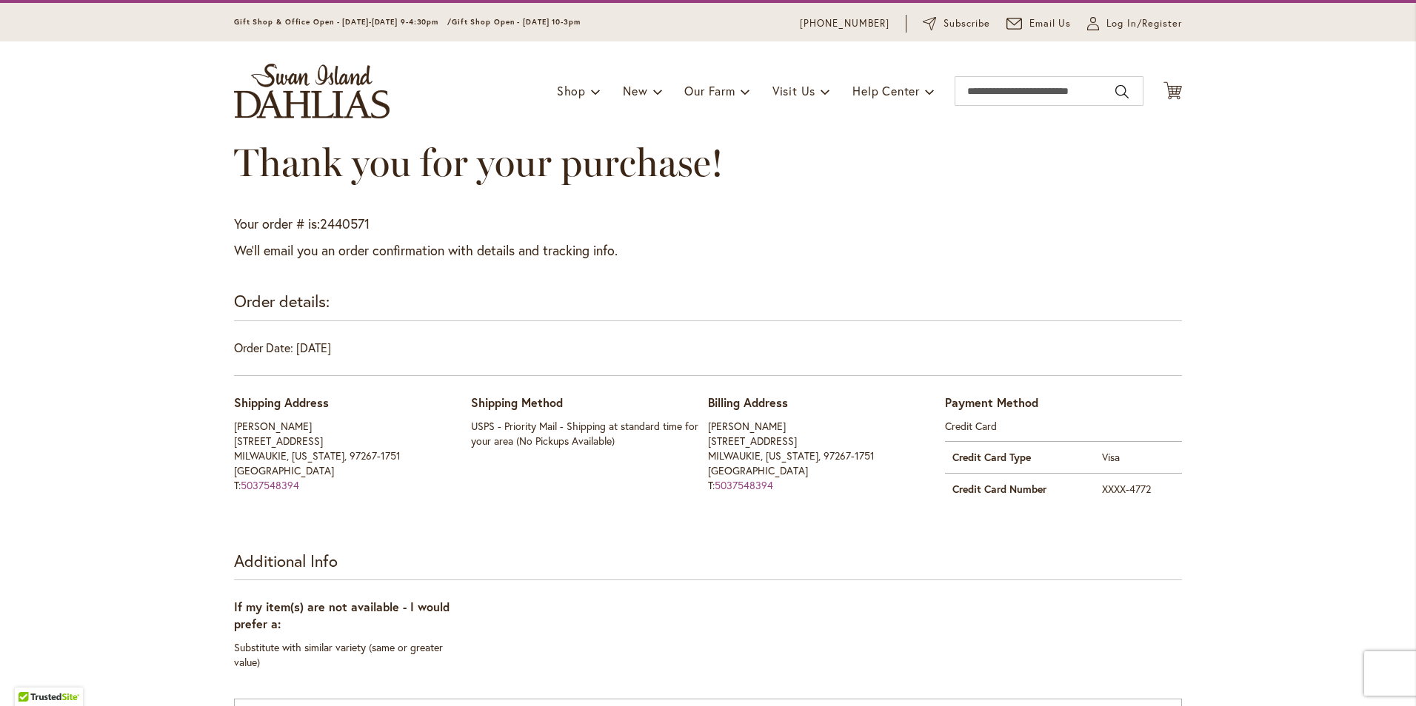
scroll to position [74, 0]
